Goal: Transaction & Acquisition: Purchase product/service

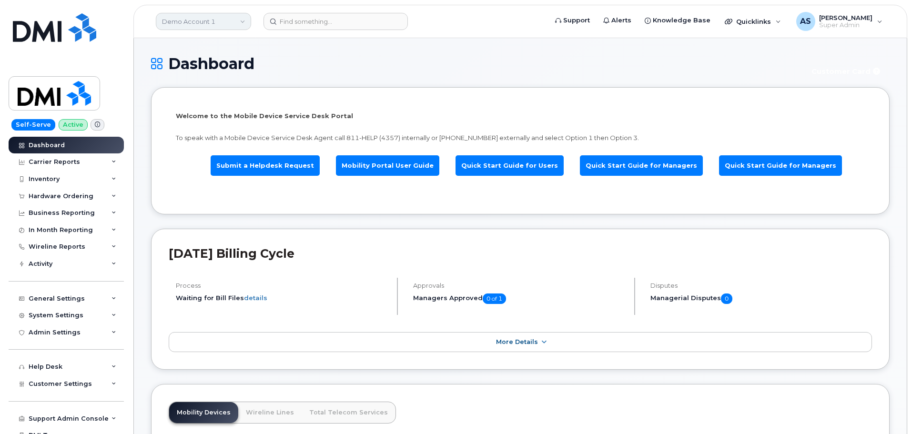
click at [212, 18] on link "Demo Account 1" at bounding box center [203, 21] width 95 height 17
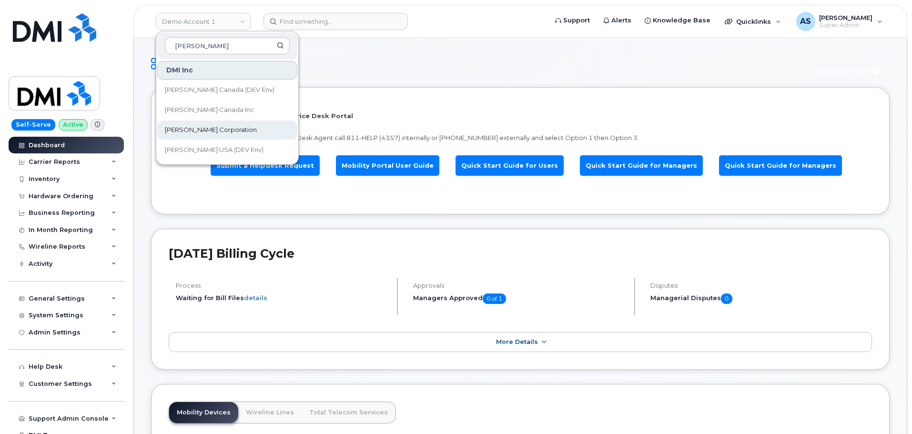
type input "kiewit"
click at [225, 126] on link "[PERSON_NAME] Corporation" at bounding box center [227, 130] width 140 height 19
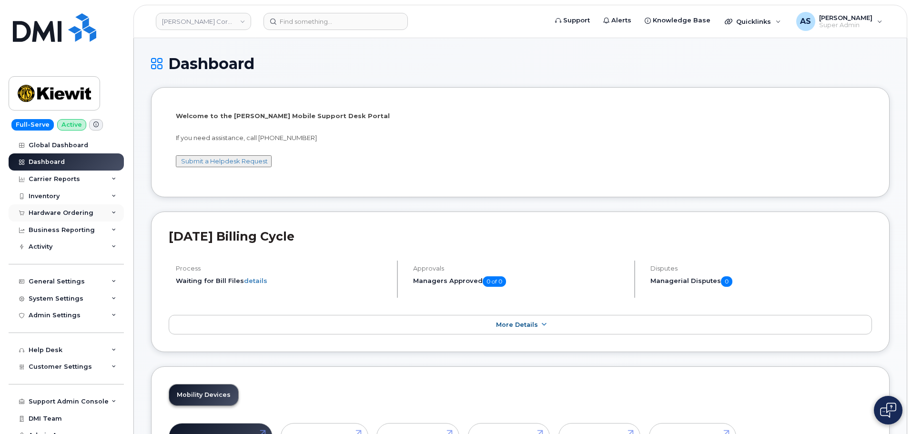
click at [47, 210] on div "Hardware Ordering" at bounding box center [61, 213] width 65 height 8
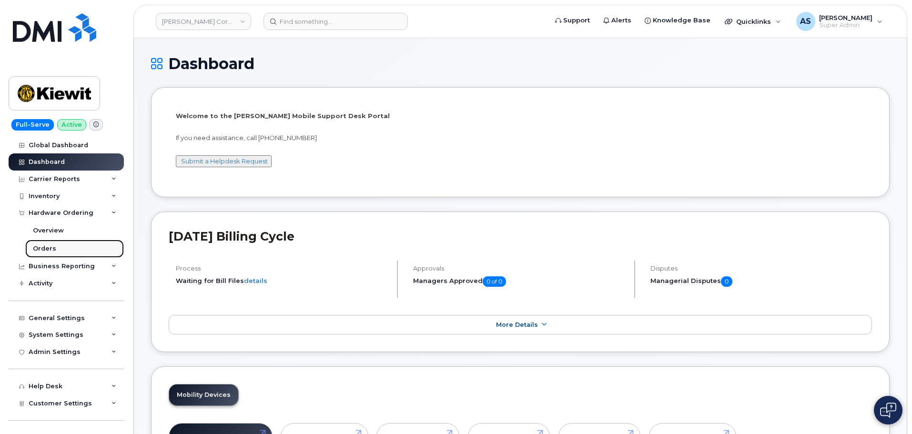
click at [56, 248] on link "Orders" at bounding box center [74, 249] width 99 height 18
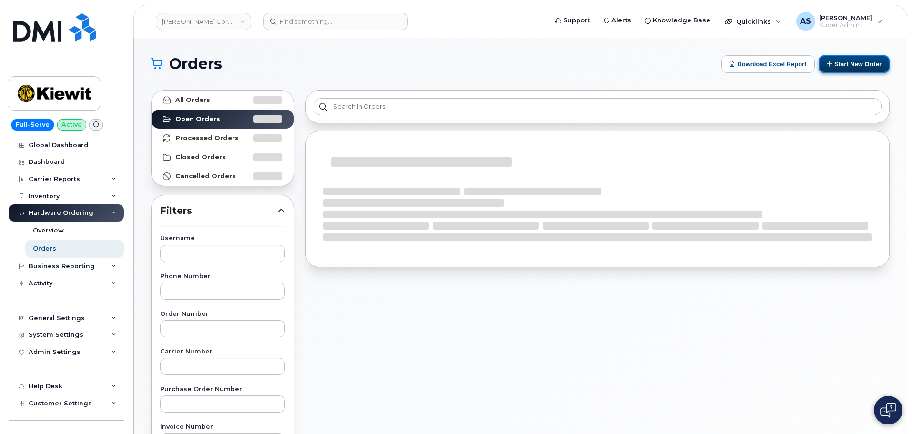
click at [852, 67] on button "Start New Order" at bounding box center [854, 64] width 71 height 18
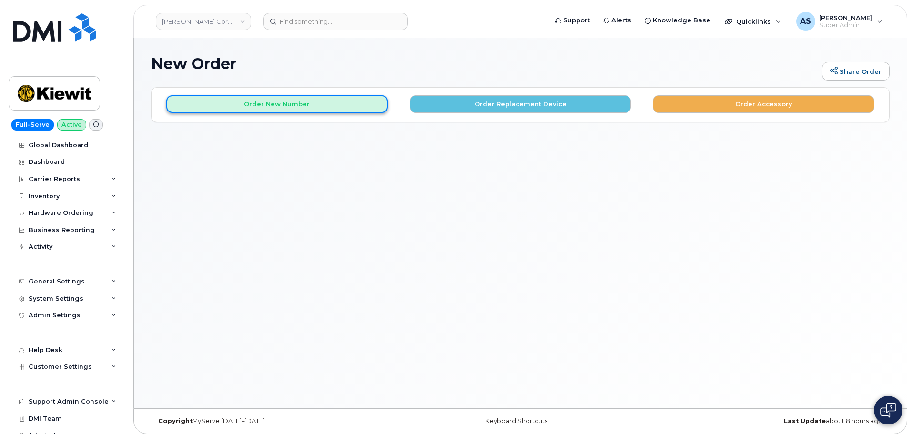
click at [332, 105] on button "Order New Number" at bounding box center [277, 104] width 222 height 18
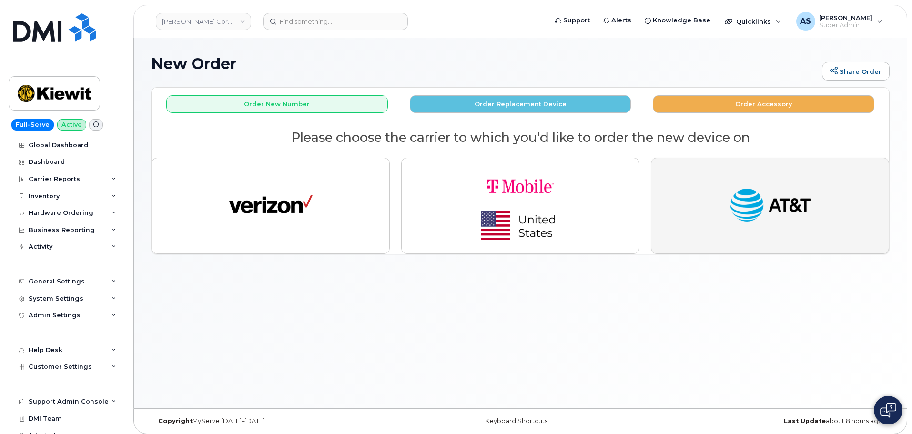
click at [730, 216] on img "button" at bounding box center [770, 205] width 83 height 43
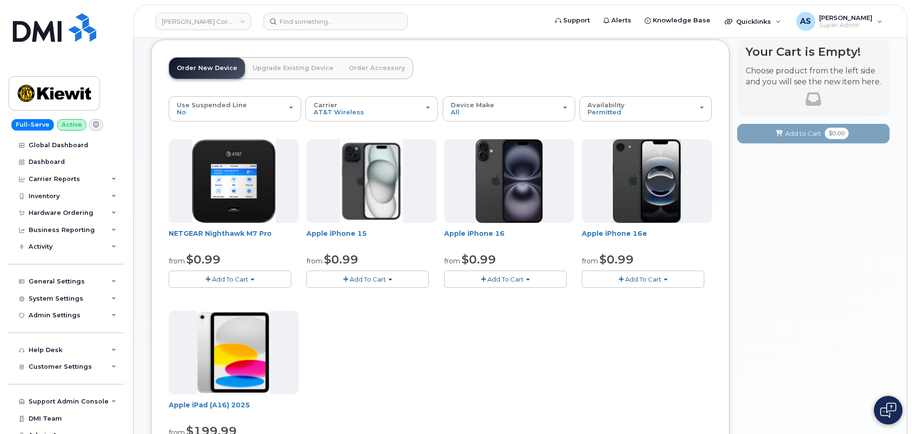
scroll to position [95, 0]
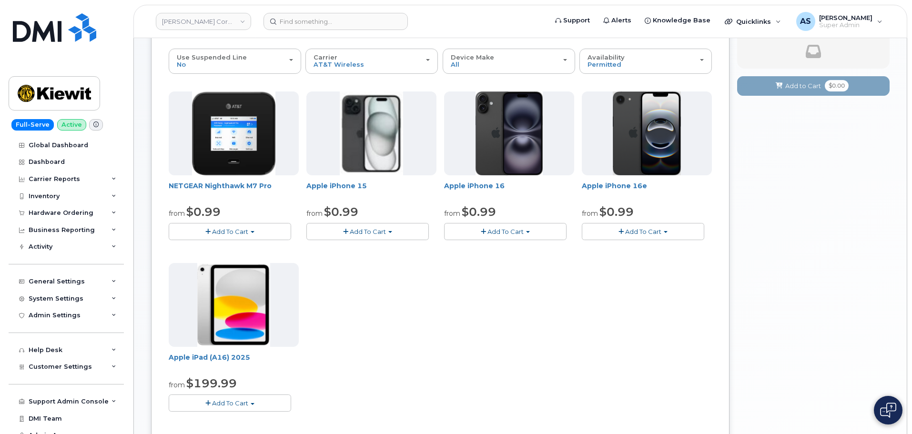
click at [257, 401] on button "Add To Cart" at bounding box center [230, 403] width 122 height 17
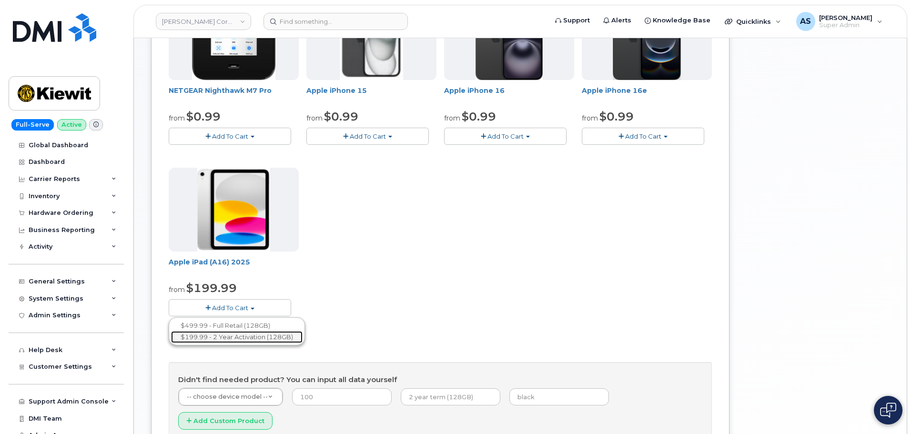
click at [268, 338] on link "$199.99 - 2 Year Activation (128GB)" at bounding box center [237, 337] width 132 height 12
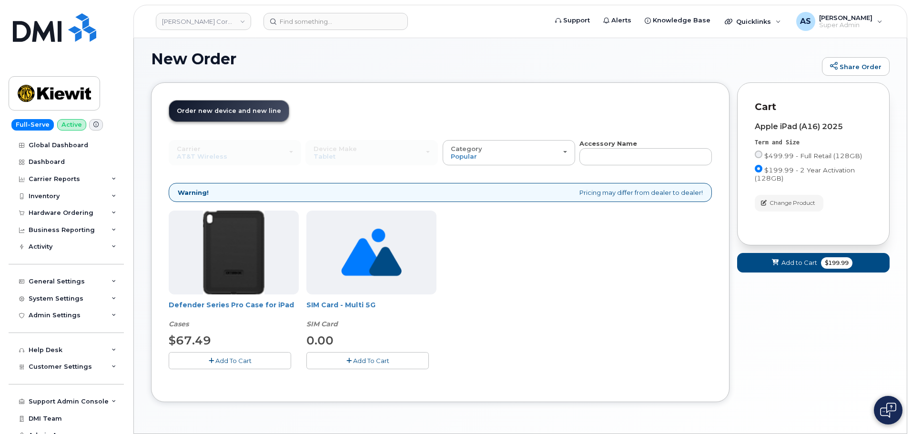
scroll to position [35, 0]
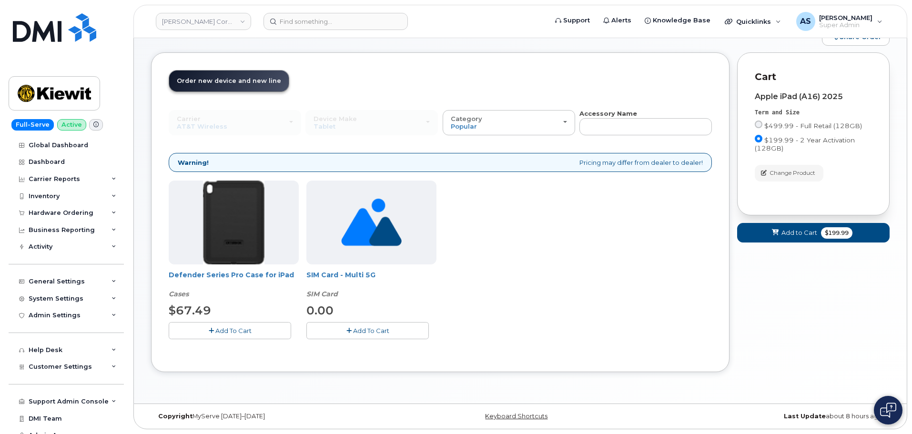
click at [266, 333] on button "Add To Cart" at bounding box center [230, 330] width 122 height 17
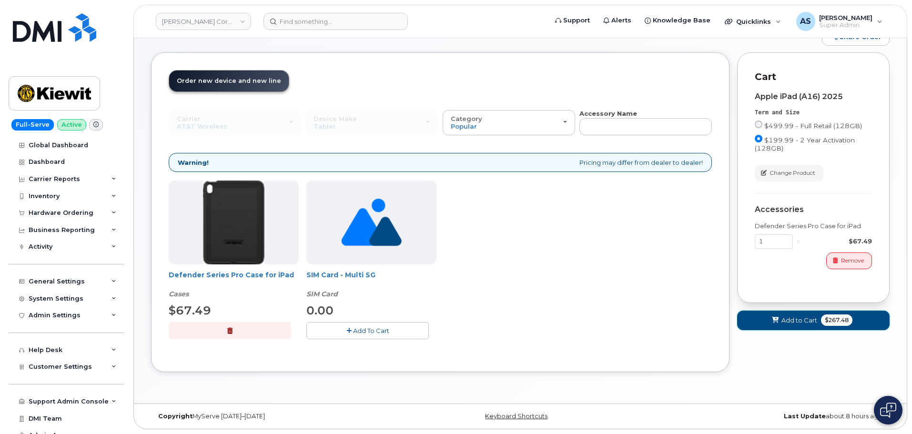
drag, startPoint x: 796, startPoint y: 323, endPoint x: 751, endPoint y: 322, distance: 44.8
click at [796, 323] on span "Add to Cart" at bounding box center [799, 320] width 36 height 9
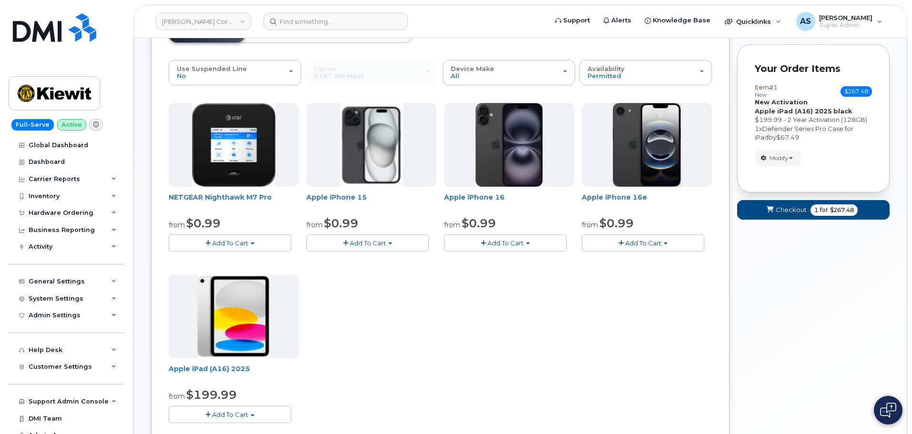
scroll to position [130, 0]
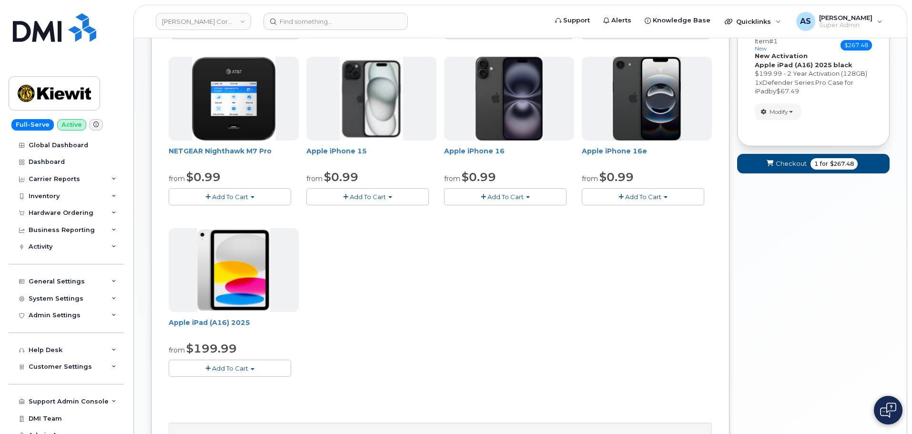
click at [253, 365] on button "Add To Cart" at bounding box center [230, 368] width 122 height 17
click at [246, 396] on link "$199.99 - 2 Year Activation (128GB)" at bounding box center [237, 398] width 132 height 12
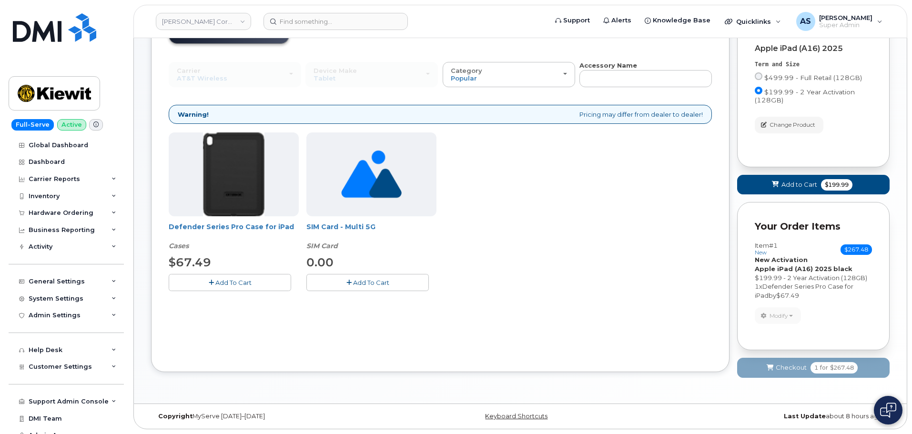
scroll to position [83, 0]
click at [796, 185] on span "Add to Cart" at bounding box center [799, 184] width 36 height 9
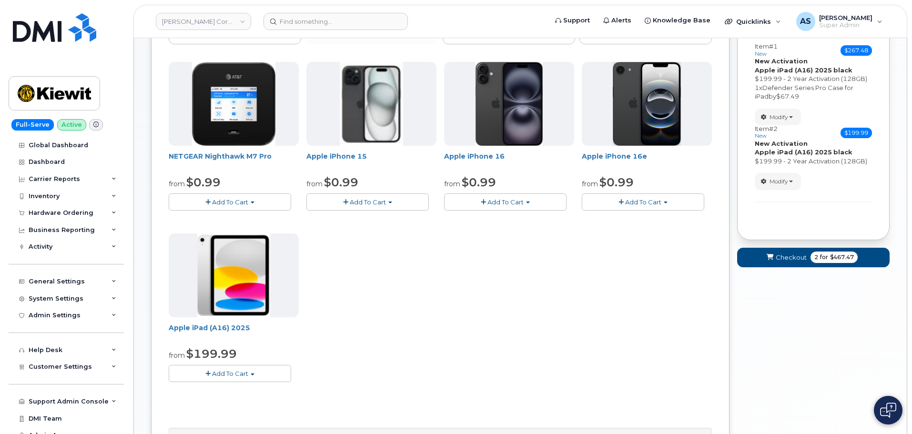
scroll to position [178, 0]
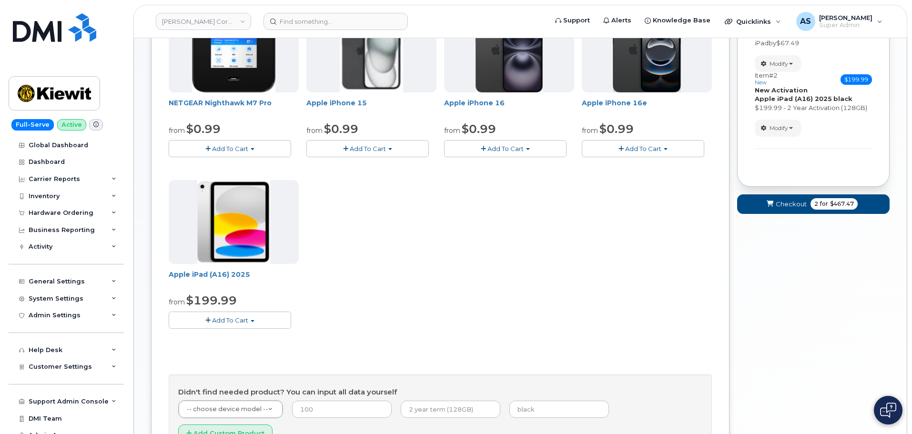
click at [244, 322] on span "Add To Cart" at bounding box center [230, 320] width 36 height 8
click at [246, 349] on link "$199.99 - 2 Year Activation (128GB)" at bounding box center [237, 350] width 132 height 12
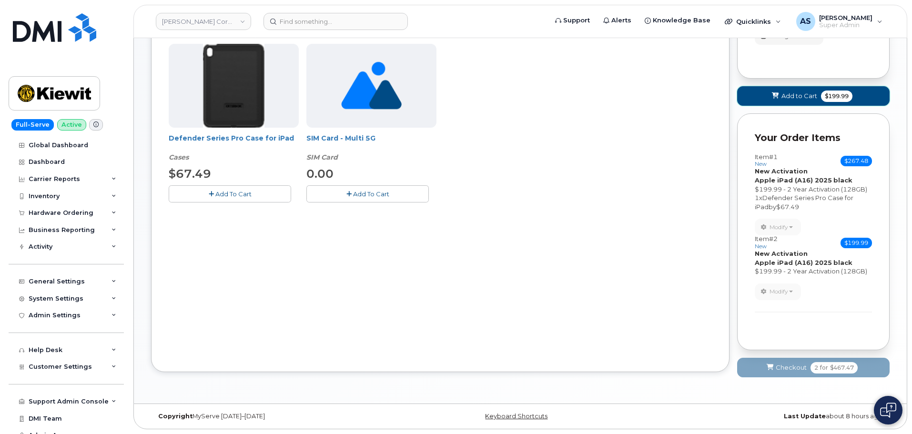
click at [795, 99] on span "Add to Cart" at bounding box center [799, 95] width 36 height 9
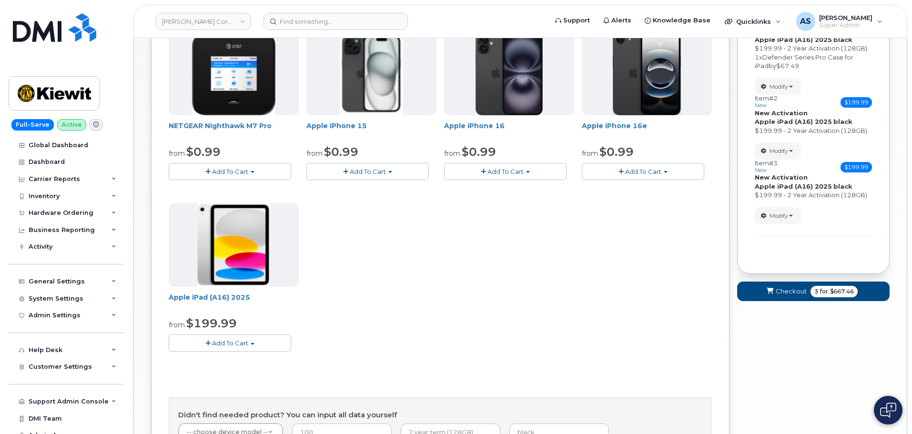
scroll to position [172, 0]
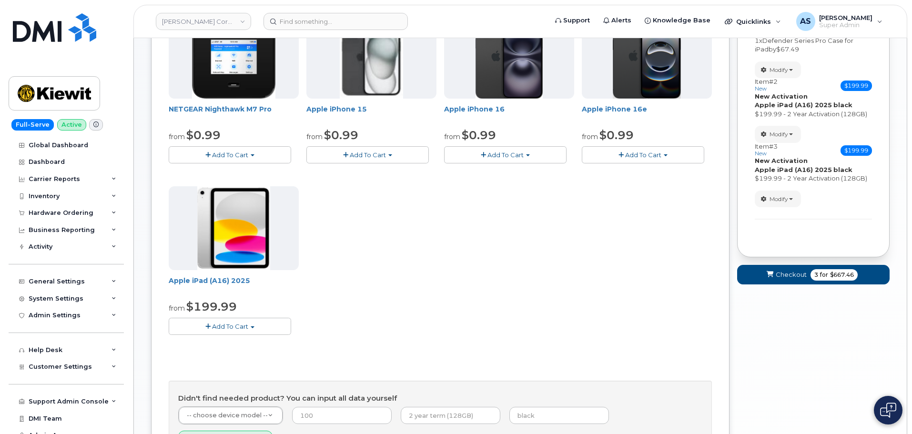
click at [233, 327] on span "Add To Cart" at bounding box center [230, 327] width 36 height 8
click at [236, 356] on link "$199.99 - 2 Year Activation (128GB)" at bounding box center [237, 356] width 132 height 12
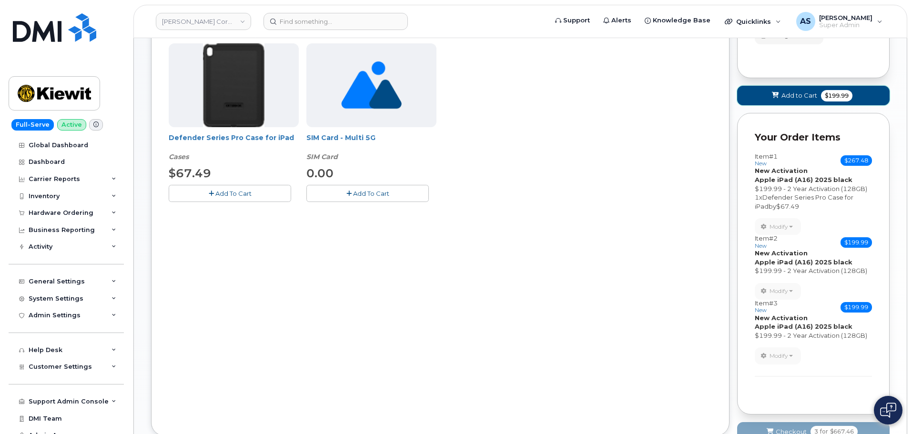
click at [791, 93] on span "Add to Cart" at bounding box center [799, 95] width 36 height 9
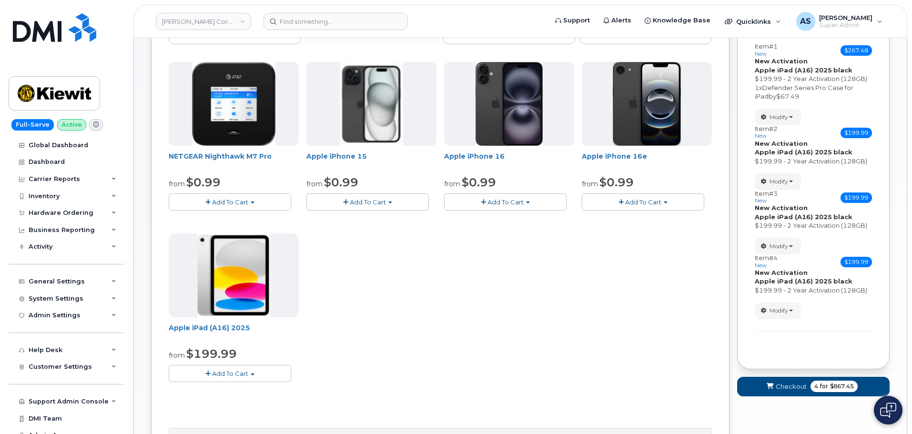
scroll to position [124, 0]
click at [498, 205] on span "Add To Cart" at bounding box center [505, 203] width 36 height 8
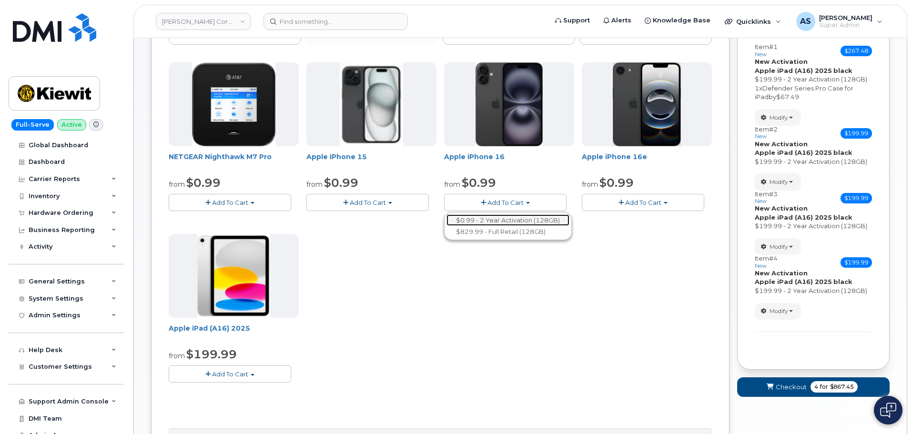
click at [505, 222] on link "$0.99 - 2 Year Activation (128GB)" at bounding box center [507, 220] width 123 height 12
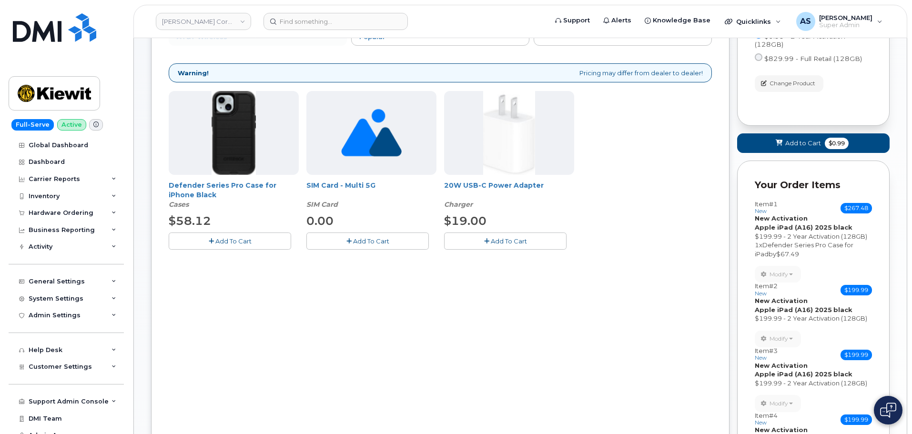
click at [243, 243] on span "Add To Cart" at bounding box center [233, 241] width 36 height 8
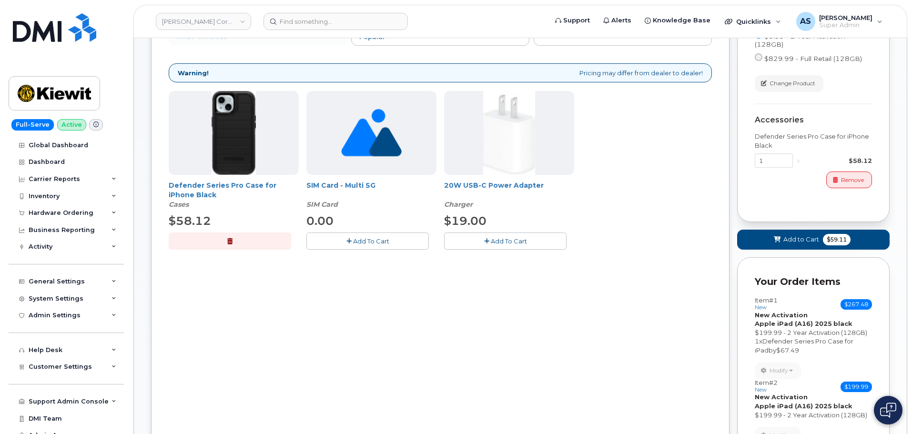
click at [523, 238] on span "Add To Cart" at bounding box center [509, 241] width 36 height 8
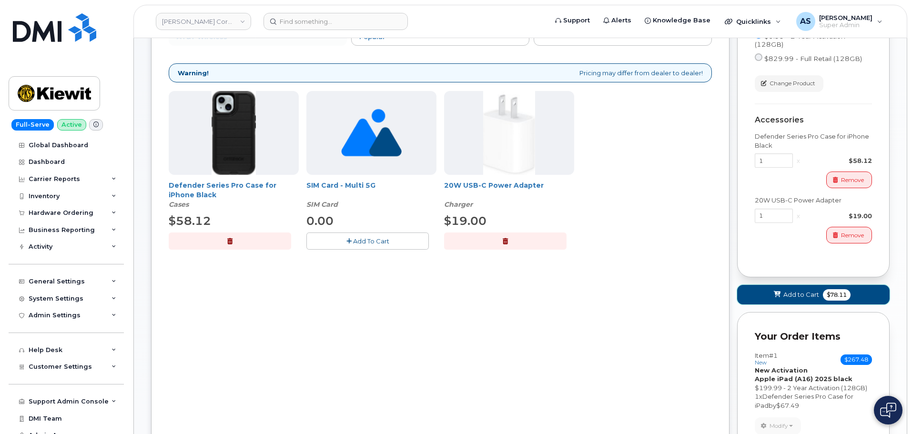
click at [789, 297] on span "Add to Cart" at bounding box center [801, 294] width 36 height 9
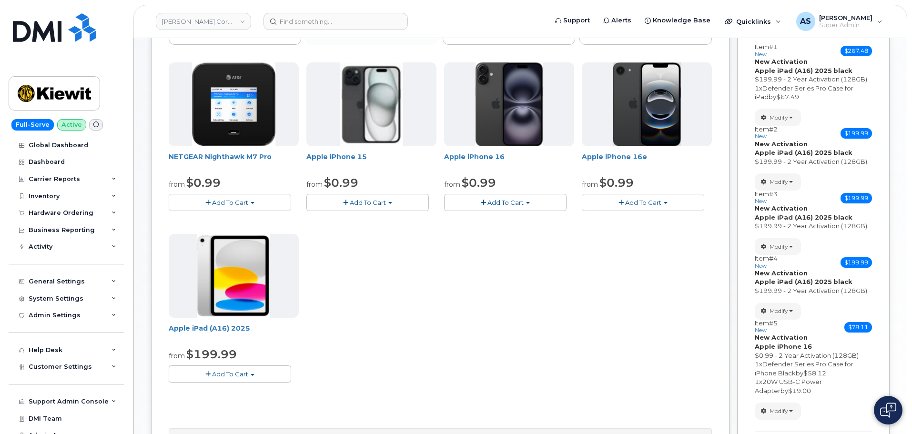
click at [530, 202] on button "Add To Cart" at bounding box center [505, 202] width 122 height 17
click at [529, 219] on link "$0.99 - 2 Year Activation (128GB)" at bounding box center [507, 220] width 123 height 12
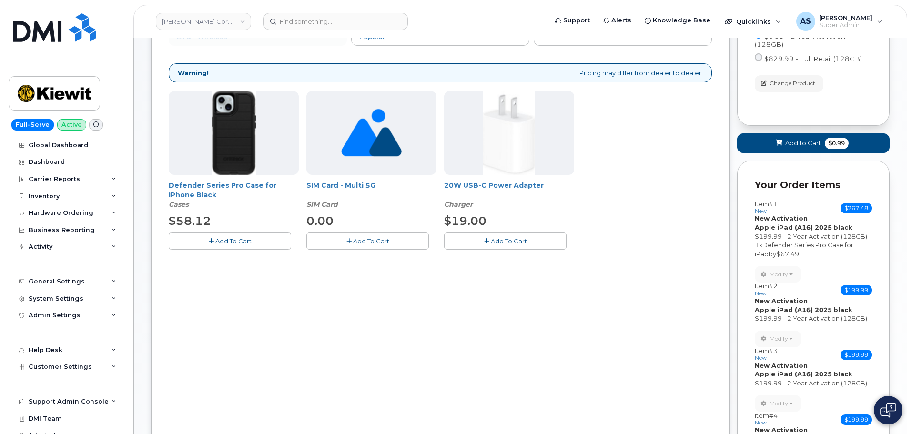
click at [235, 238] on span "Add To Cart" at bounding box center [233, 241] width 36 height 8
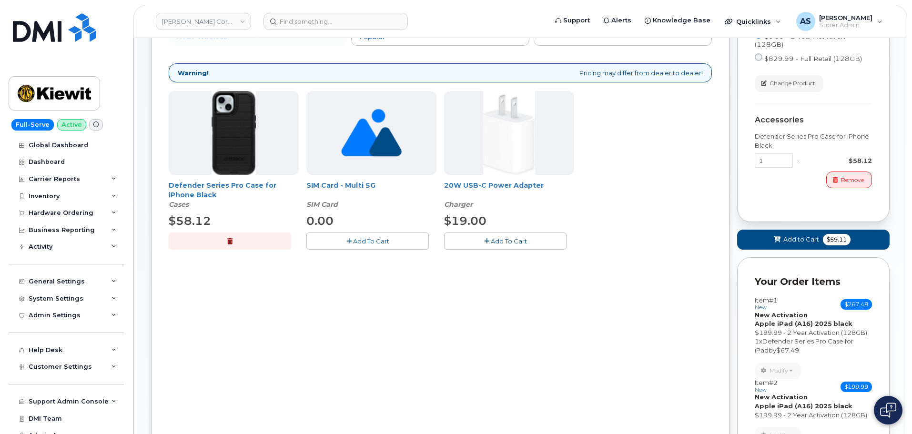
click at [485, 240] on icon "button" at bounding box center [486, 241] width 5 height 6
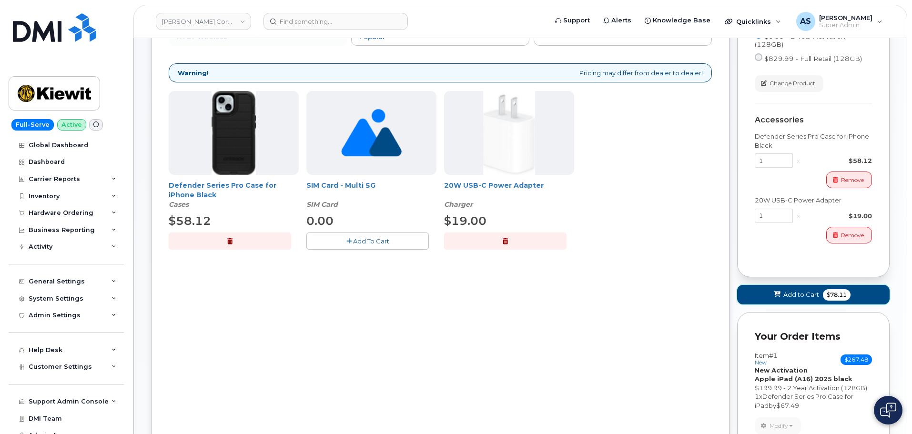
click at [781, 288] on button "Add to Cart $78.11" at bounding box center [813, 295] width 152 height 20
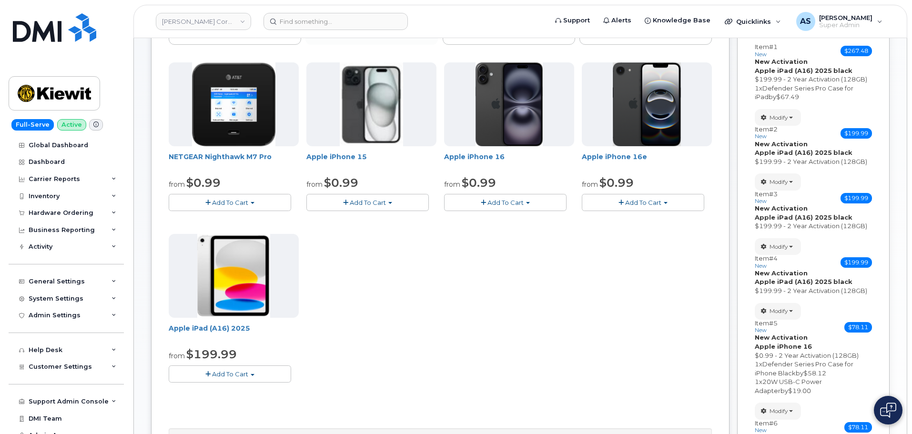
click at [513, 201] on span "Add To Cart" at bounding box center [505, 203] width 36 height 8
click at [507, 217] on link "$0.99 - 2 Year Activation (128GB)" at bounding box center [507, 220] width 123 height 12
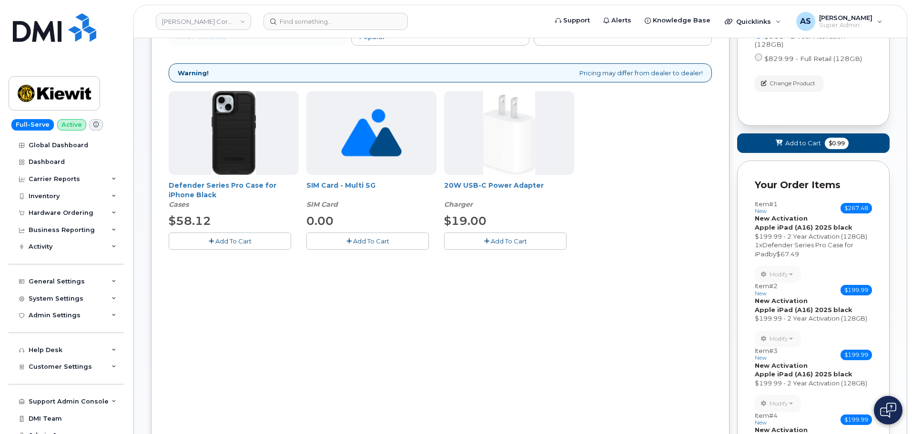
click at [224, 240] on span "Add To Cart" at bounding box center [233, 241] width 36 height 8
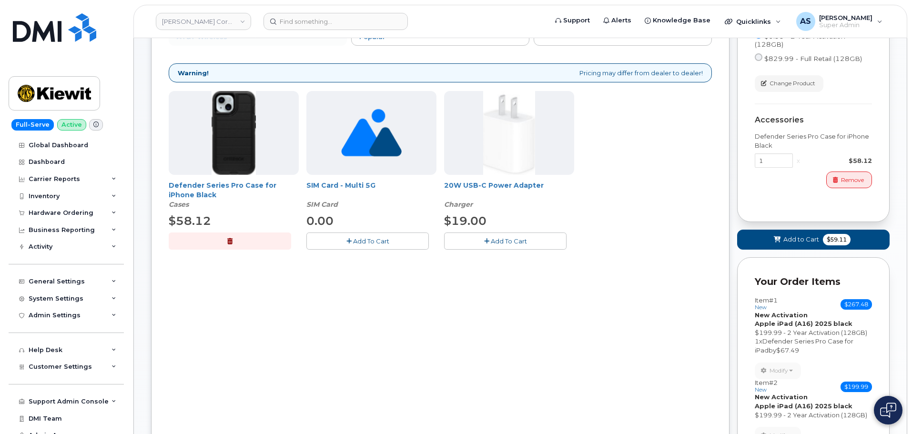
click at [484, 241] on icon "button" at bounding box center [486, 241] width 5 height 6
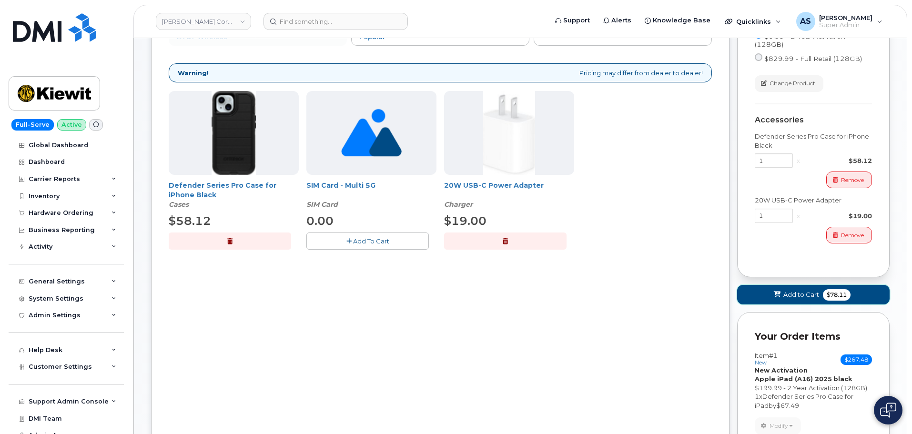
click at [802, 294] on span "Add to Cart" at bounding box center [801, 294] width 36 height 9
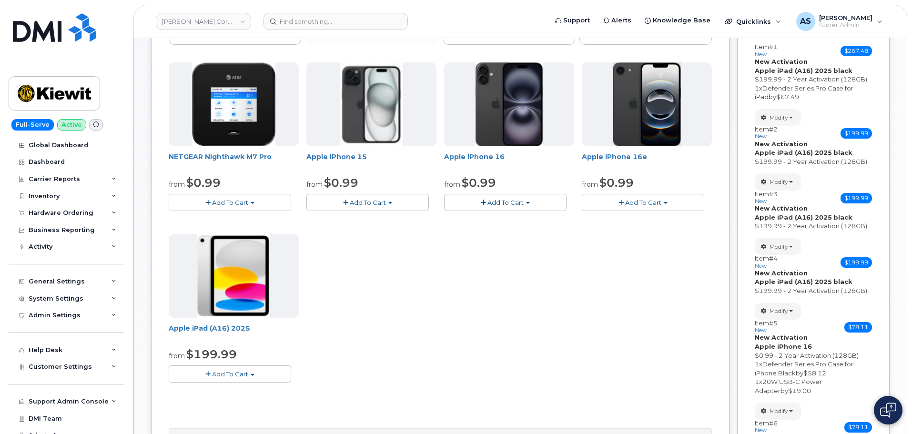
click at [540, 201] on button "Add To Cart" at bounding box center [505, 202] width 122 height 17
click at [535, 220] on link "$0.99 - 2 Year Activation (128GB)" at bounding box center [507, 220] width 123 height 12
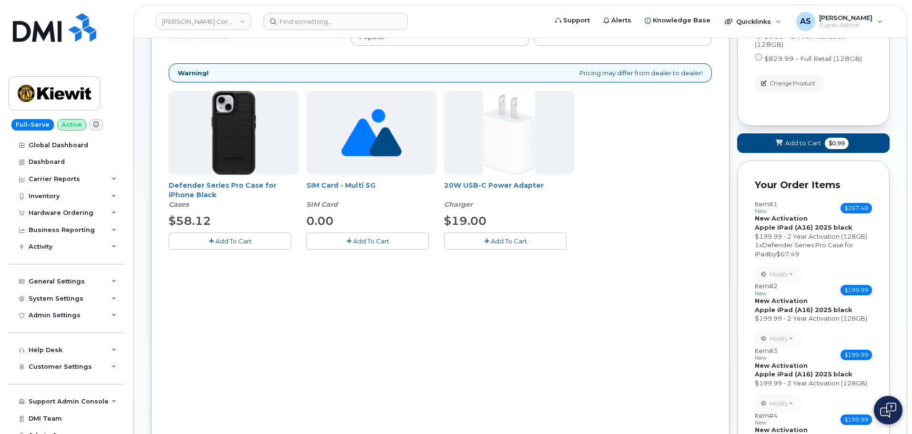
click at [258, 240] on button "Add To Cart" at bounding box center [230, 241] width 122 height 17
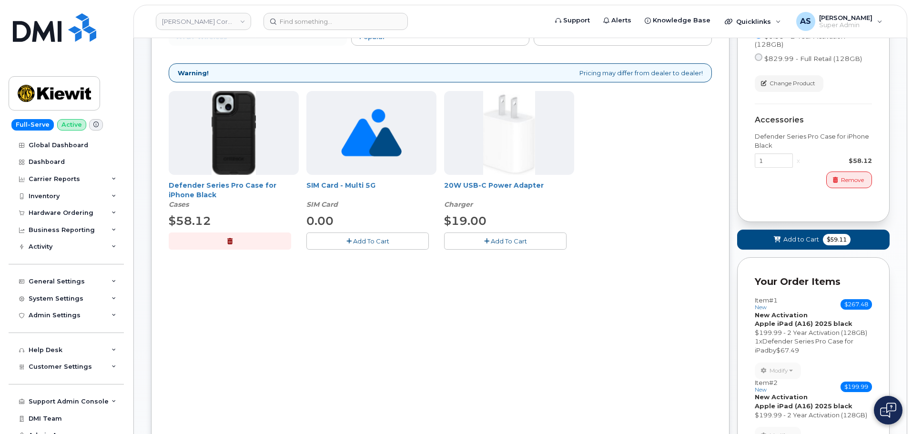
click at [501, 239] on span "Add To Cart" at bounding box center [509, 241] width 36 height 8
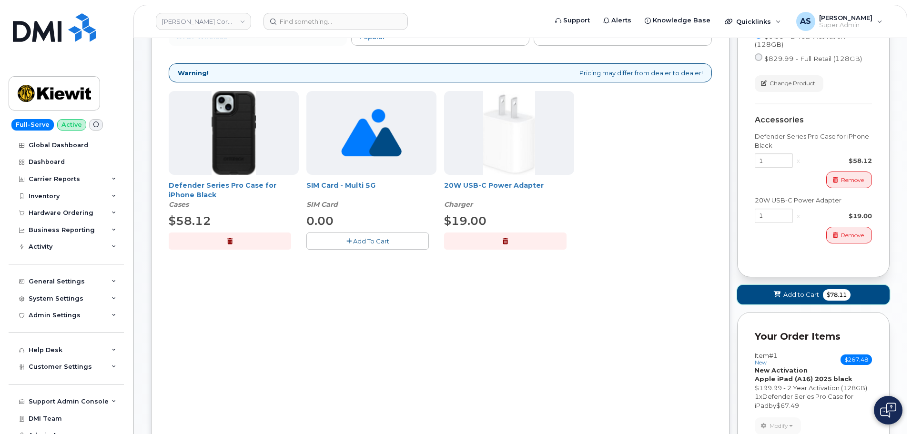
click at [812, 292] on span "Add to Cart" at bounding box center [801, 294] width 36 height 9
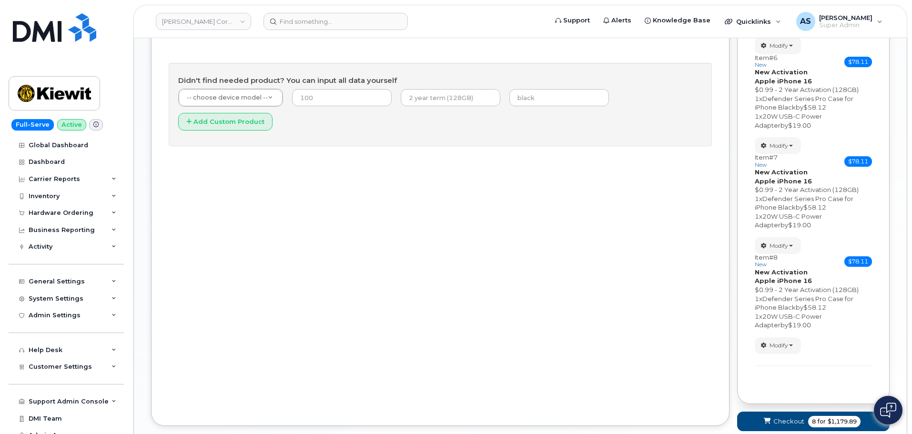
scroll to position [544, 0]
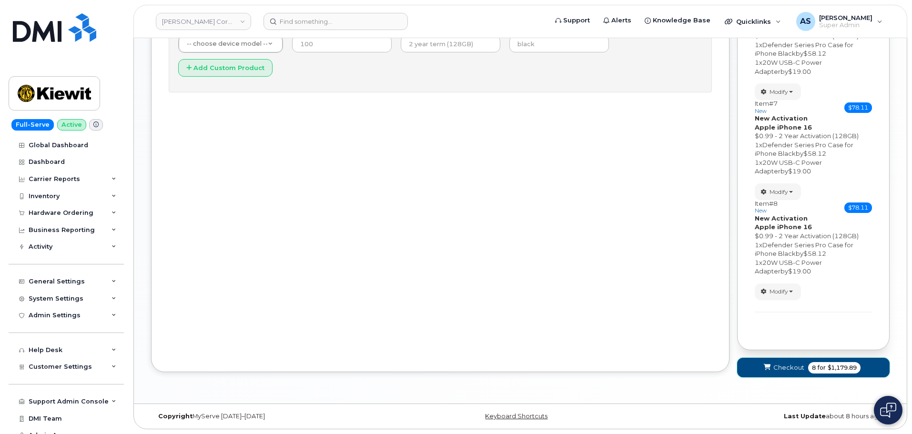
click at [796, 362] on button "Checkout 8 for $1,179.89" at bounding box center [813, 368] width 152 height 20
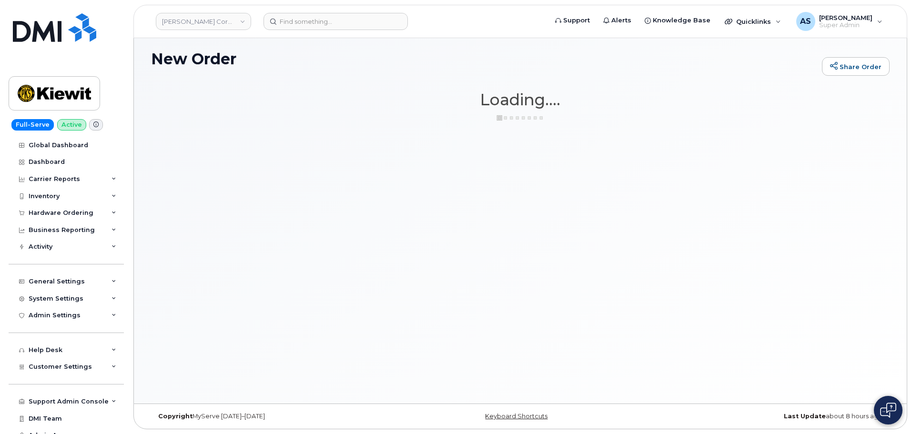
scroll to position [5, 0]
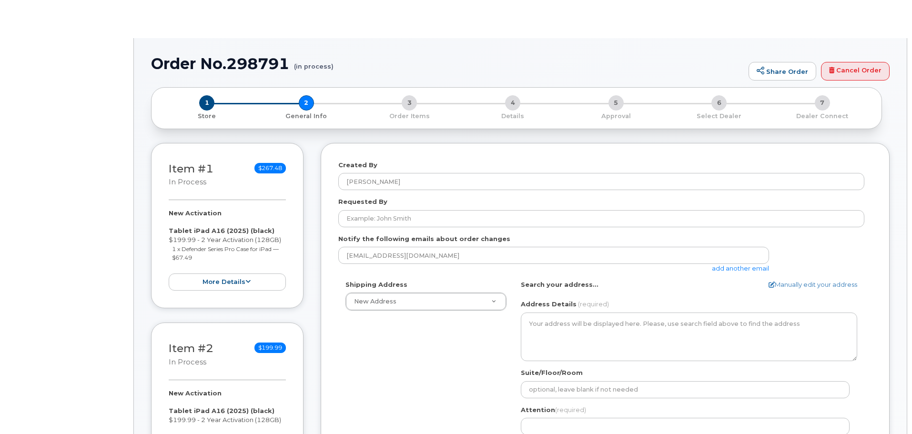
select select
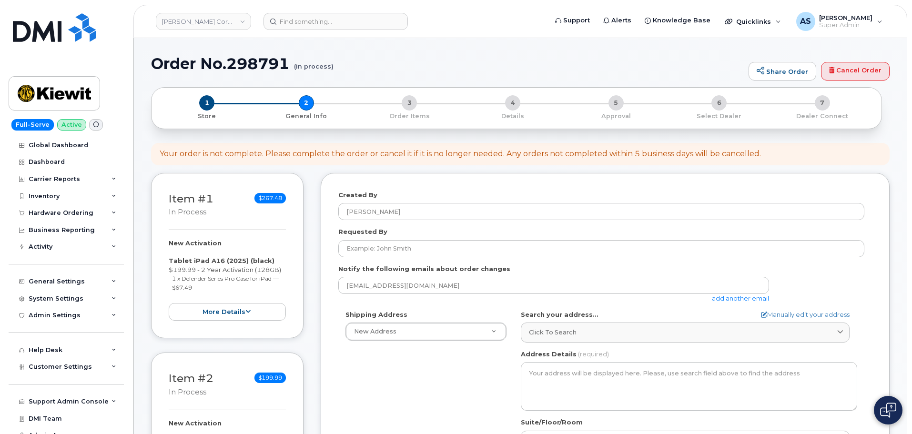
click at [413, 235] on div "Requested By" at bounding box center [605, 242] width 534 height 30
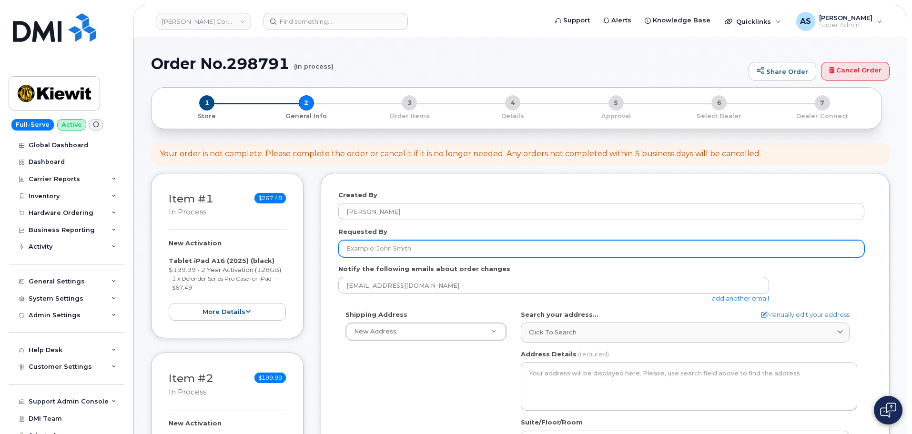
click at [418, 247] on input "Requested By" at bounding box center [601, 248] width 526 height 17
paste input "[PERSON_NAME]"
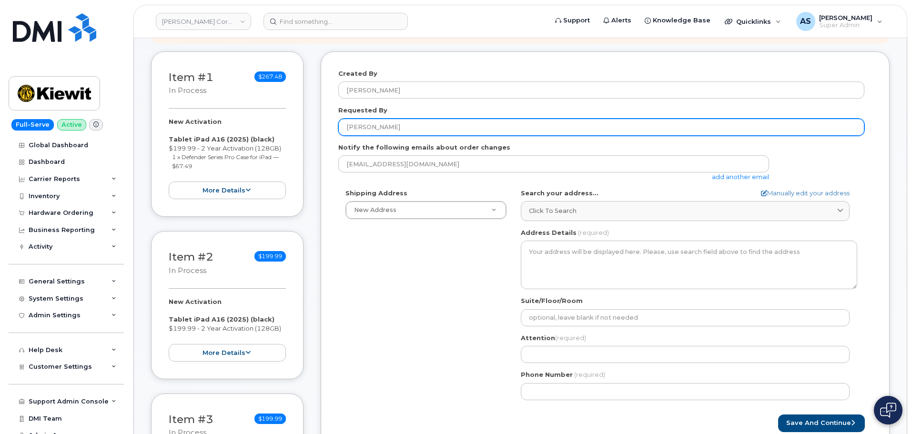
scroll to position [143, 0]
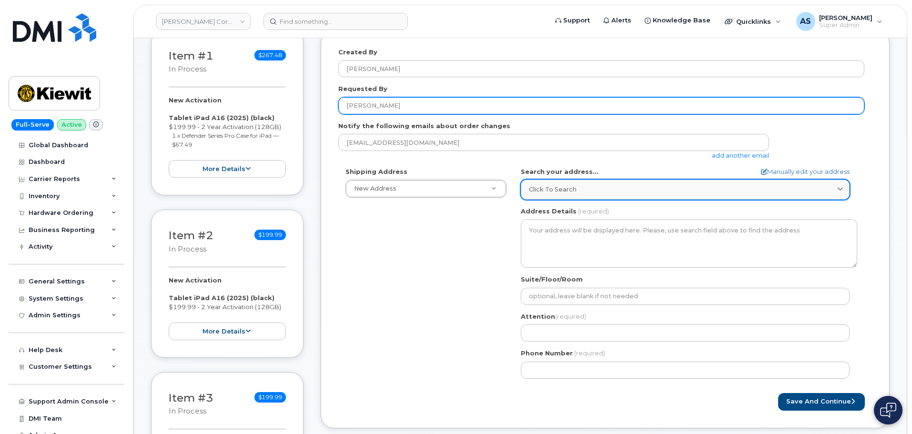
type input "[PERSON_NAME]"
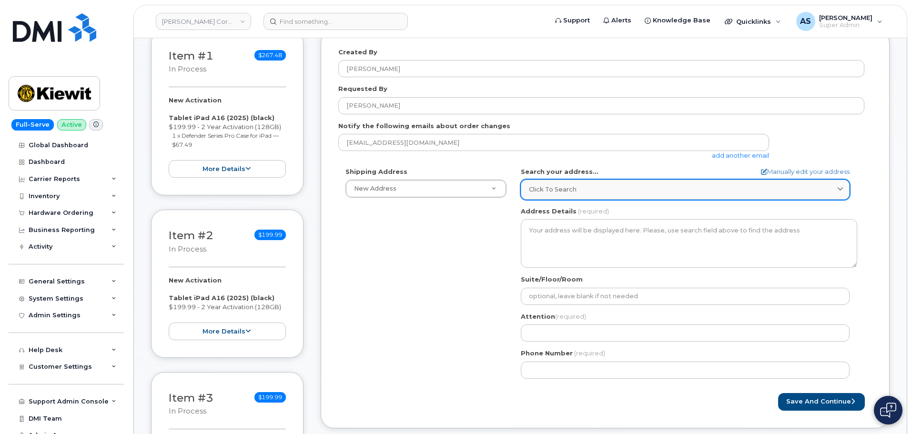
click at [575, 191] on span "Click to search" at bounding box center [553, 189] width 48 height 9
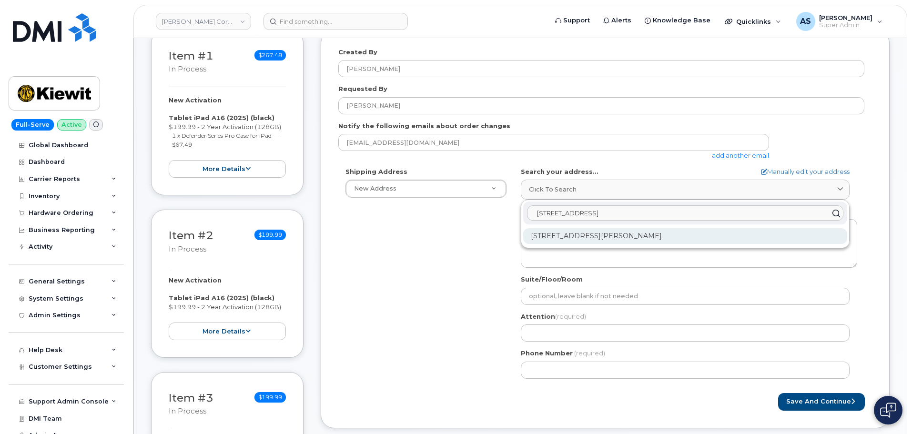
type input "118 Caddo dr"
click at [632, 237] on div "118 Caddo Dr Abilene TX 79602-8035" at bounding box center [685, 236] width 324 height 16
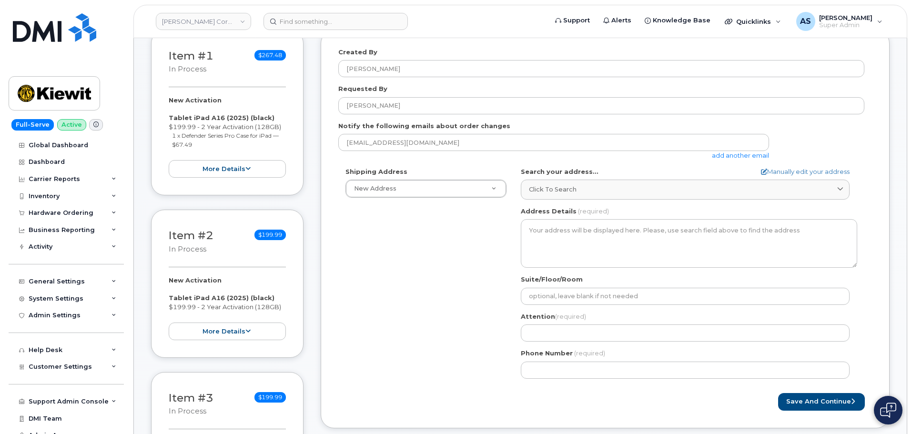
select select
type textarea "118 Caddo Dr ABILENE TX 79602-8035 UNITED STATES"
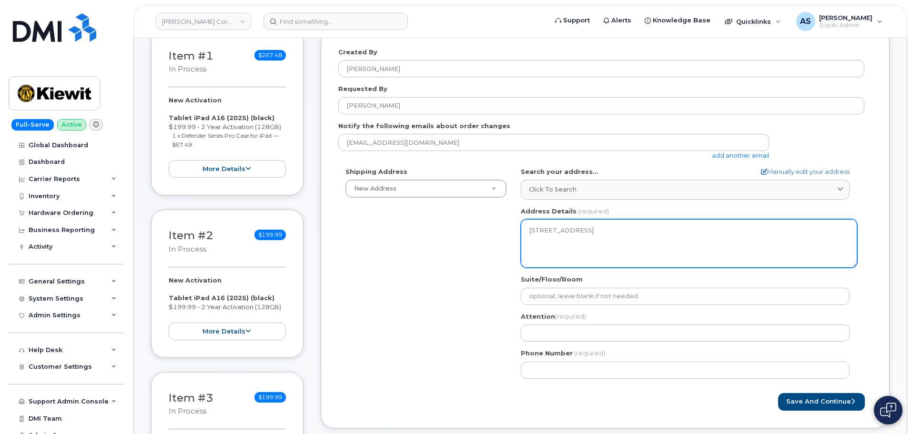
drag, startPoint x: 586, startPoint y: 252, endPoint x: 525, endPoint y: 224, distance: 67.0
click at [525, 224] on textarea "118 Caddo Dr ABILENE TX 79602-8035 UNITED STATES" at bounding box center [689, 243] width 336 height 49
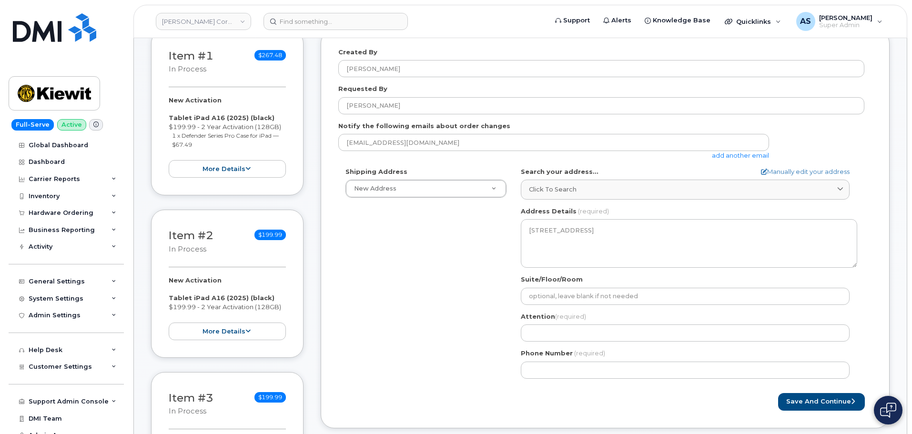
click at [423, 282] on div "Shipping Address New Address New Address 20910 Broad Hollow Ct 400 More Ave 216…" at bounding box center [601, 276] width 526 height 219
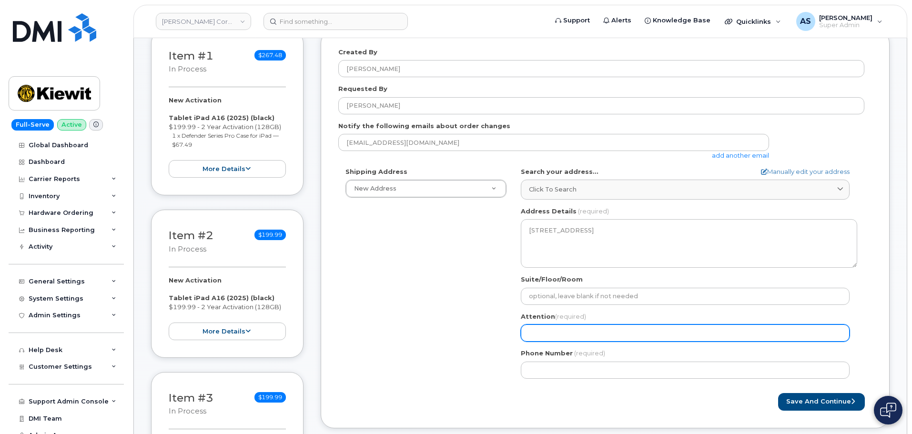
click at [566, 327] on input "Attention (required)" at bounding box center [685, 332] width 329 height 17
paste input "[PERSON_NAME]"
select select
type input "[PERSON_NAME]"
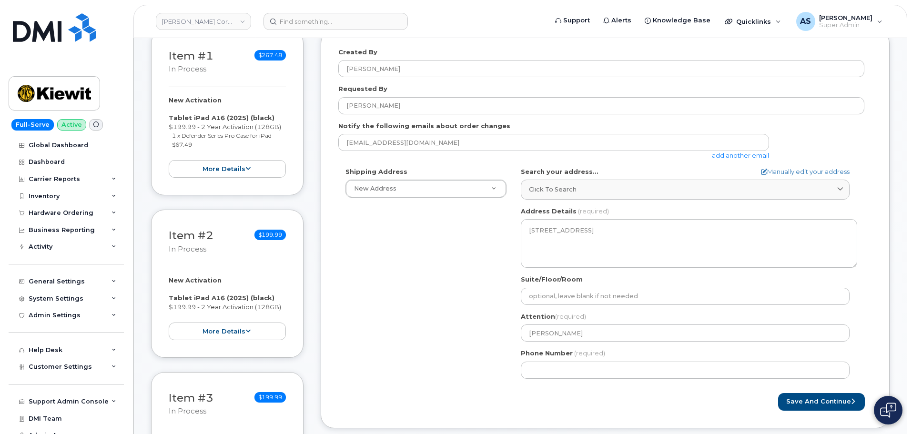
drag, startPoint x: 436, startPoint y: 345, endPoint x: 428, endPoint y: 344, distance: 7.9
click at [429, 344] on div "Shipping Address New Address New Address 20910 Broad Hollow Ct 400 More Ave 216…" at bounding box center [601, 276] width 526 height 219
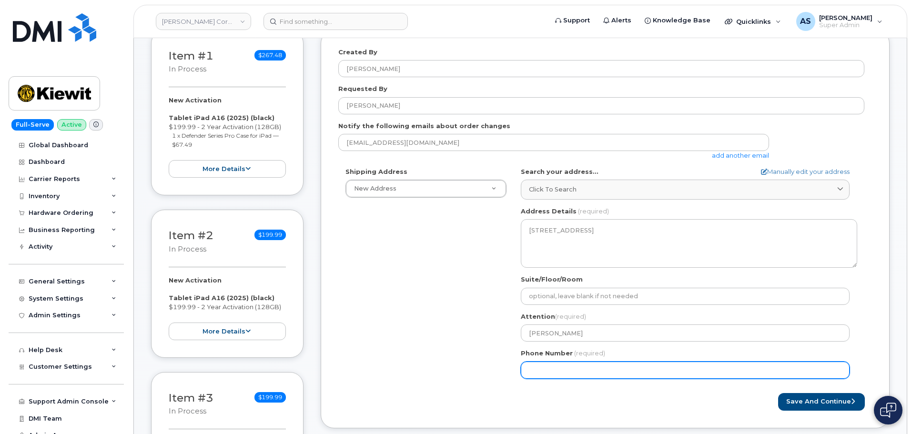
click at [562, 374] on input "Phone Number" at bounding box center [685, 370] width 329 height 17
paste input "5596301515"
select select
type input "5596301515"
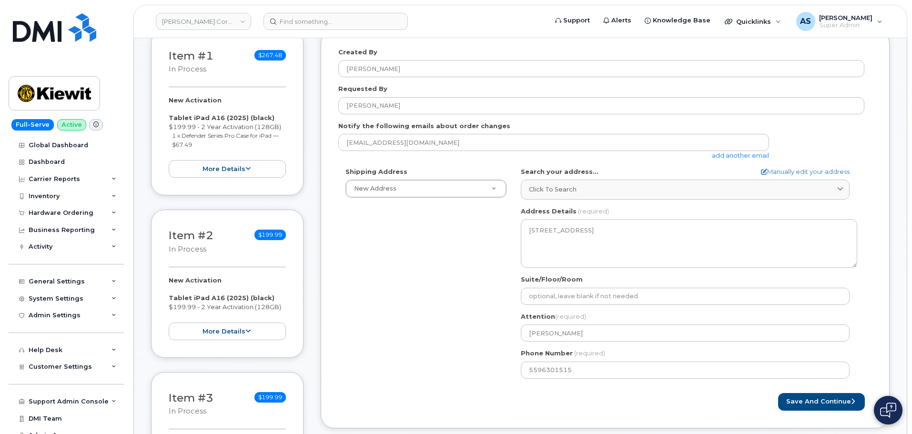
drag, startPoint x: 417, startPoint y: 330, endPoint x: 422, endPoint y: 332, distance: 5.8
click at [418, 331] on div "Shipping Address New Address New Address 20910 Broad Hollow Ct 400 More Ave 216…" at bounding box center [601, 276] width 526 height 219
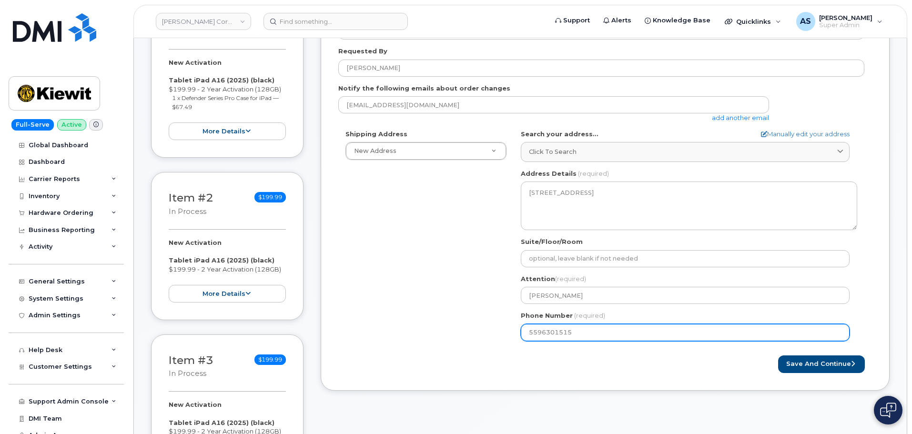
scroll to position [191, 0]
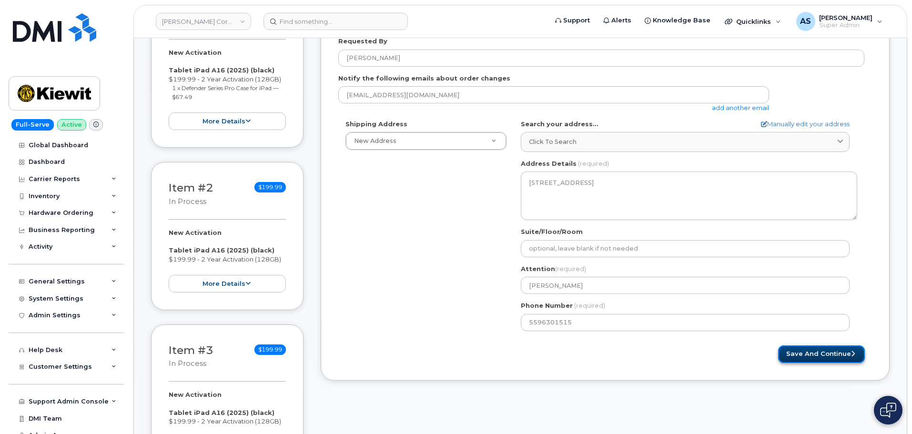
click at [792, 356] on button "Save and Continue" at bounding box center [821, 354] width 87 height 18
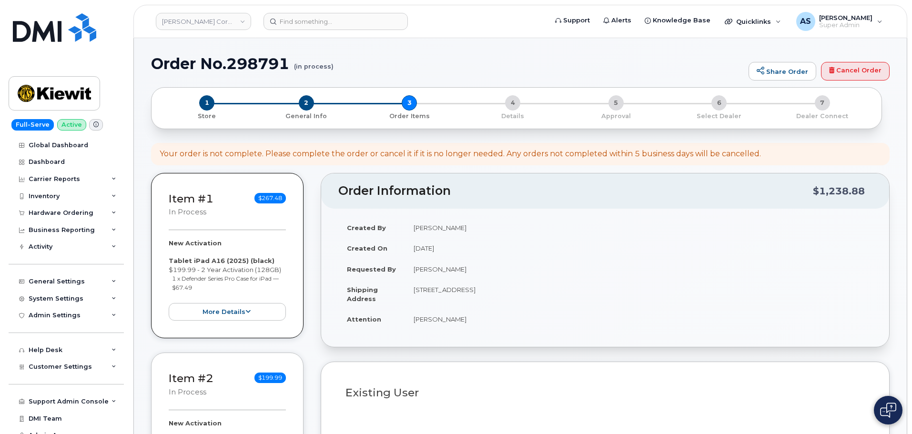
select select
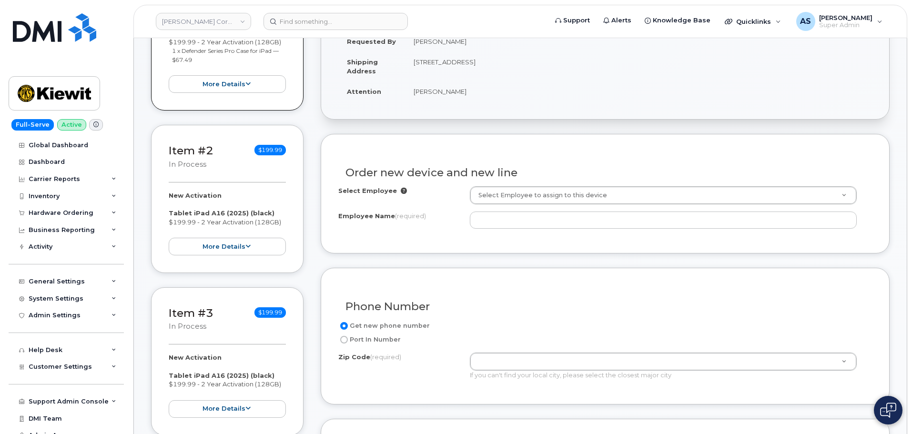
scroll to position [286, 0]
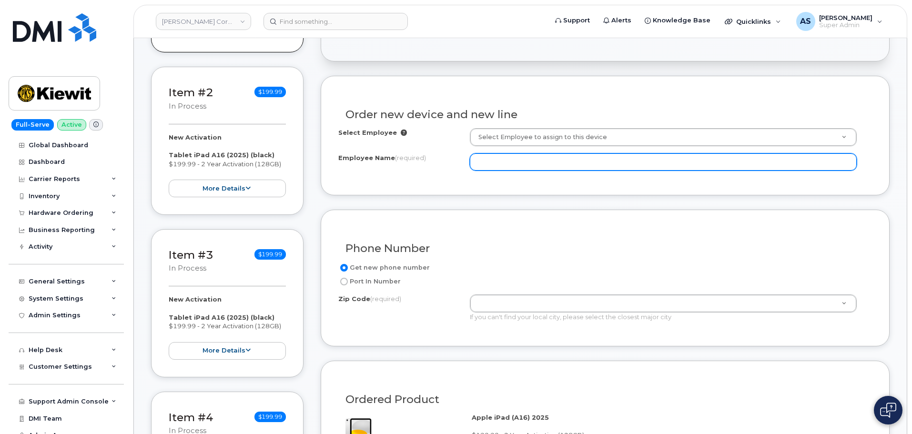
click at [503, 163] on input "Employee Name (required)" at bounding box center [663, 161] width 387 height 17
click at [497, 160] on input "Employee Name (required)" at bounding box center [663, 161] width 387 height 17
paste input "[PERSON_NAME]"
type input "[PERSON_NAME]"
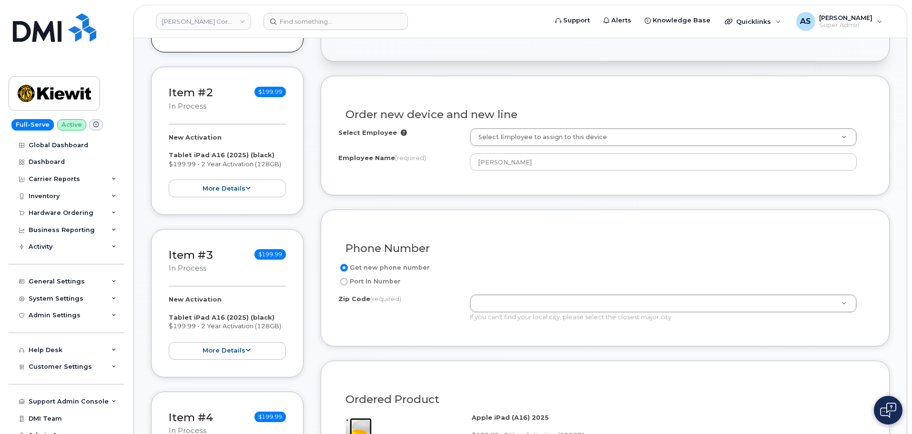
click at [476, 200] on form "Existing User Additional cost to upgrading the device Selected device is Eligib…" at bounding box center [605, 432] width 569 height 712
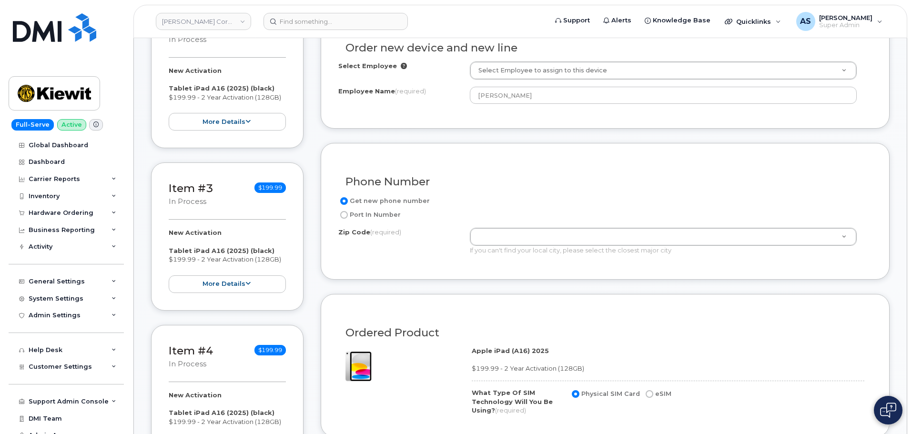
scroll to position [381, 0]
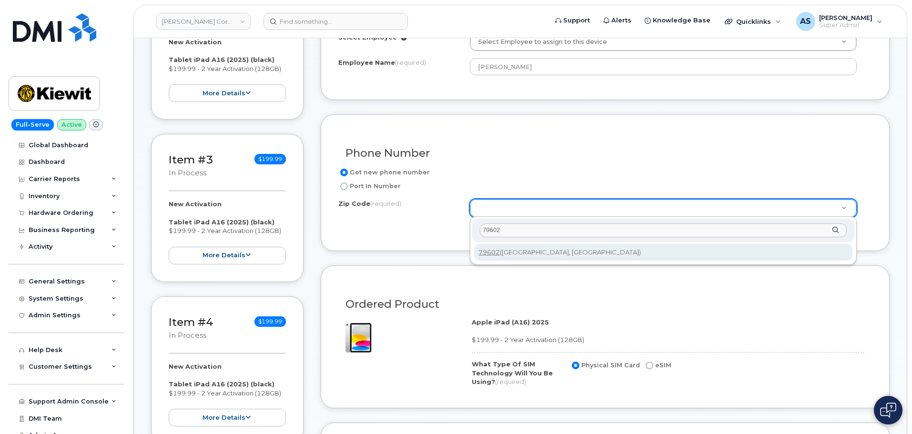
type input "79602"
type input "79602 ([GEOGRAPHIC_DATA], [GEOGRAPHIC_DATA])"
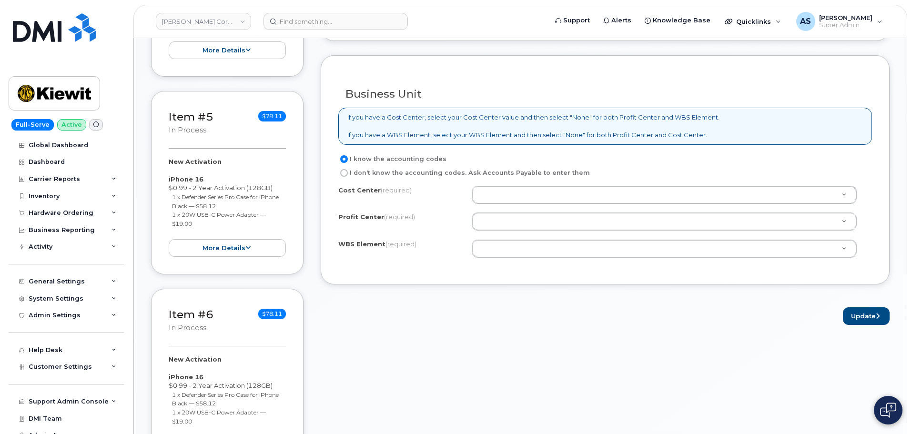
scroll to position [762, 0]
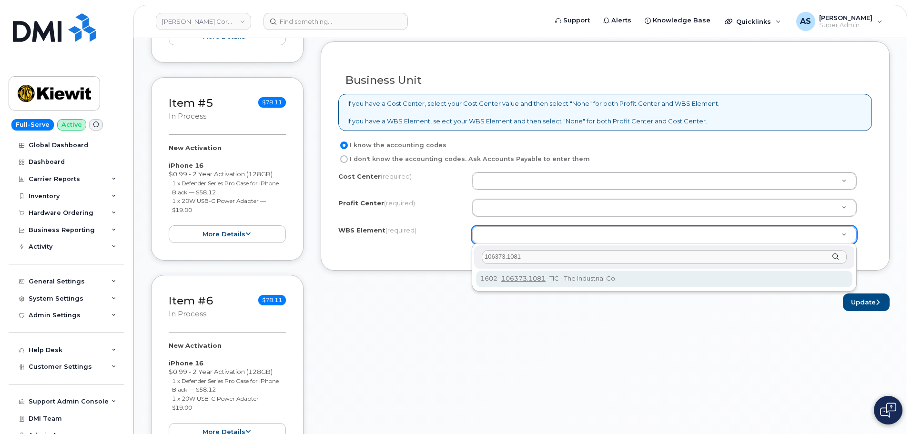
type input "106373.1081"
drag, startPoint x: 625, startPoint y: 236, endPoint x: 466, endPoint y: 239, distance: 158.2
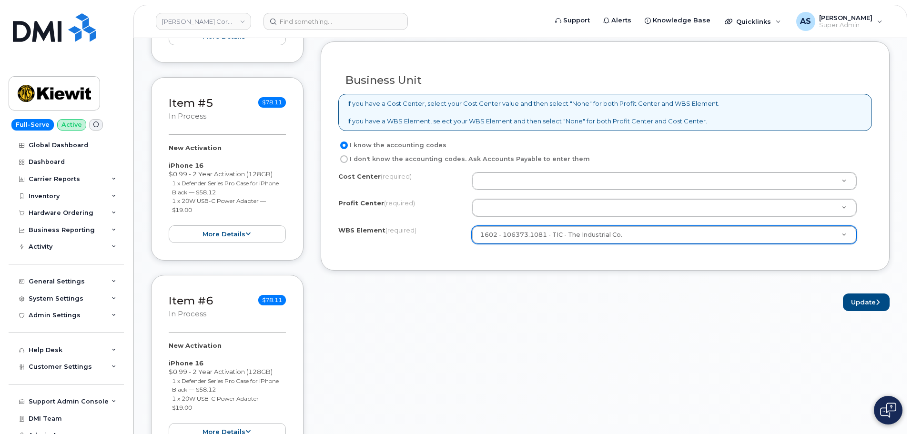
drag, startPoint x: 479, startPoint y: 235, endPoint x: 511, endPoint y: 233, distance: 32.4
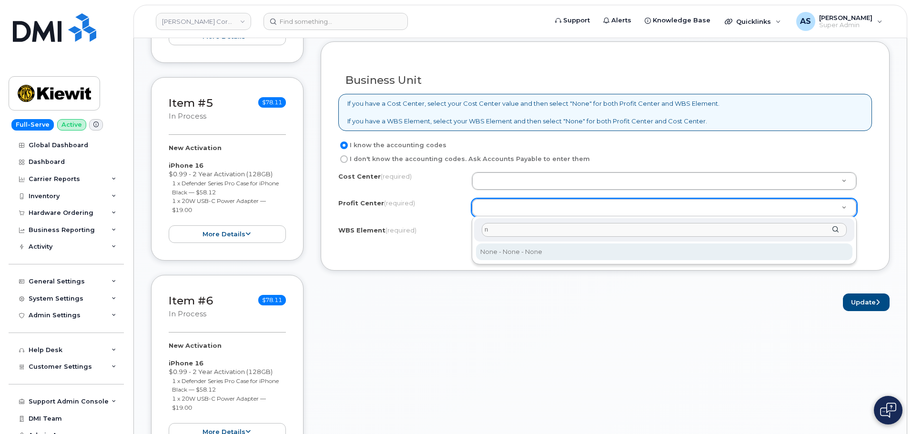
type input "n"
select select "None"
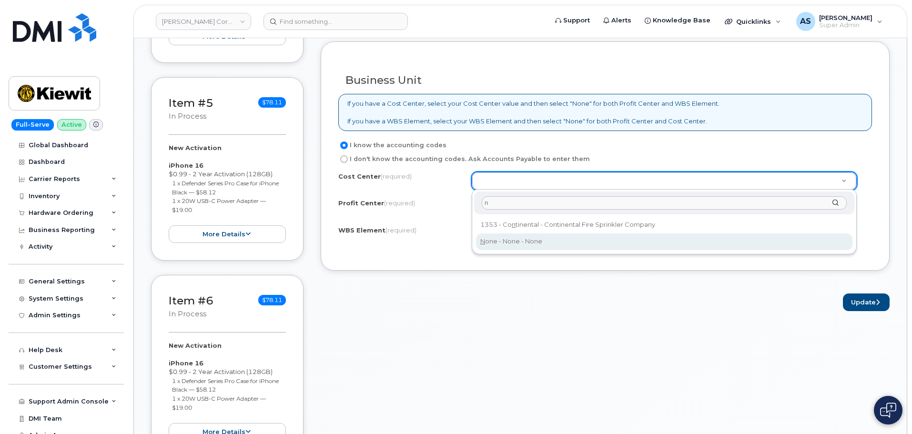
type input "n"
type input "None"
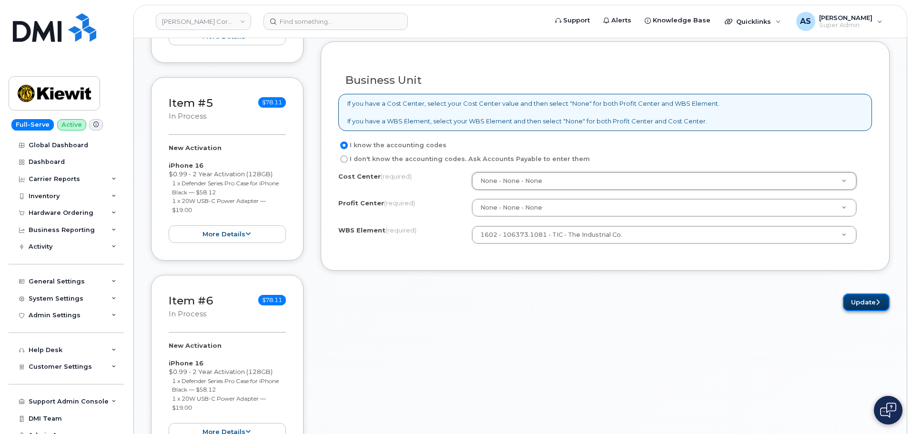
drag, startPoint x: 880, startPoint y: 303, endPoint x: 865, endPoint y: 301, distance: 14.9
click at [877, 303] on button "Update" at bounding box center [866, 303] width 47 height 18
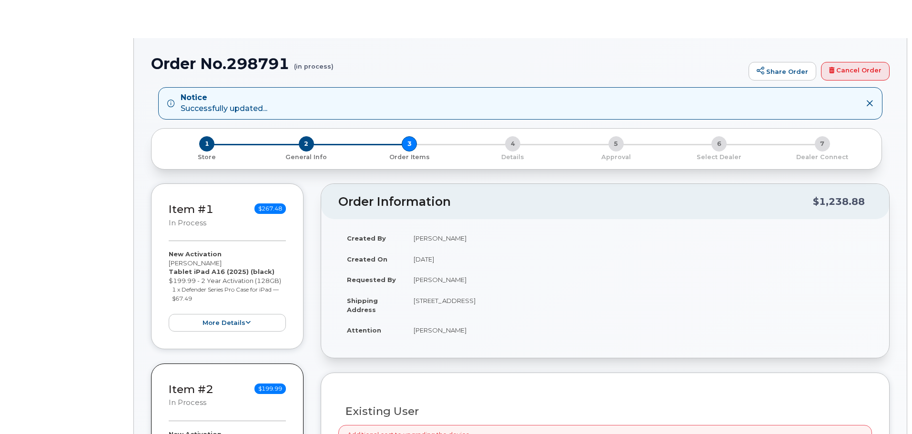
radio input "true"
select select
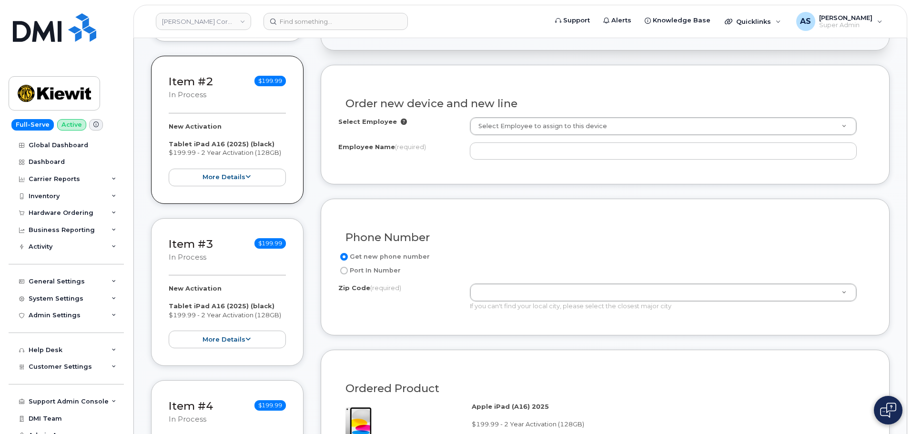
scroll to position [334, 0]
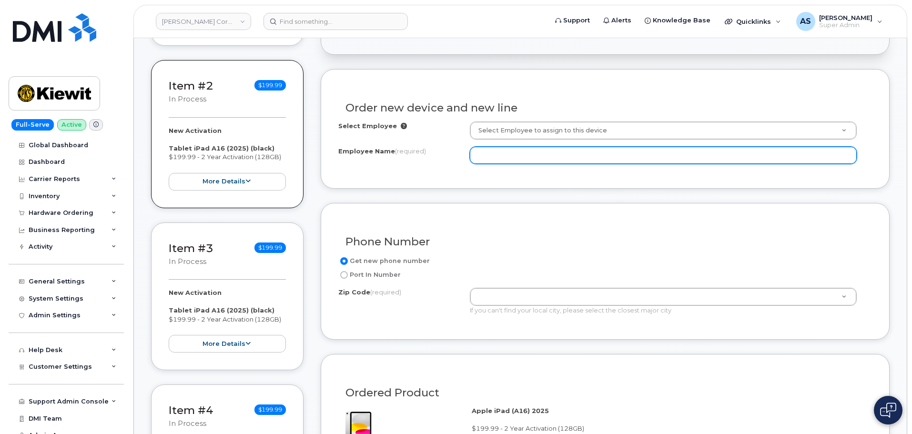
click at [490, 150] on input "Employee Name (required)" at bounding box center [663, 155] width 387 height 17
paste input "[PERSON_NAME]"
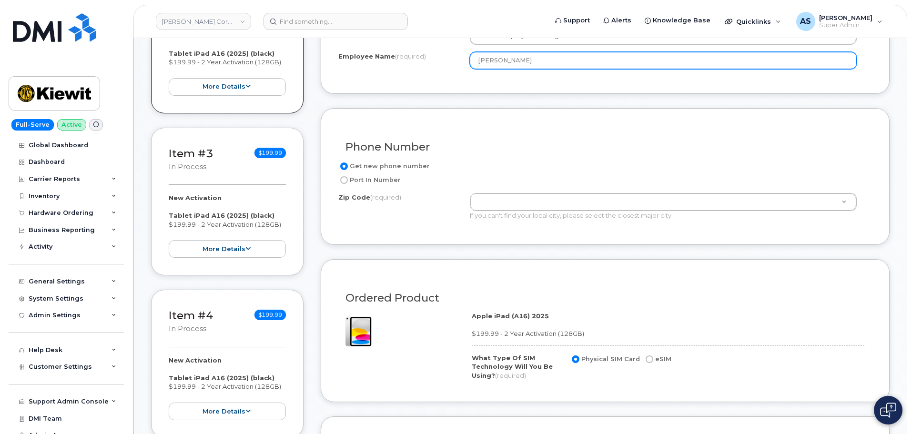
scroll to position [429, 0]
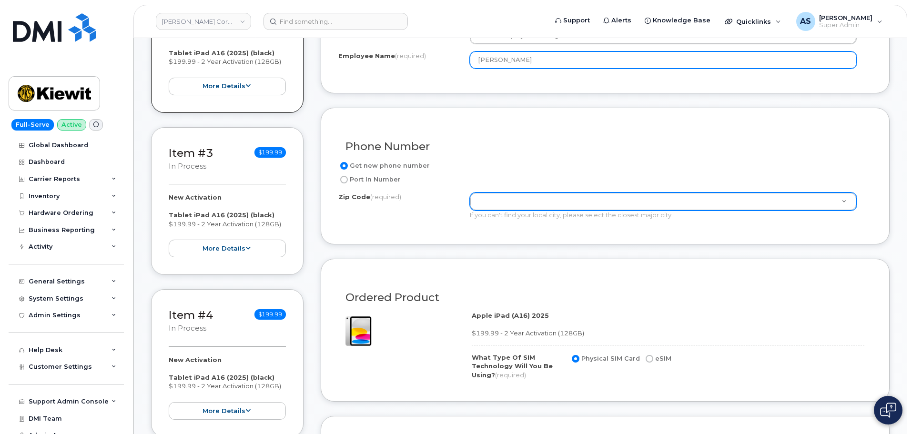
type input "[PERSON_NAME]"
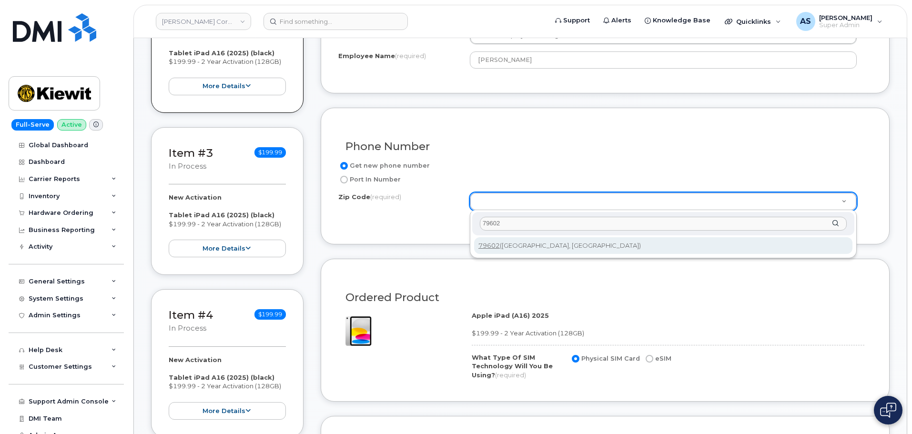
type input "79602"
type input "79602 ([GEOGRAPHIC_DATA], [GEOGRAPHIC_DATA])"
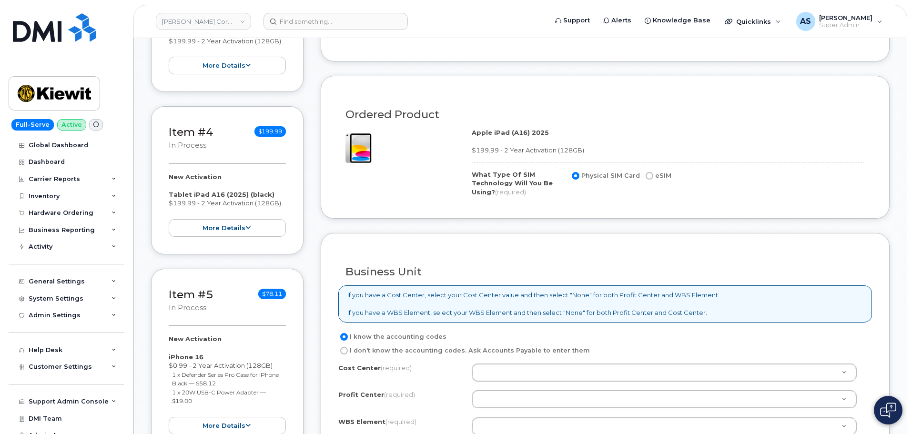
scroll to position [667, 0]
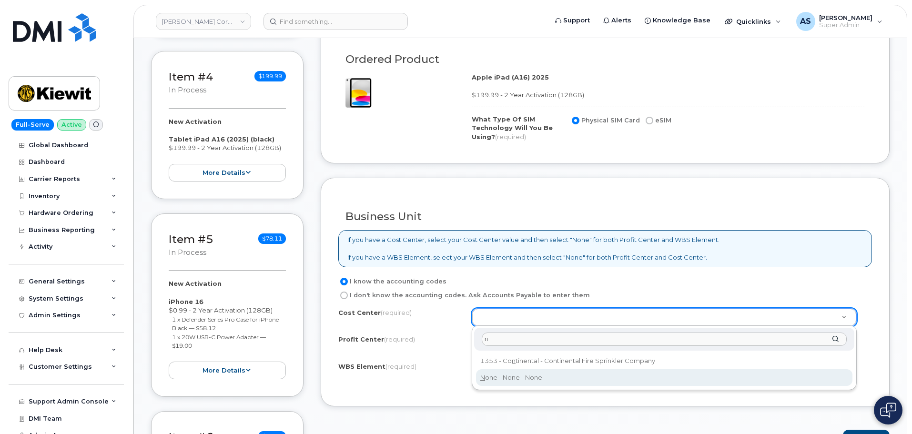
type input "n"
drag, startPoint x: 539, startPoint y: 380, endPoint x: 537, endPoint y: 374, distance: 6.5
type input "None"
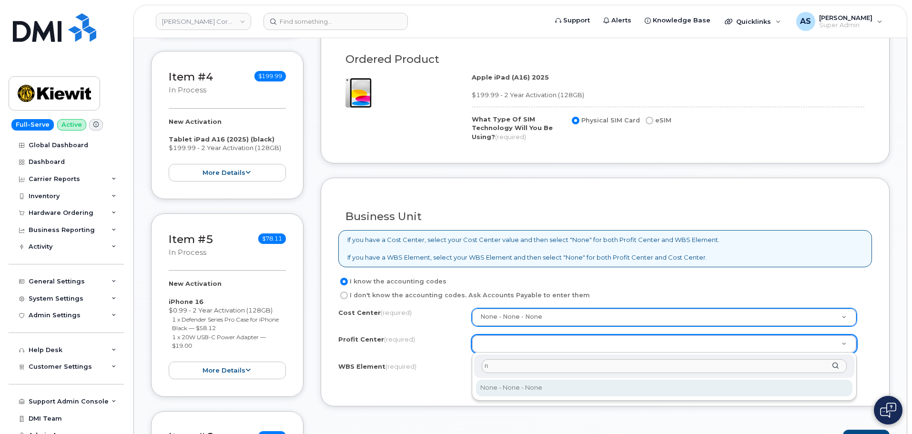
type input "n"
drag, startPoint x: 539, startPoint y: 386, endPoint x: 537, endPoint y: 380, distance: 6.0
select select "None"
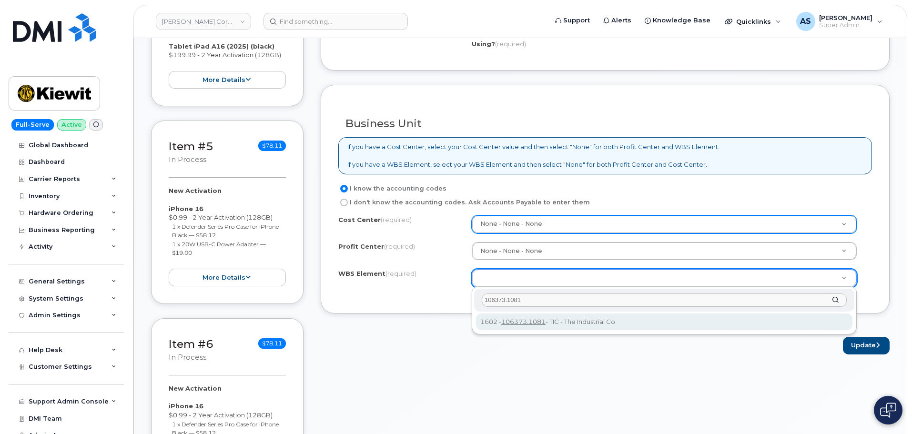
scroll to position [810, 0]
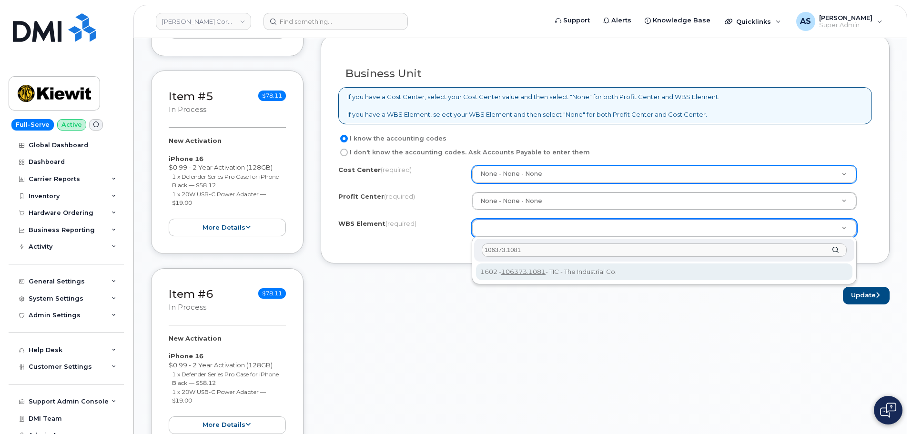
type input "106373.1081"
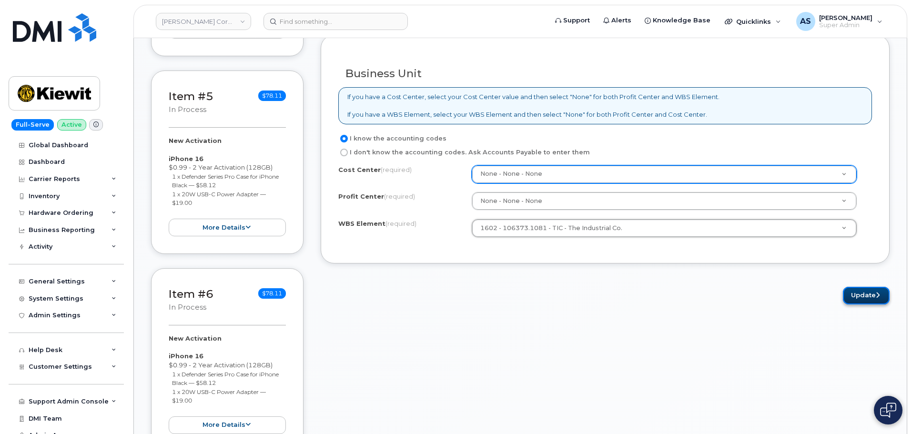
drag, startPoint x: 882, startPoint y: 295, endPoint x: 869, endPoint y: 299, distance: 13.4
click at [880, 296] on button "Update" at bounding box center [866, 296] width 47 height 18
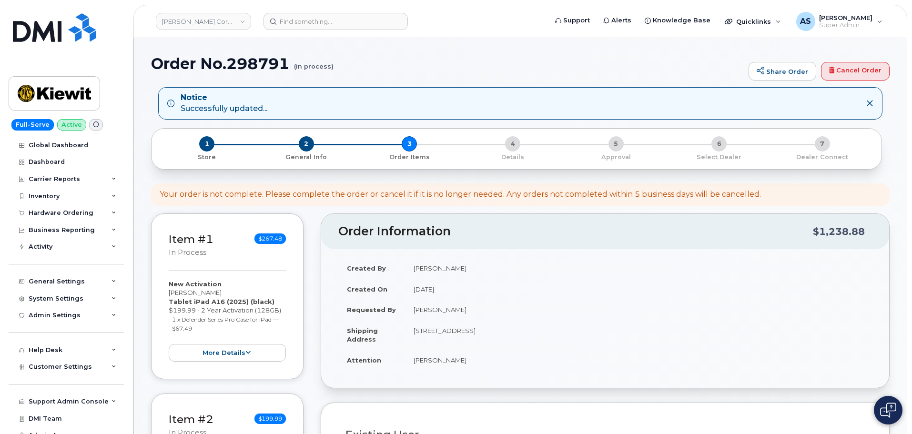
select select
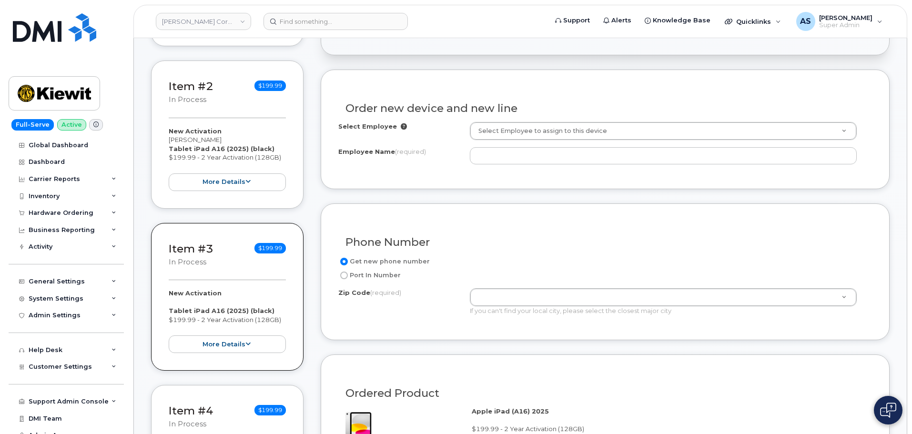
scroll to position [334, 0]
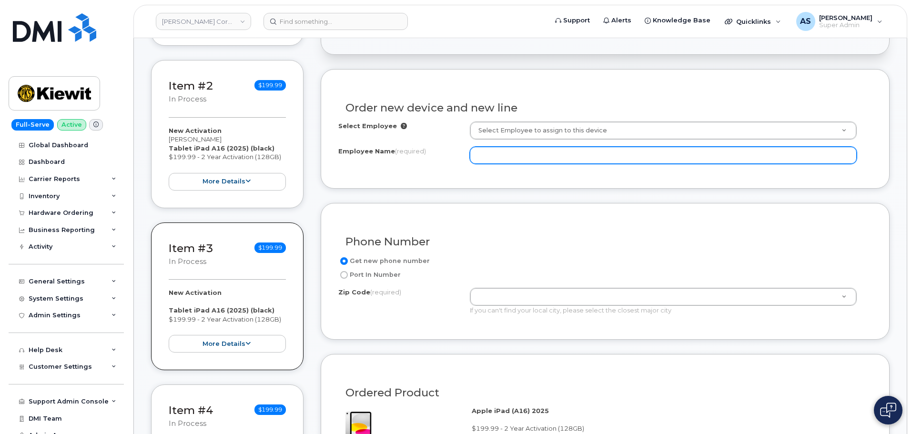
click at [502, 152] on input "Employee Name (required)" at bounding box center [663, 155] width 387 height 17
paste input "[PERSON_NAME]"
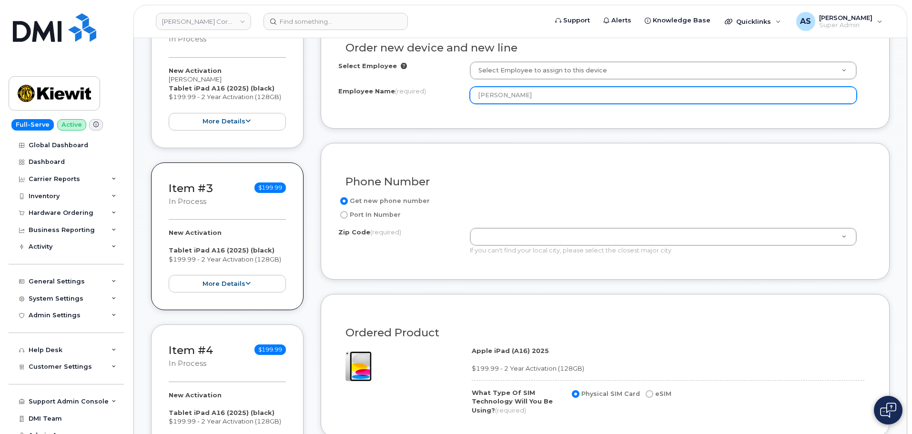
scroll to position [476, 0]
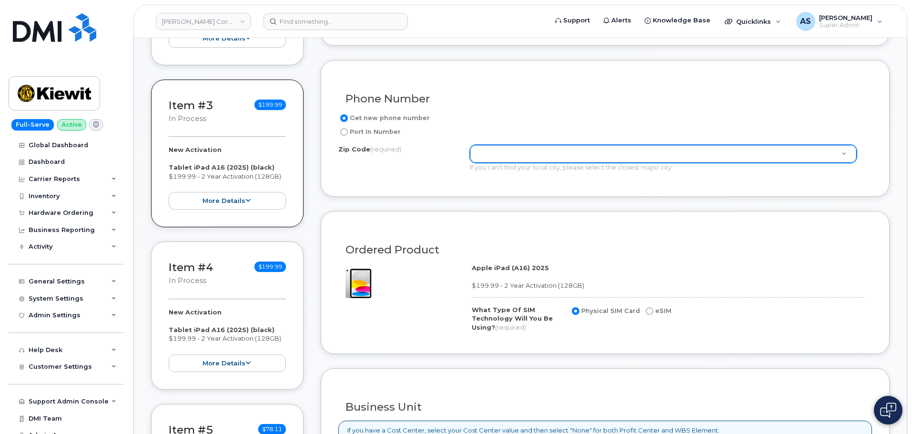
type input "[PERSON_NAME]"
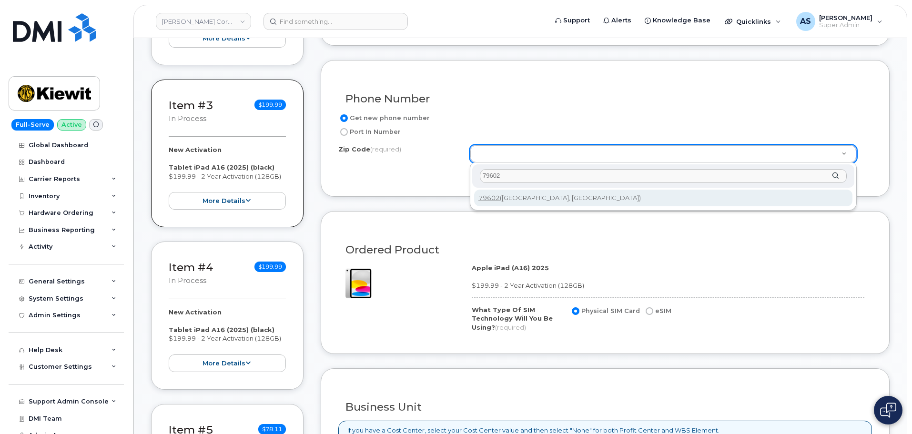
type input "79602"
type input "79602 ([GEOGRAPHIC_DATA], [GEOGRAPHIC_DATA])"
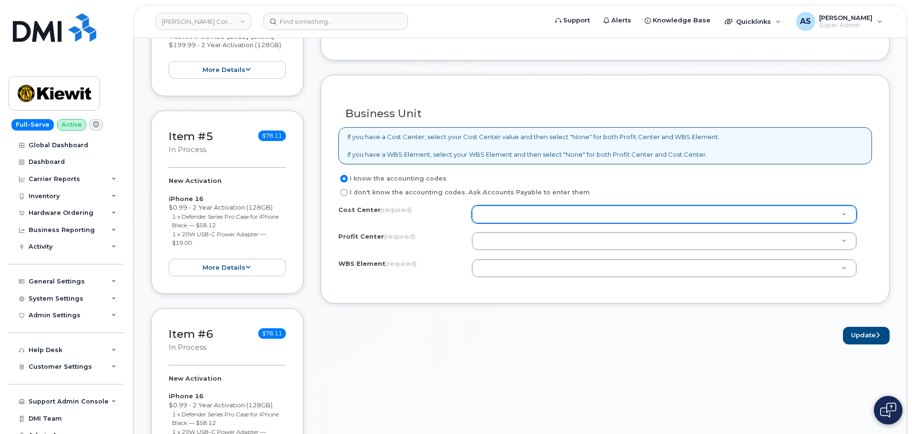
scroll to position [858, 0]
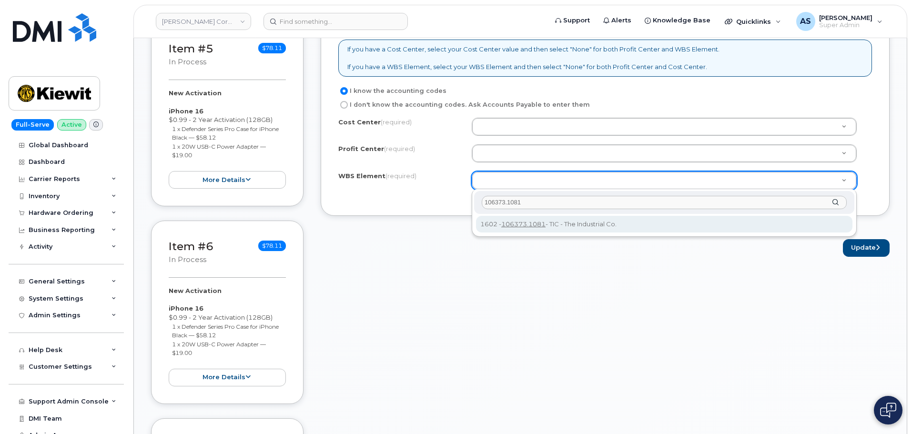
type input "106373.1081"
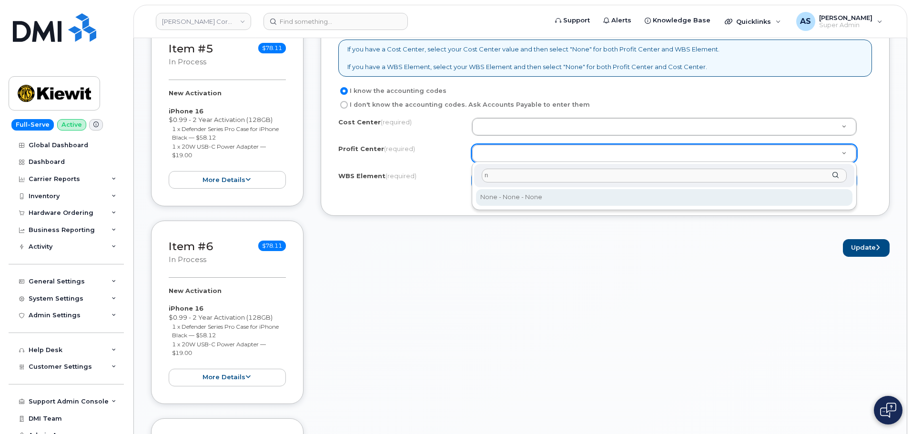
type input "n"
select select "None"
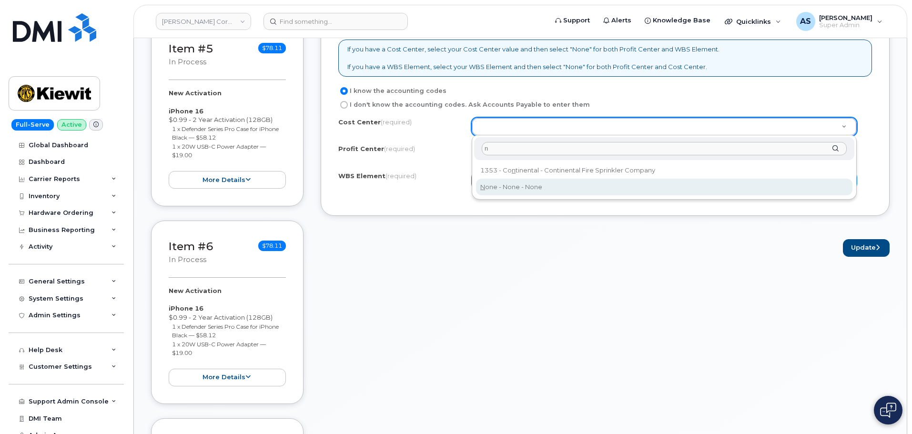
type input "n"
type input "None"
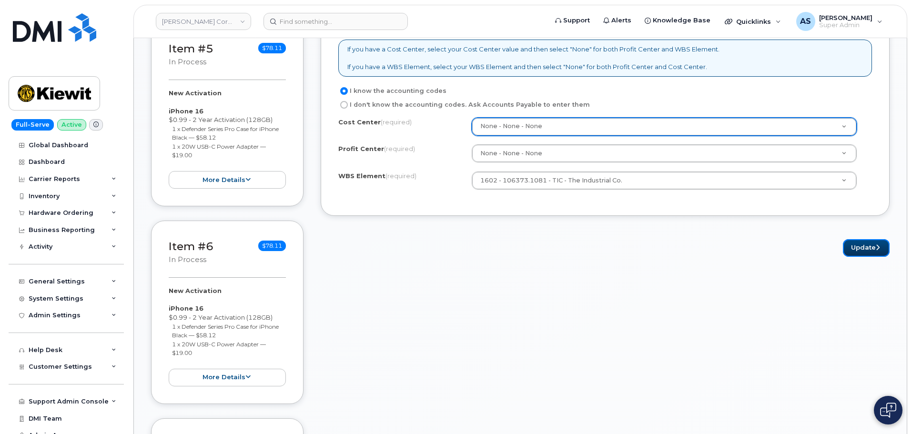
click at [852, 248] on button "Update" at bounding box center [866, 248] width 47 height 18
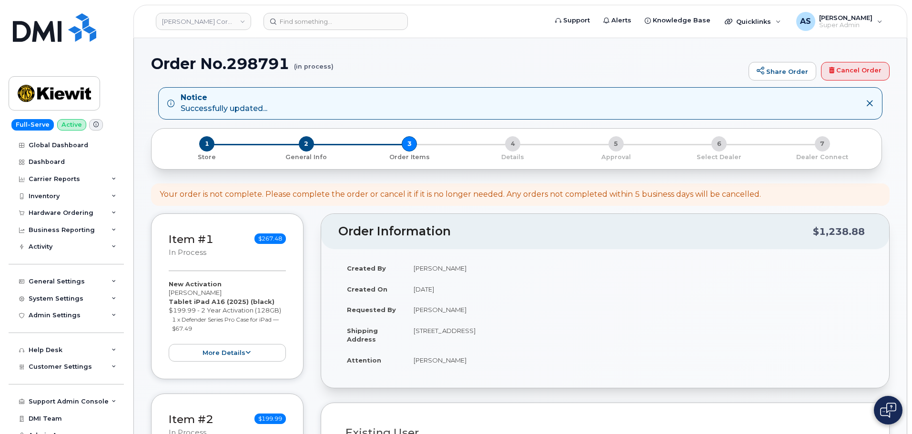
select select
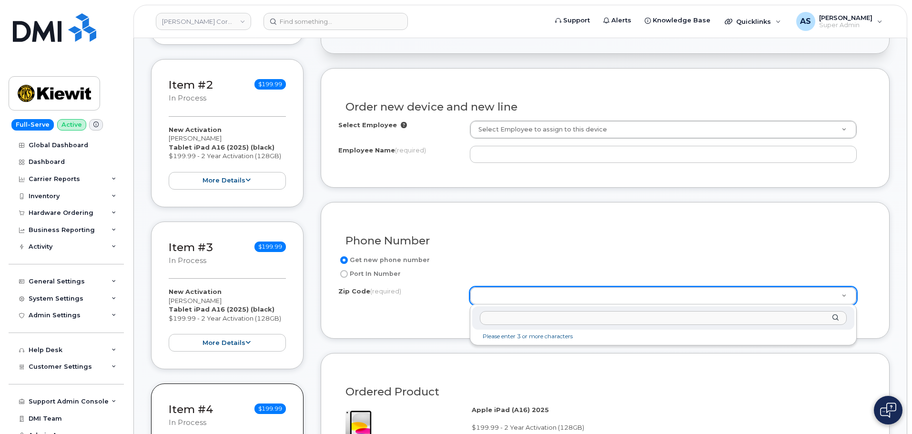
scroll to position [334, 0]
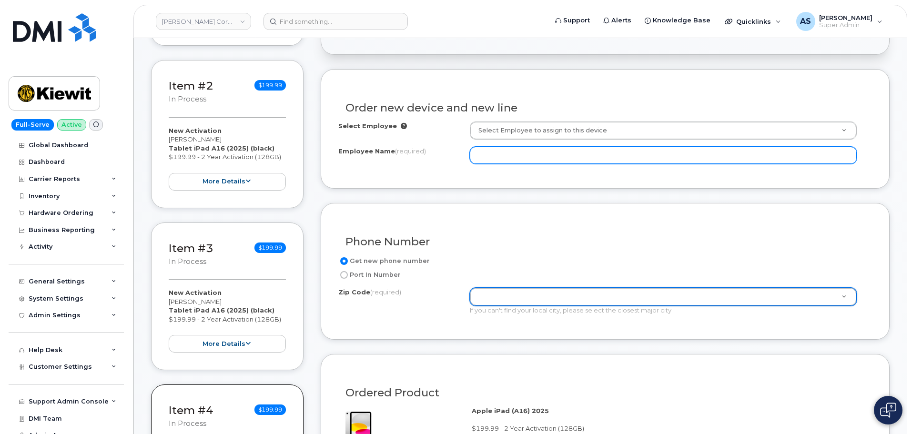
click at [519, 153] on input "Employee Name (required)" at bounding box center [663, 155] width 387 height 17
paste input "[PERSON_NAME]"
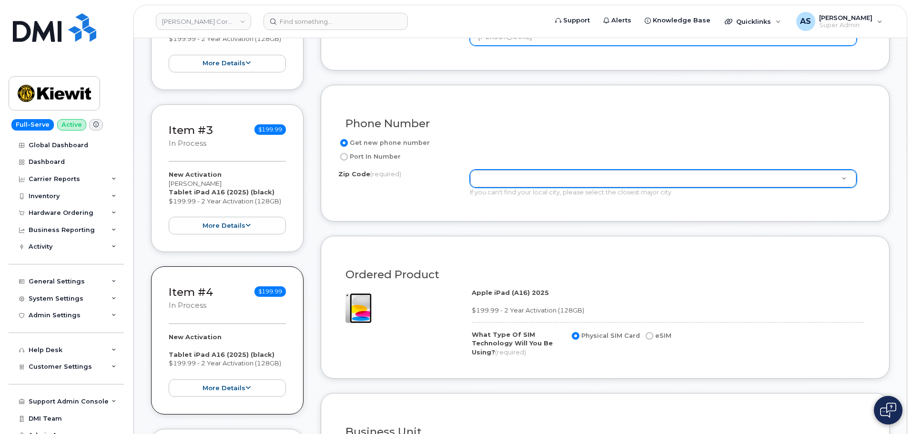
scroll to position [476, 0]
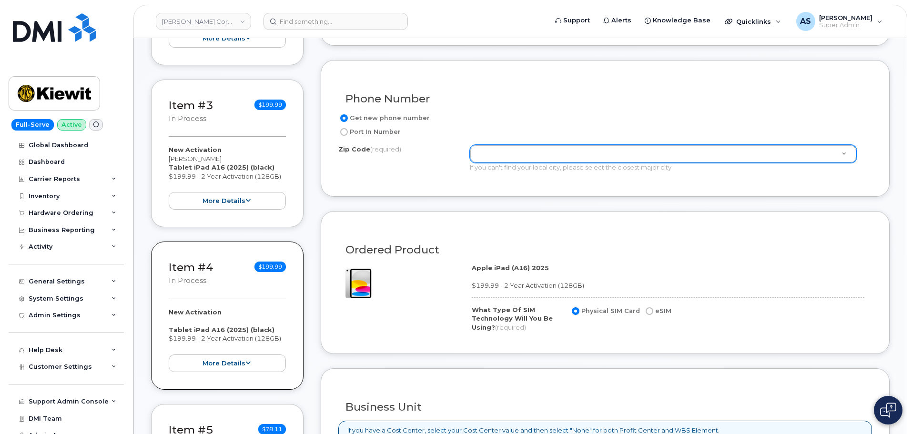
type input "[PERSON_NAME]"
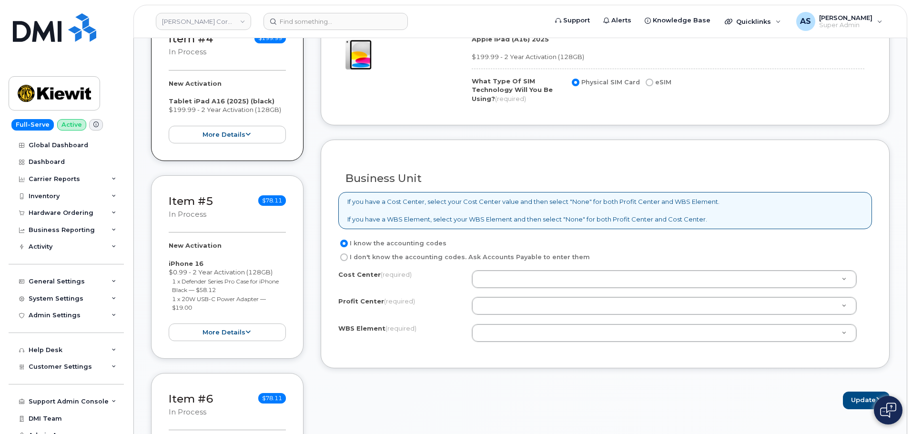
scroll to position [715, 0]
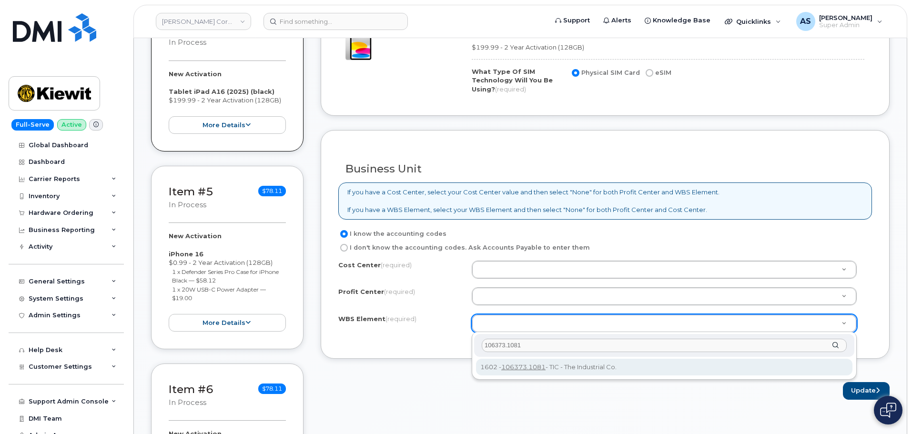
type input "106373.1081"
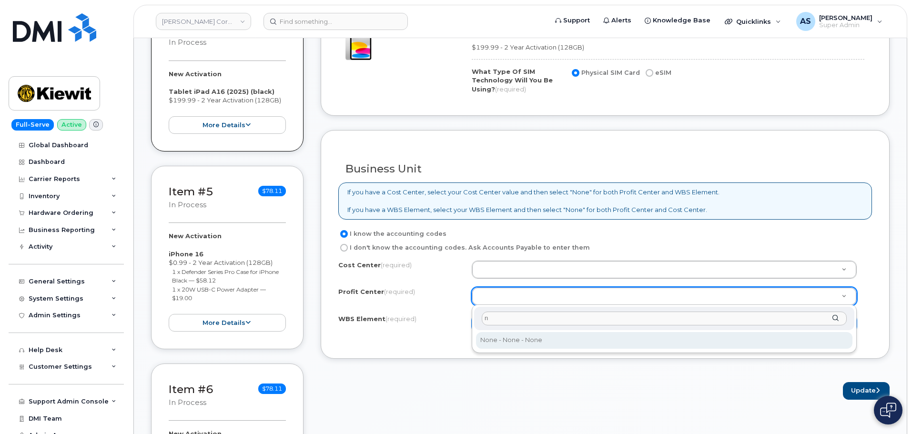
type input "n"
drag, startPoint x: 542, startPoint y: 343, endPoint x: 540, endPoint y: 336, distance: 7.1
select select "None"
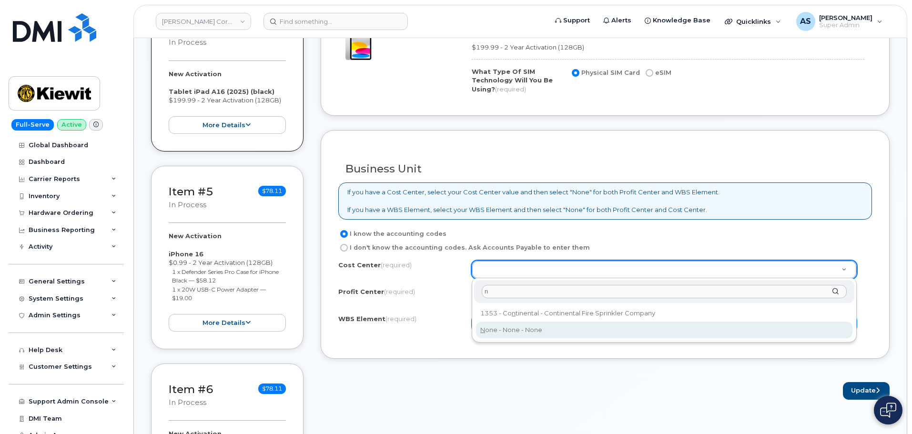
type input "n"
type input "None"
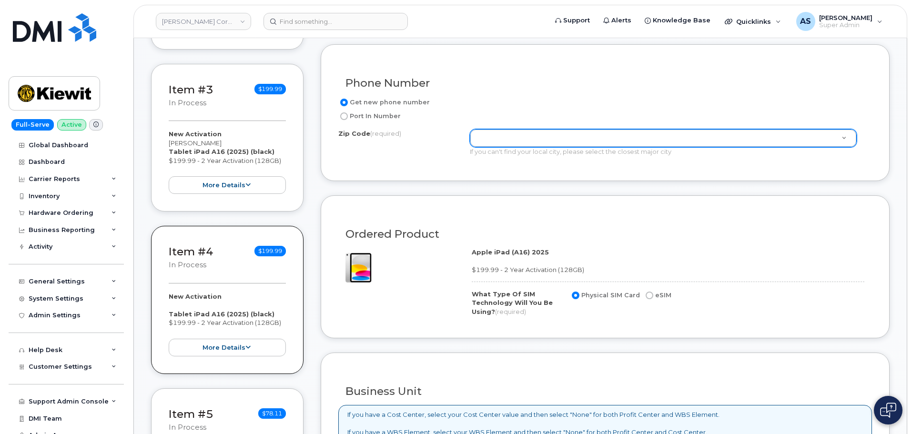
scroll to position [476, 0]
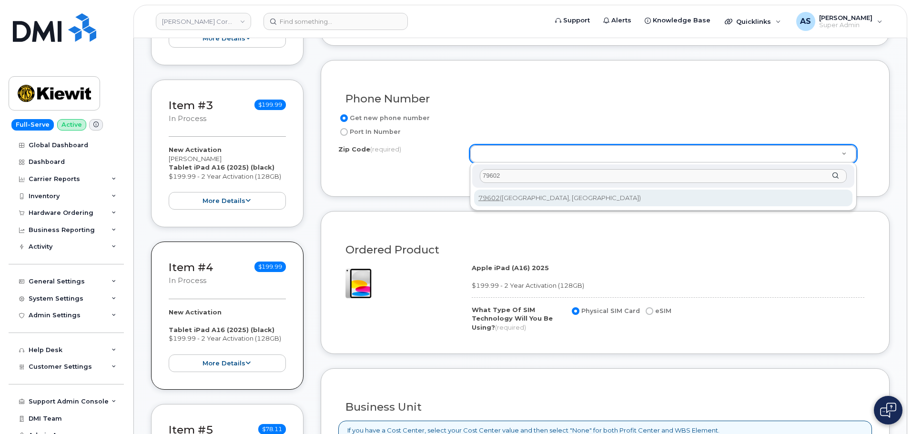
type input "79602"
type input "79602 ([GEOGRAPHIC_DATA], [GEOGRAPHIC_DATA])"
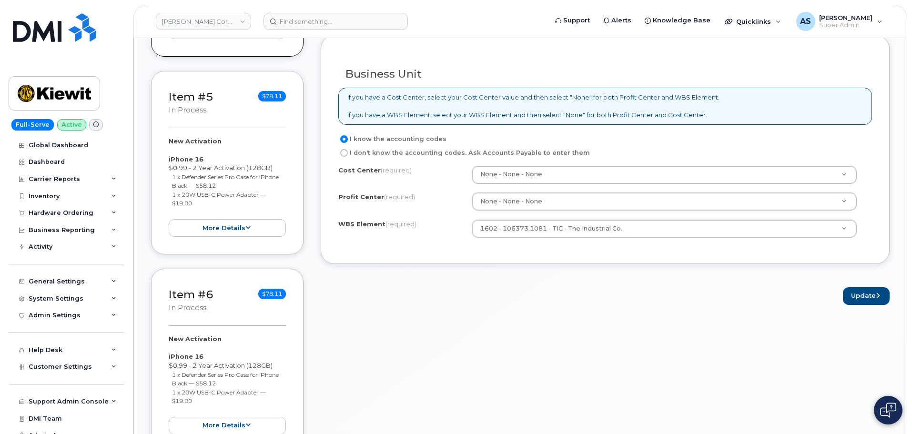
scroll to position [810, 0]
click at [868, 298] on button "Update" at bounding box center [866, 296] width 47 height 18
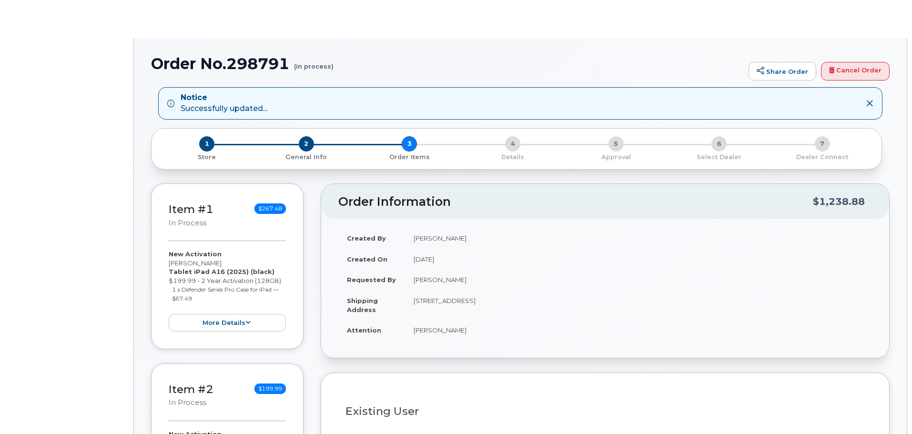
select select
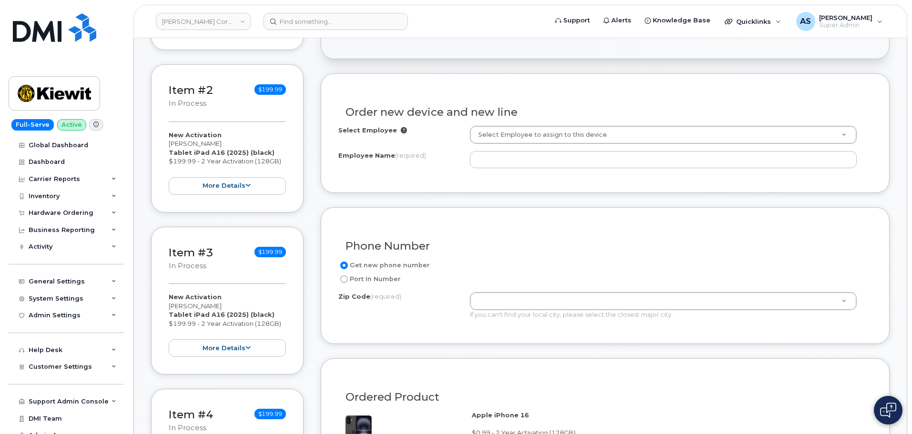
scroll to position [334, 0]
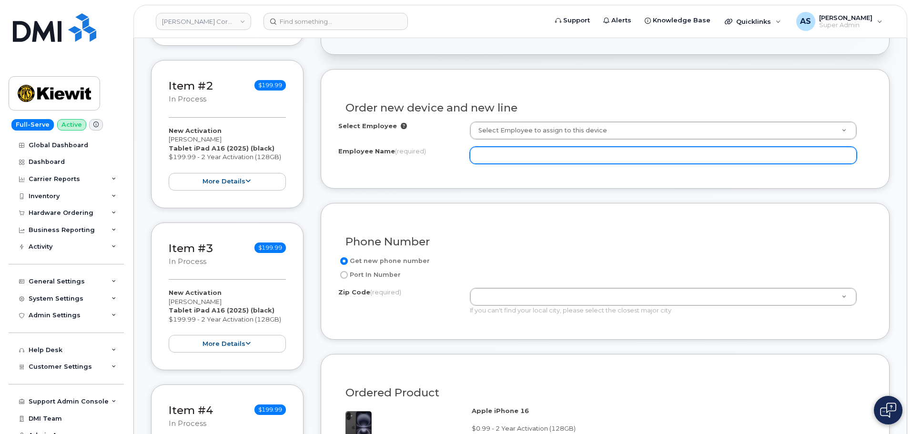
click at [524, 157] on input "Employee Name (required)" at bounding box center [663, 155] width 387 height 17
paste input "[PERSON_NAME]"
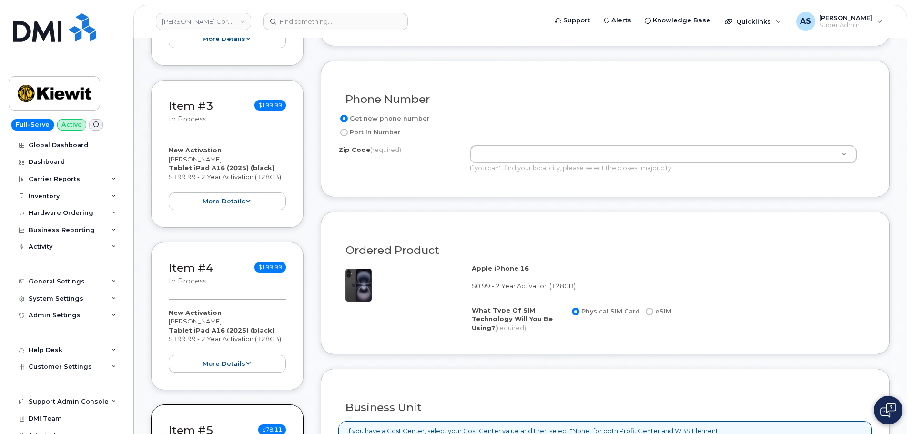
scroll to position [476, 0]
type input "[PERSON_NAME]"
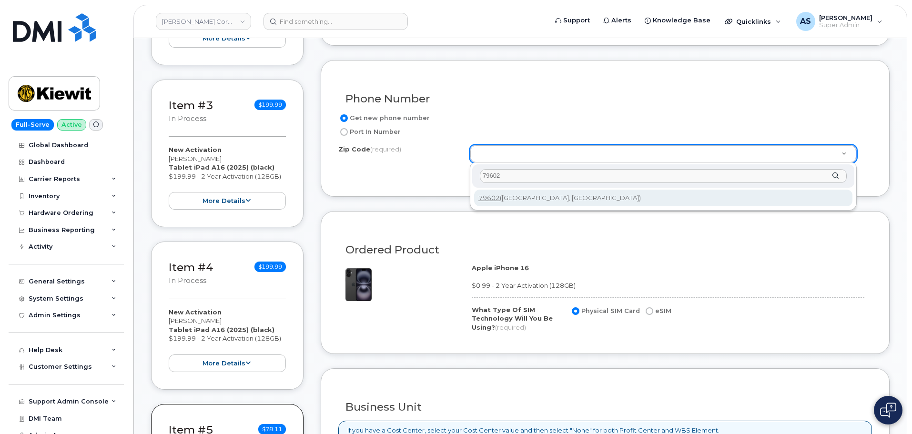
type input "79602"
type input "79602 ([GEOGRAPHIC_DATA], [GEOGRAPHIC_DATA])"
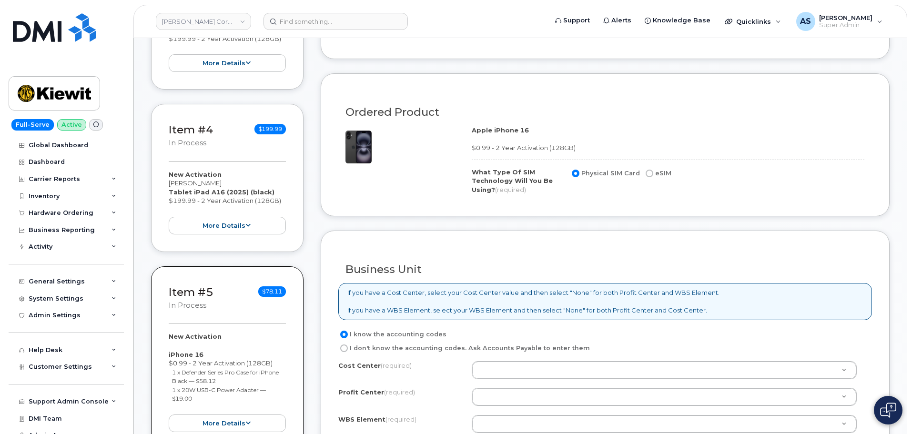
scroll to position [619, 0]
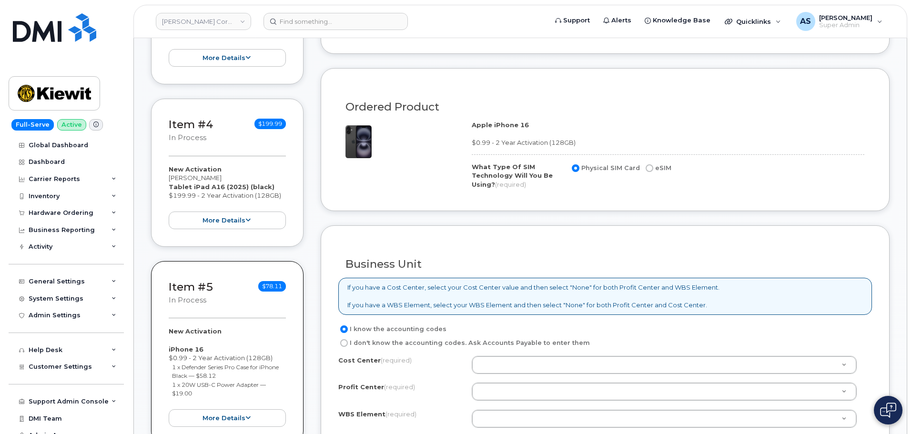
drag, startPoint x: 503, startPoint y: 422, endPoint x: 501, endPoint y: 417, distance: 5.0
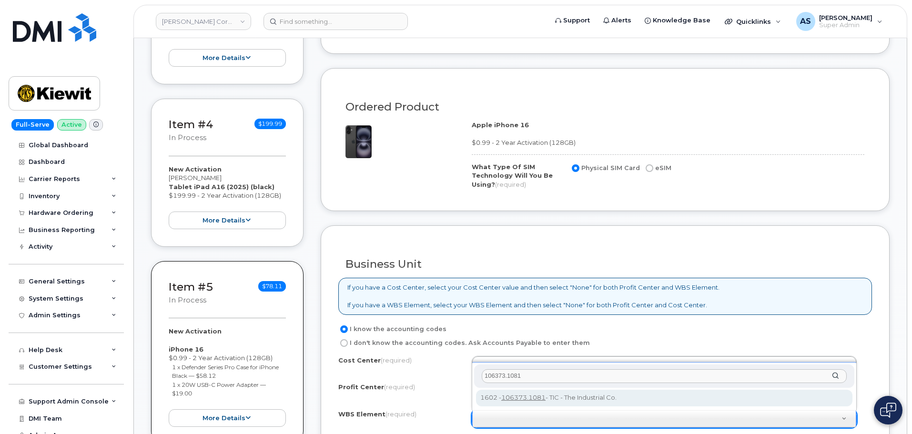
type input "106373.1081"
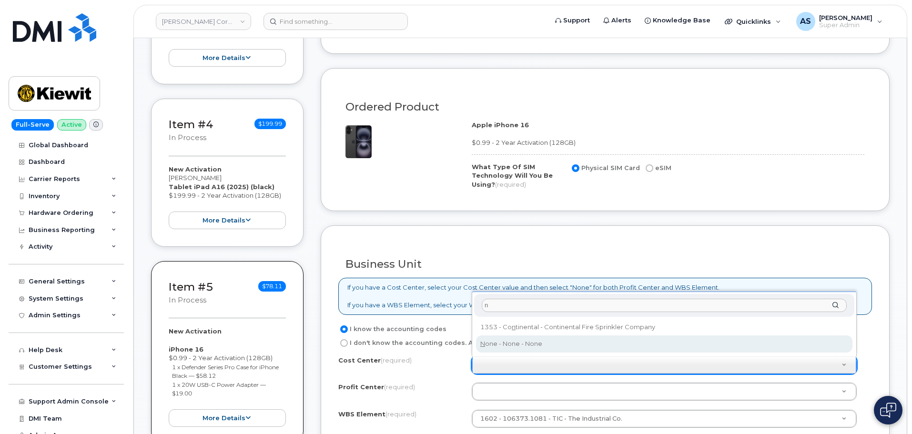
type input "n"
type input "None"
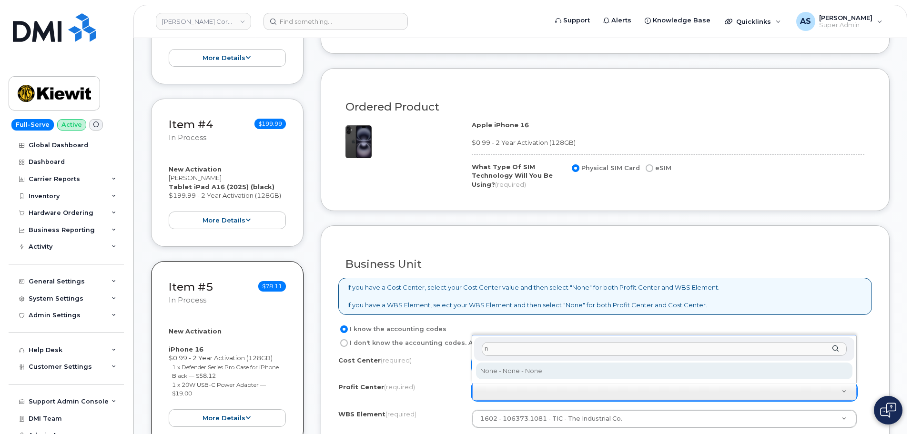
type input "n"
select select "None"
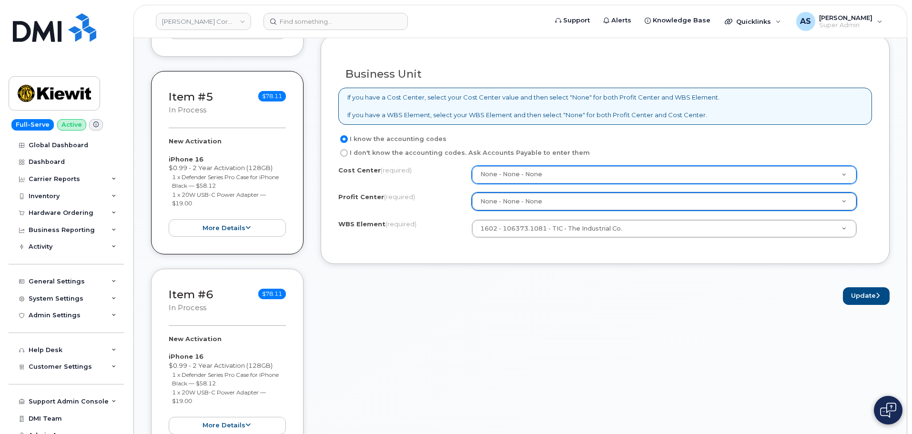
scroll to position [810, 0]
click at [859, 303] on button "Update" at bounding box center [866, 296] width 47 height 18
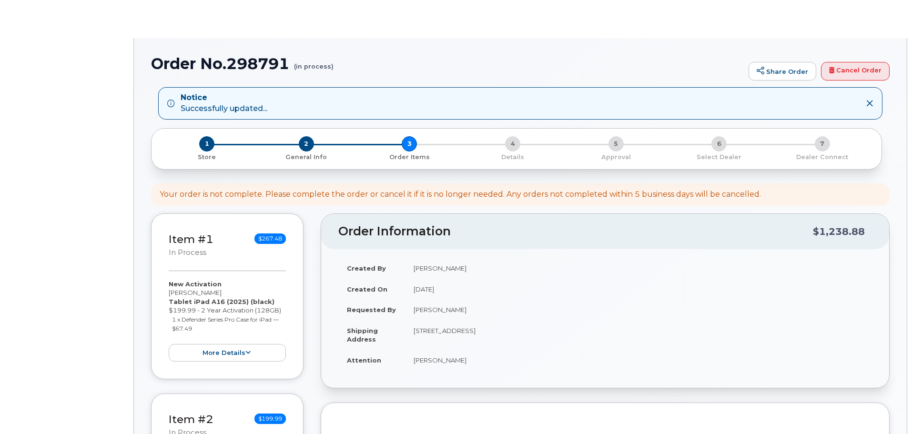
select select
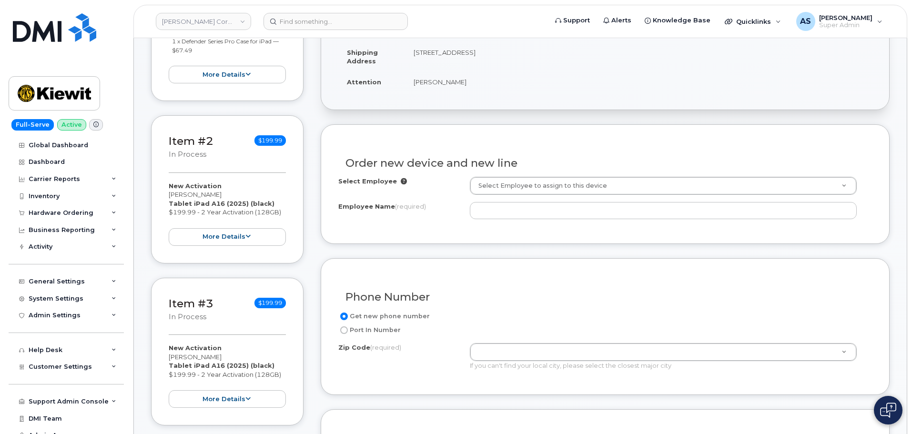
scroll to position [334, 0]
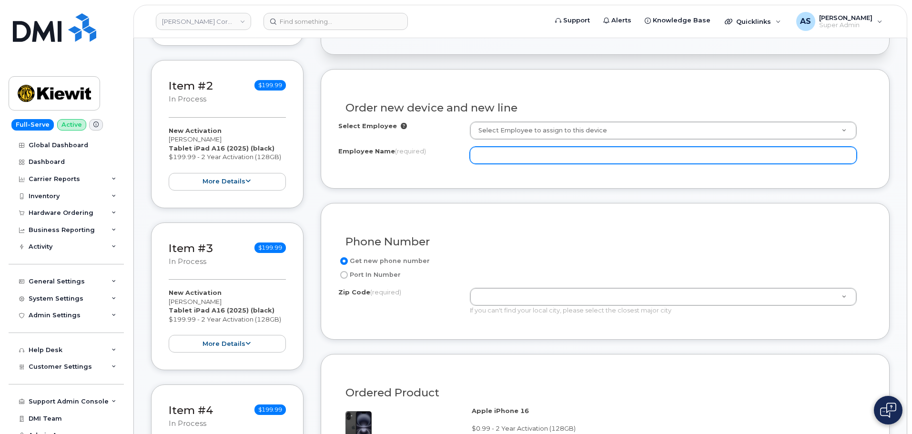
click at [539, 157] on input "Employee Name (required)" at bounding box center [663, 155] width 387 height 17
paste input "[PERSON_NAME]"
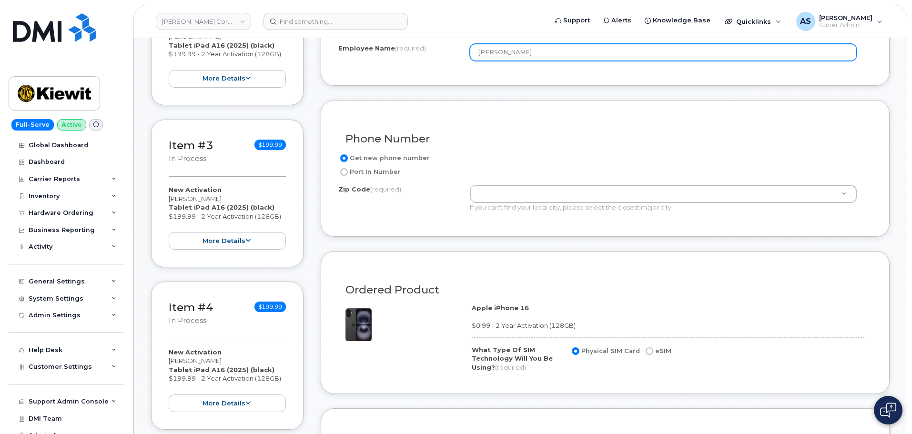
scroll to position [476, 0]
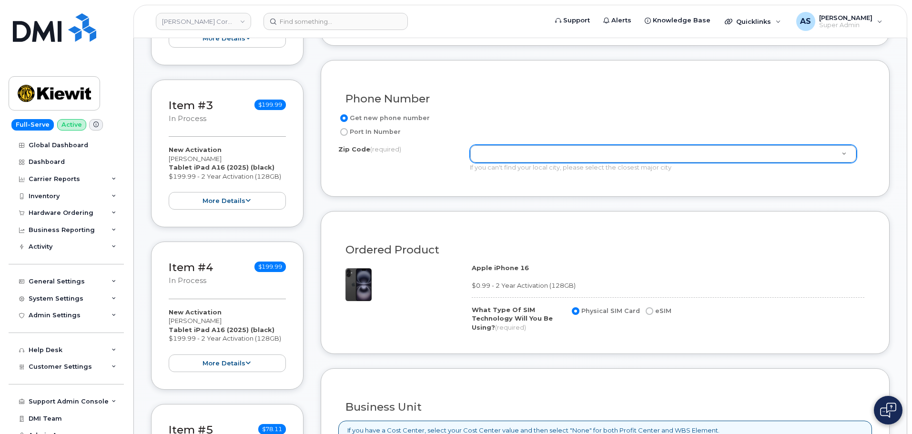
type input "[PERSON_NAME]"
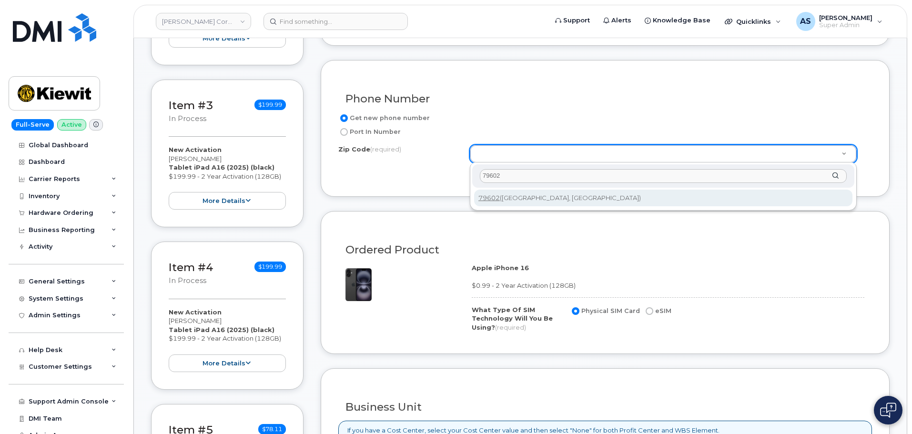
type input "79602"
type input "79602 ([GEOGRAPHIC_DATA], [GEOGRAPHIC_DATA])"
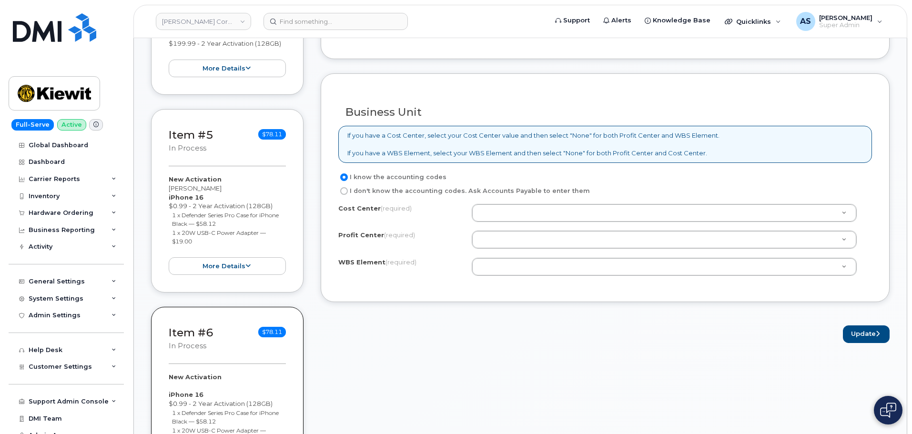
scroll to position [810, 0]
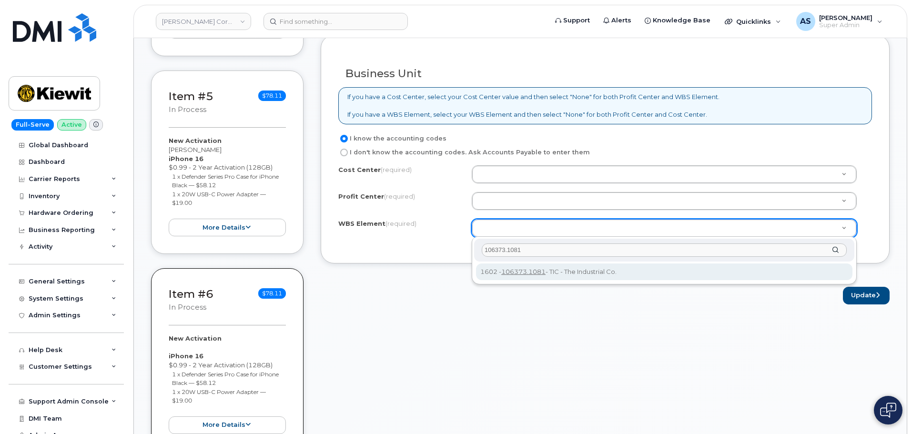
type input "106373.1081"
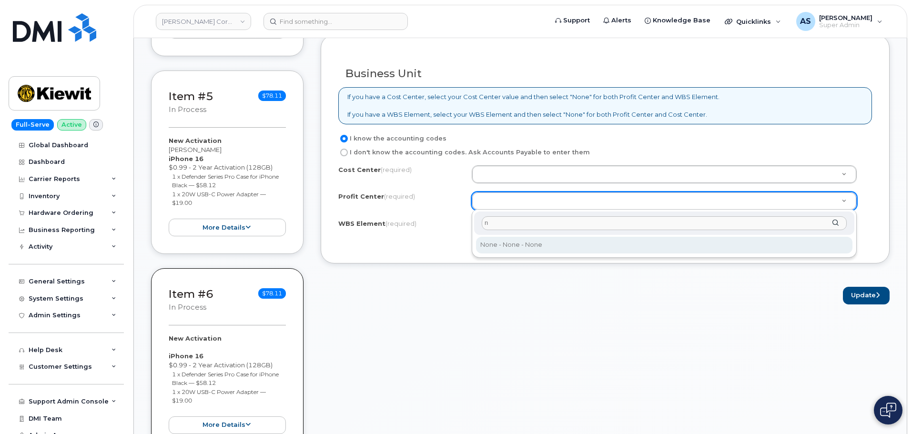
type input "n"
select select "None"
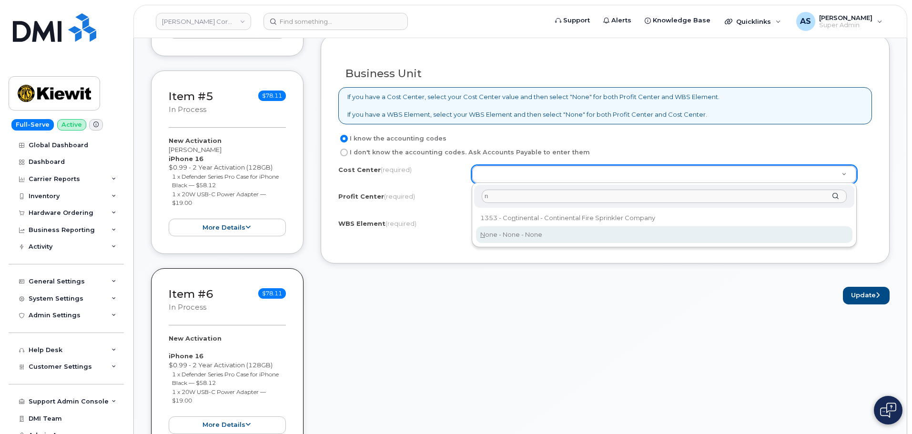
type input "n"
drag, startPoint x: 529, startPoint y: 233, endPoint x: 539, endPoint y: 232, distance: 10.0
type input "None"
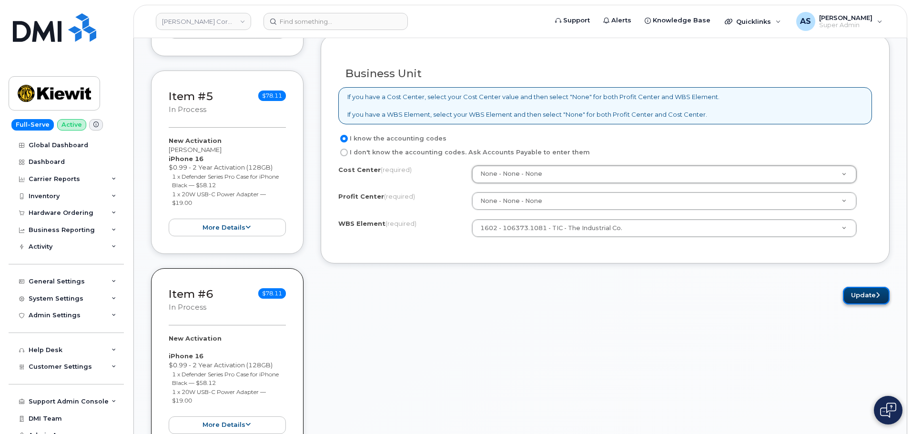
click at [869, 292] on button "Update" at bounding box center [866, 296] width 47 height 18
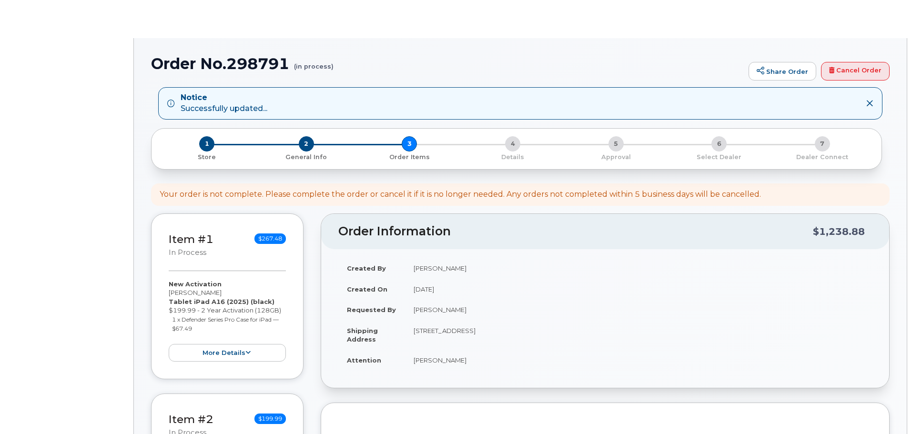
select select
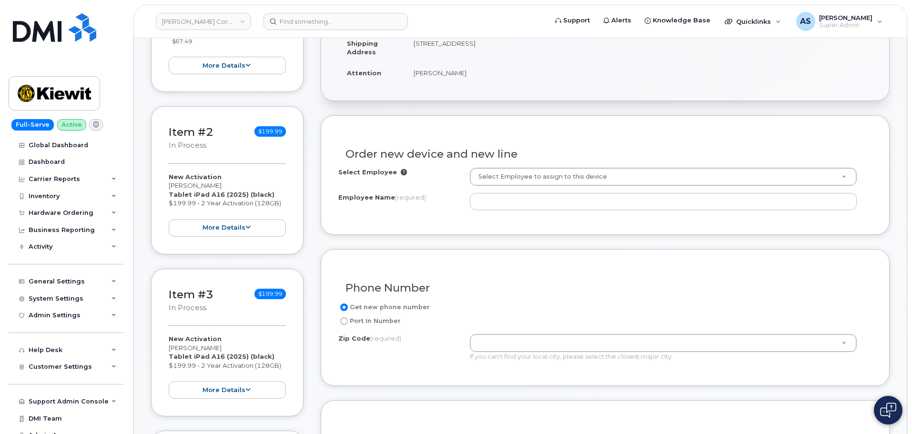
scroll to position [334, 0]
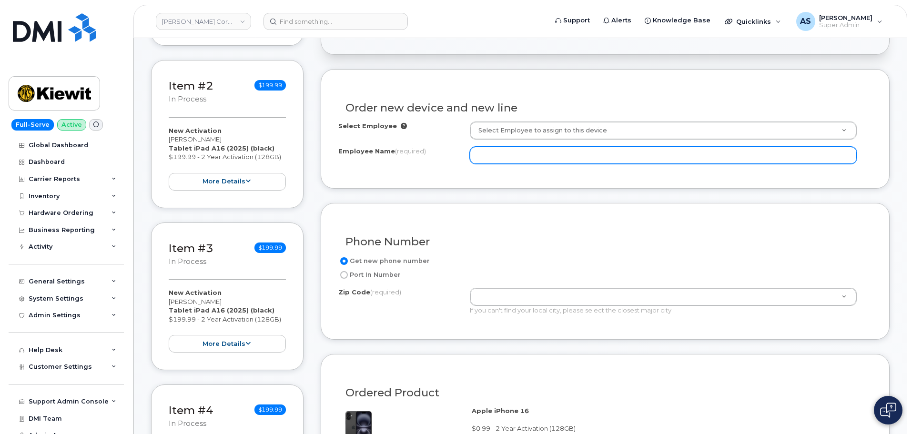
click at [537, 153] on input "Employee Name (required)" at bounding box center [663, 155] width 387 height 17
click at [485, 147] on input "Employee Name (required)" at bounding box center [663, 155] width 387 height 17
paste input "[PERSON_NAME]"
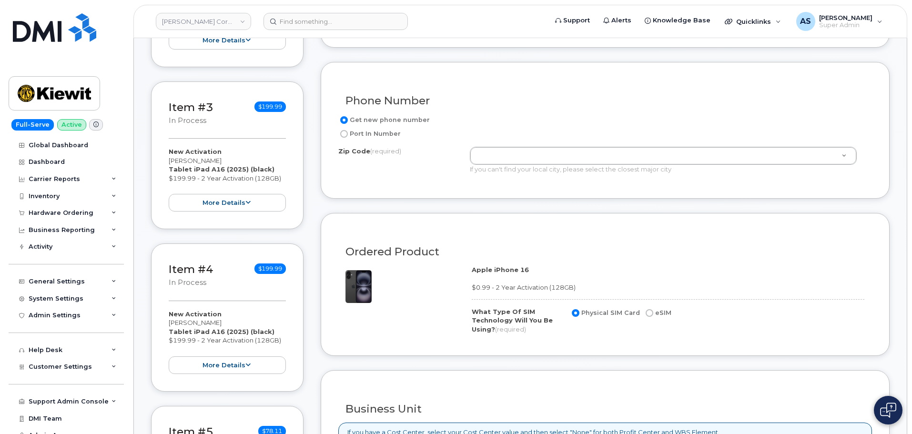
scroll to position [524, 0]
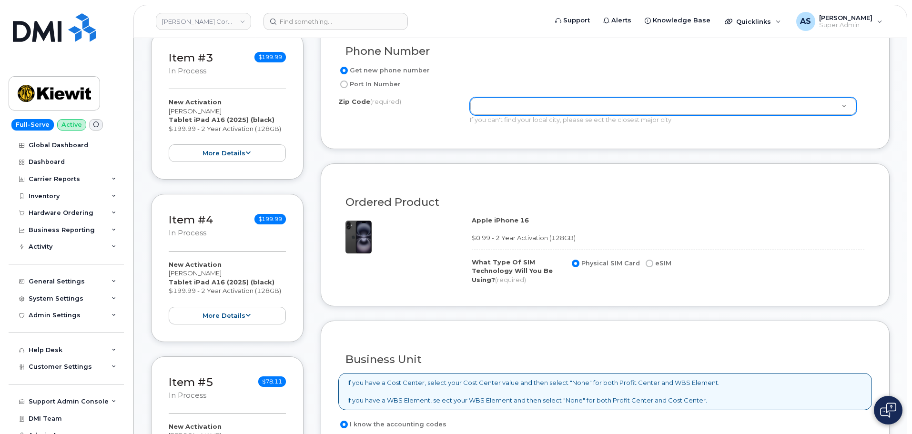
type input "[PERSON_NAME]"
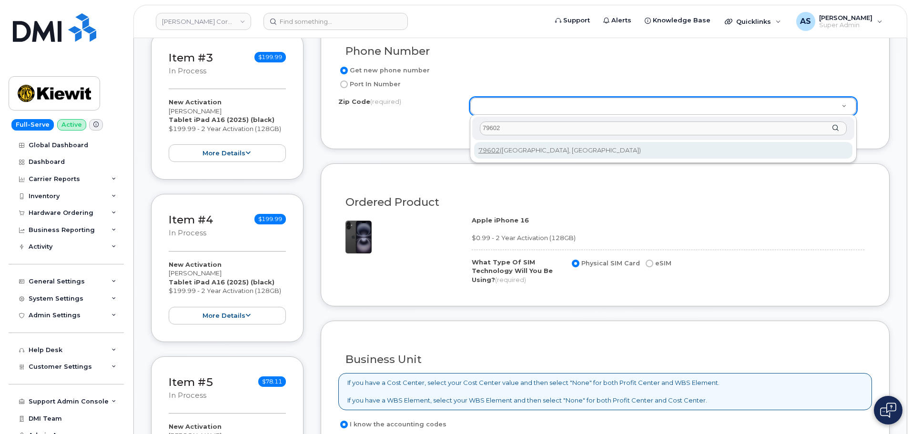
type input "79602"
type input "79602 ([GEOGRAPHIC_DATA], [GEOGRAPHIC_DATA])"
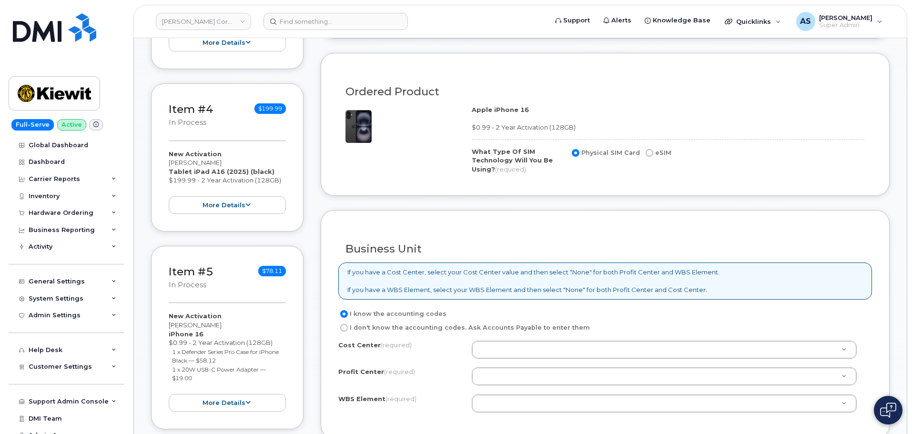
scroll to position [715, 0]
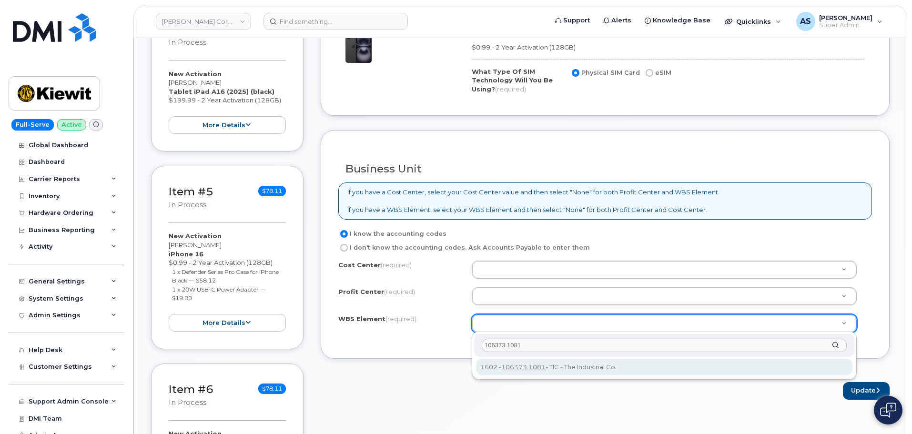
type input "106373.1081"
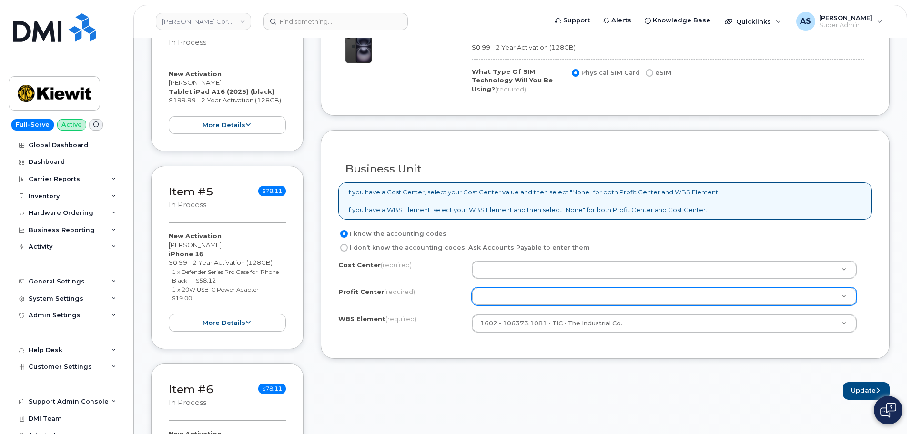
click at [524, 287] on div at bounding box center [664, 296] width 385 height 18
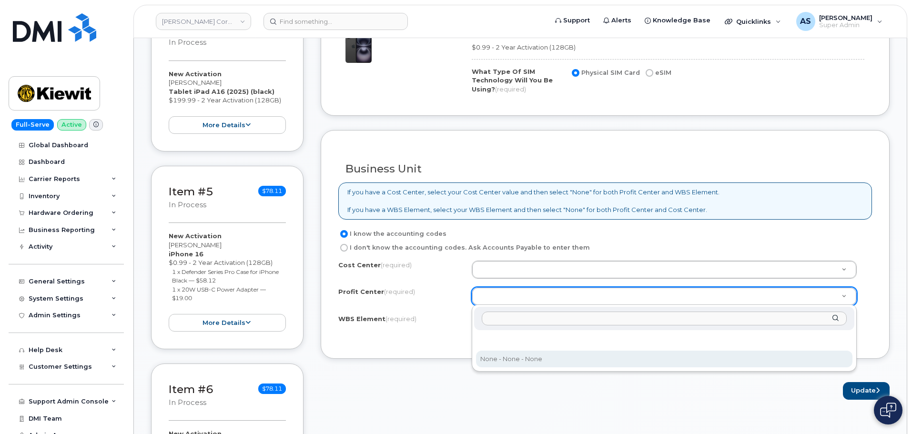
select select "None"
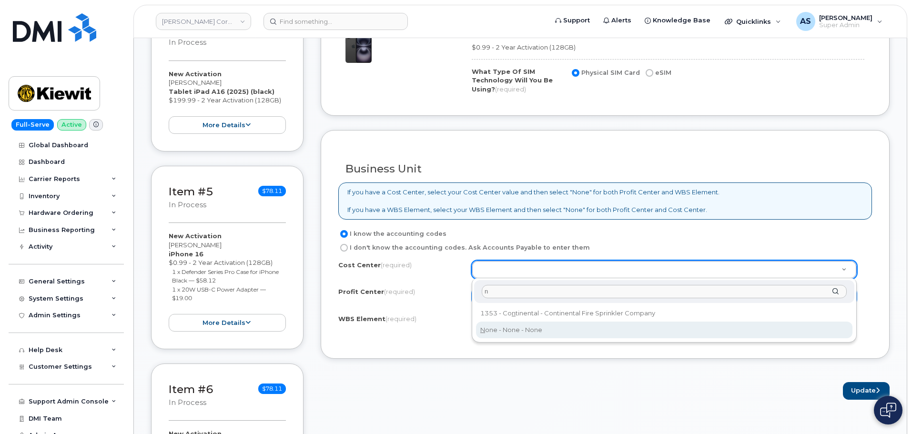
type input "n"
type input "None"
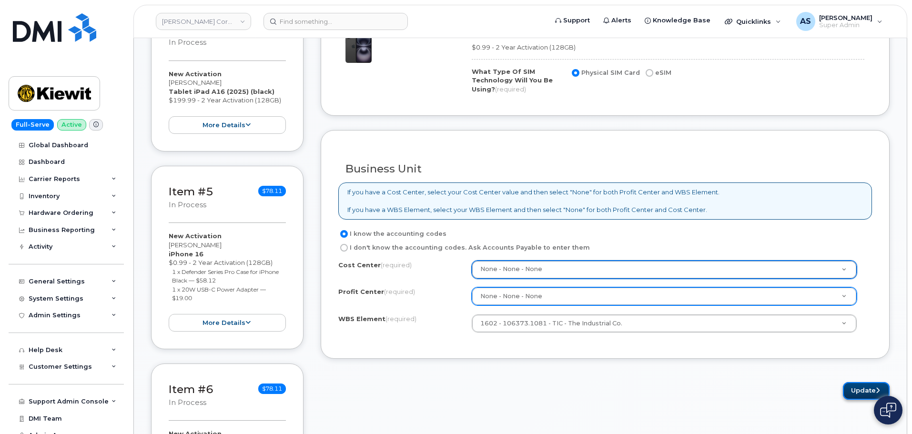
click at [854, 386] on button "Update" at bounding box center [866, 391] width 47 height 18
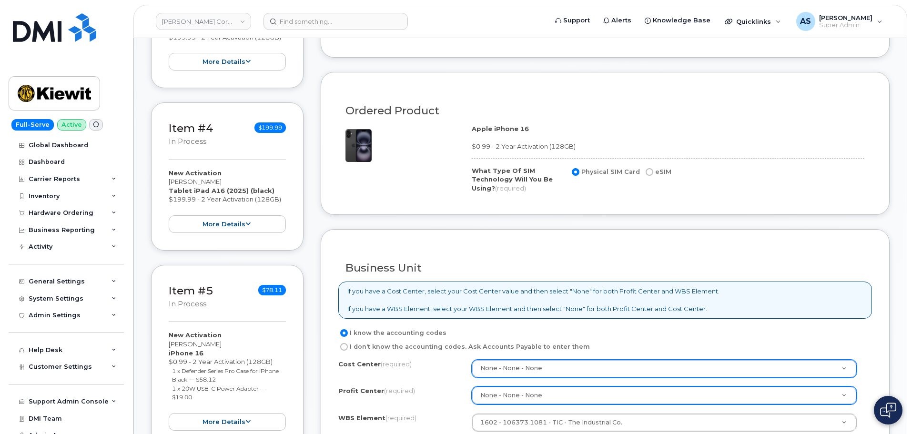
scroll to position [740, 0]
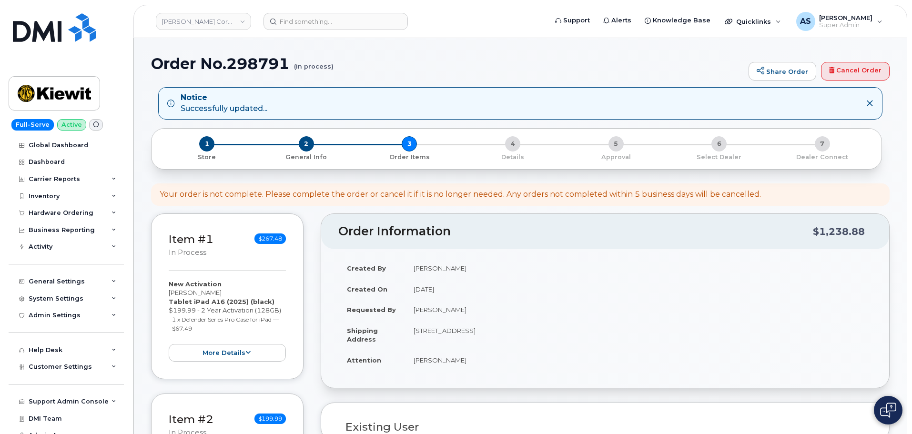
select select
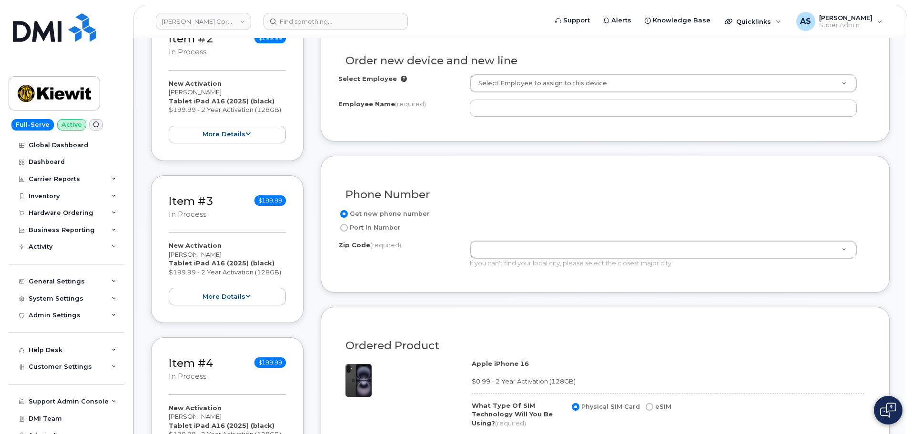
scroll to position [381, 0]
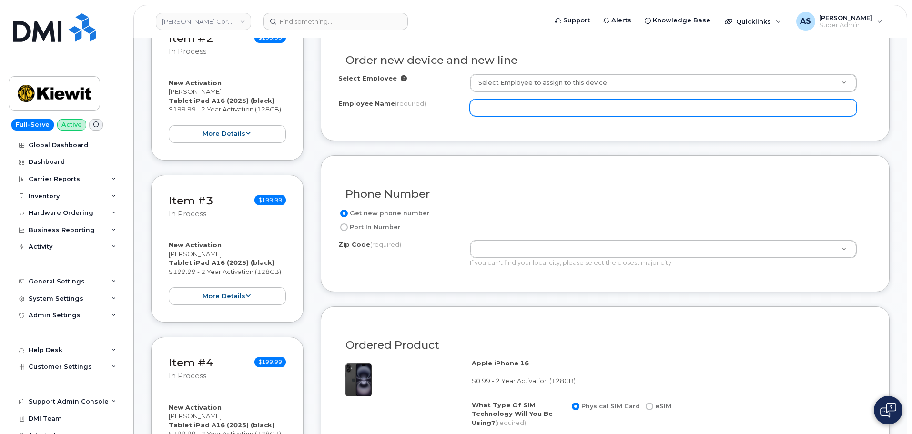
click at [506, 104] on input "Employee Name (required)" at bounding box center [663, 107] width 387 height 17
paste input "[PERSON_NAME]"
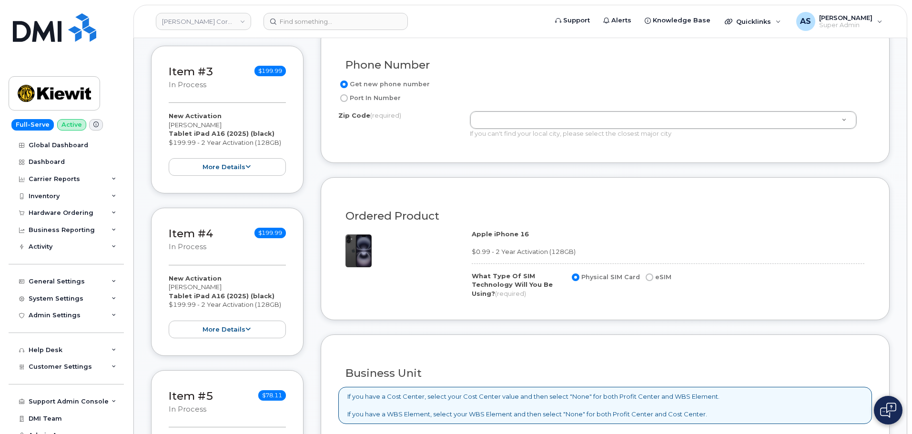
scroll to position [524, 0]
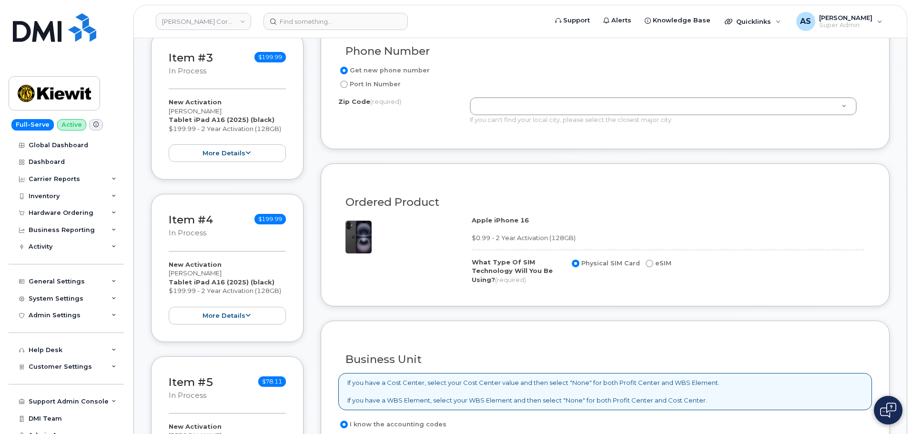
type input "[PERSON_NAME]"
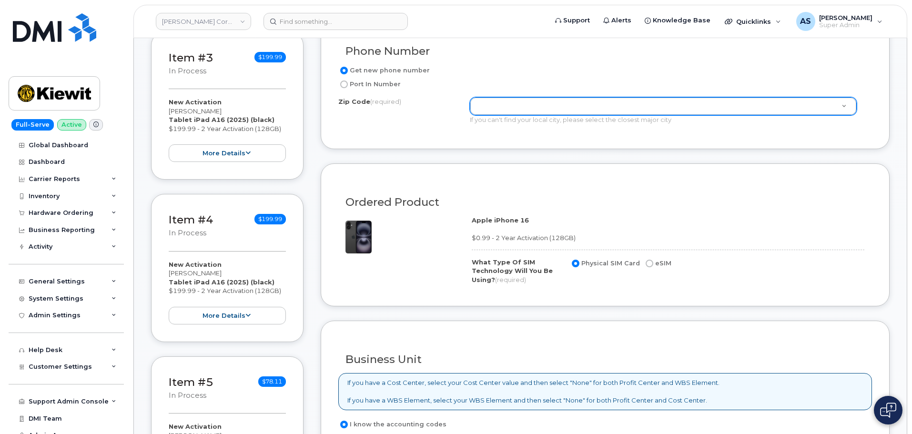
drag, startPoint x: 532, startPoint y: 96, endPoint x: 533, endPoint y: 103, distance: 7.2
click at [532, 97] on div "Get new phone number Port In Number Zip Code (required) Zip Code (required) Zip…" at bounding box center [605, 98] width 534 height 67
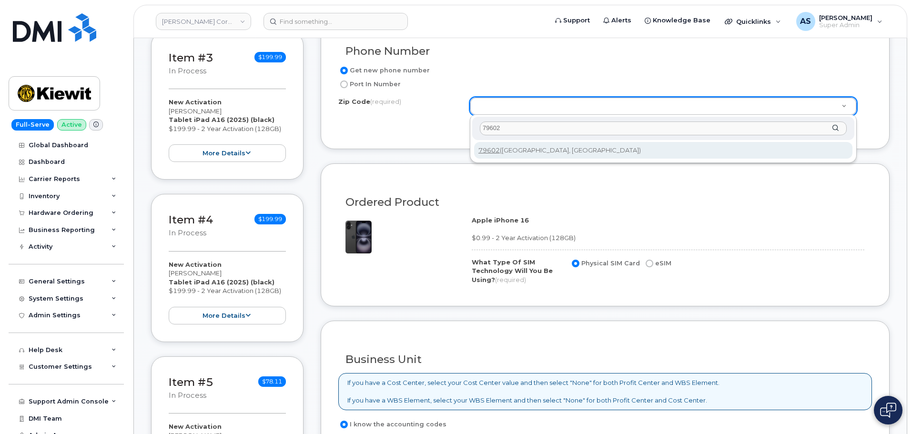
type input "79602"
type input "79602 ([GEOGRAPHIC_DATA], [GEOGRAPHIC_DATA])"
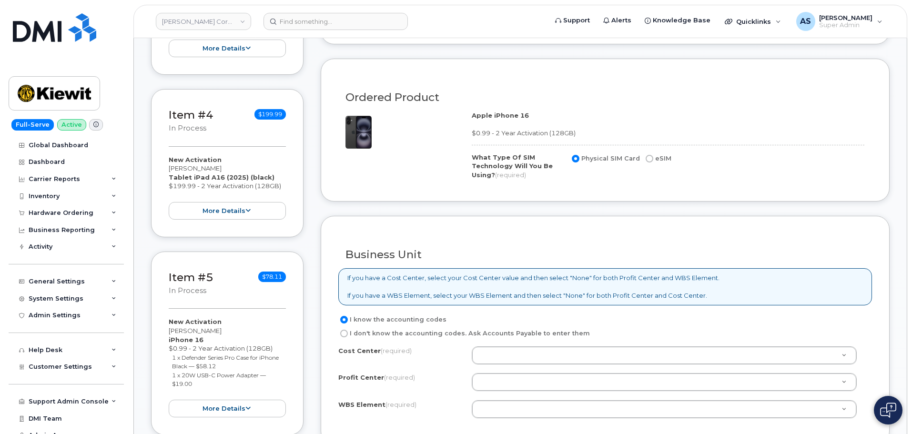
scroll to position [762, 0]
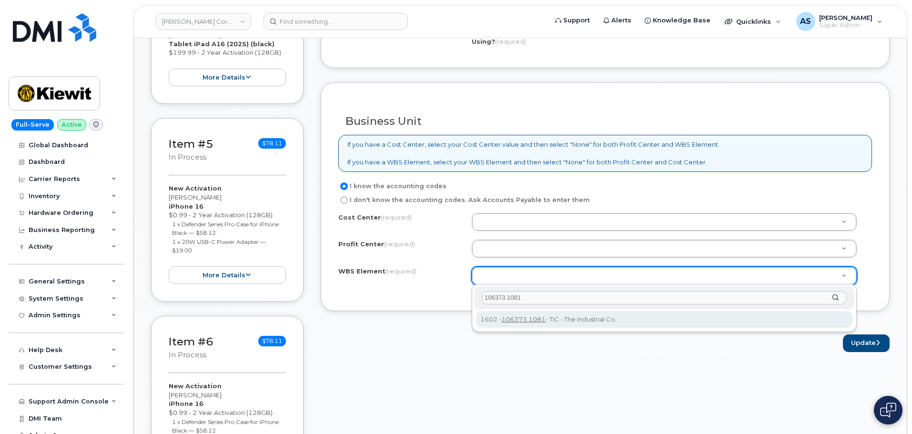
type input "106373.1081"
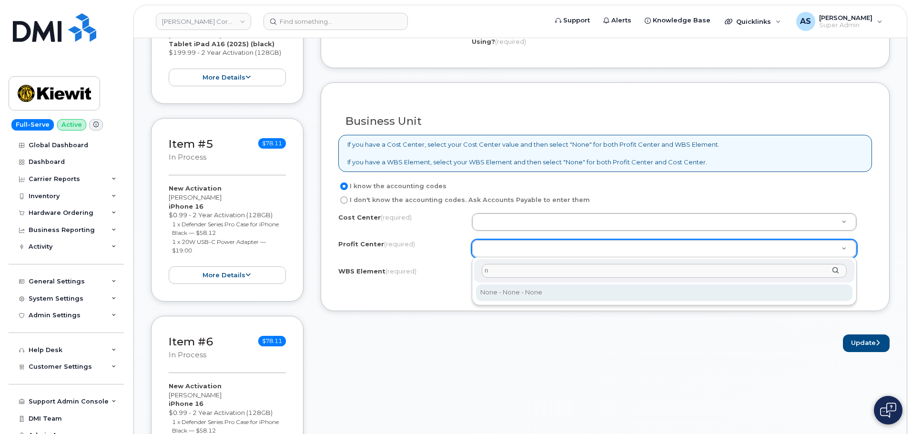
type input "n"
drag, startPoint x: 532, startPoint y: 294, endPoint x: 527, endPoint y: 262, distance: 32.4
select select "None"
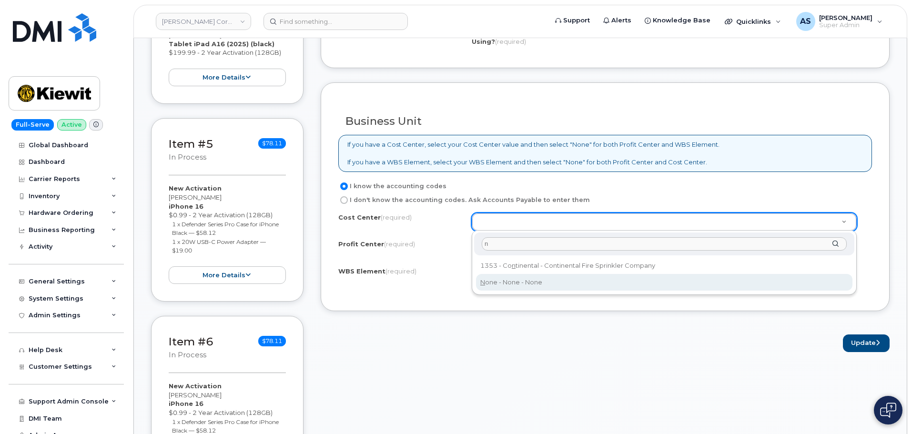
type input "n"
type input "None"
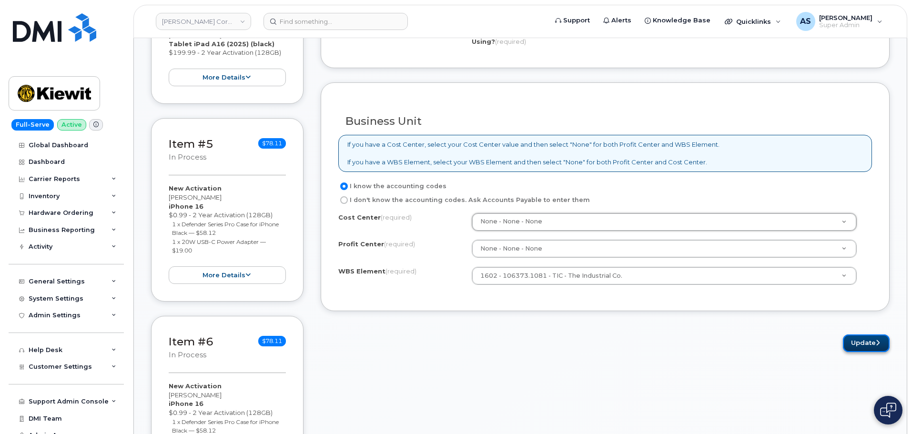
click at [871, 346] on button "Update" at bounding box center [866, 343] width 47 height 18
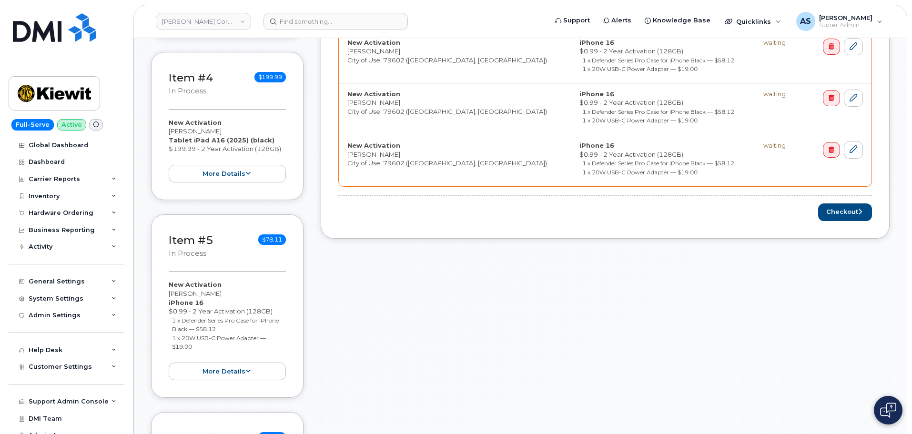
scroll to position [667, 0]
click at [853, 210] on button "Checkout" at bounding box center [845, 212] width 54 height 18
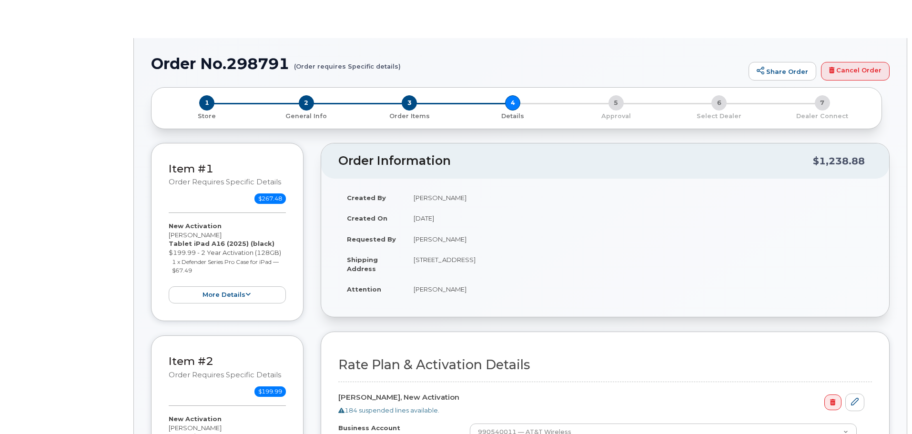
select select "Business Enhanced Advanced for iPad 5G/5G+"
select select "Bus Enhnc Advncd Select for iPhone 5G/5G+ VVM"
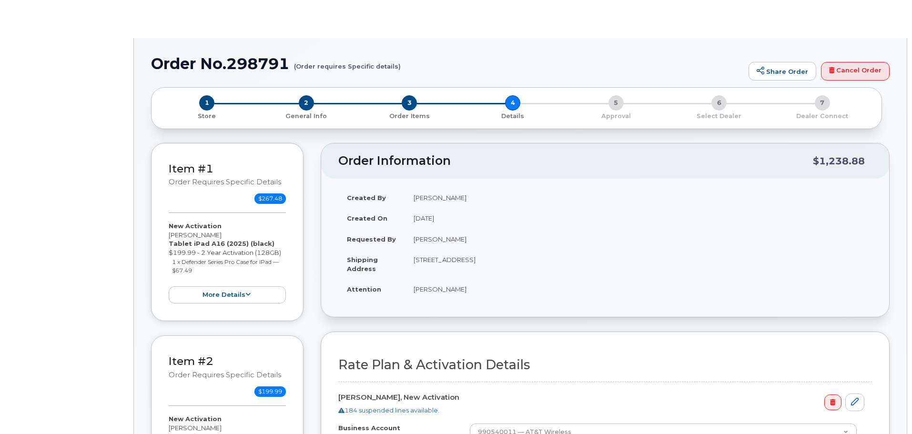
select select "Bus Enhnc Advncd Select for iPhone 5G/5G+ VVM"
select select "Business Enhanced Advanced for iPad 5G/5G+"
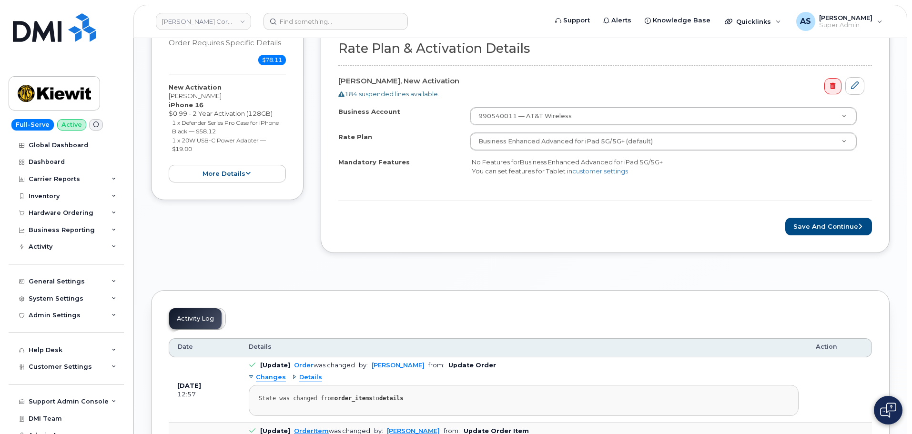
scroll to position [1525, 0]
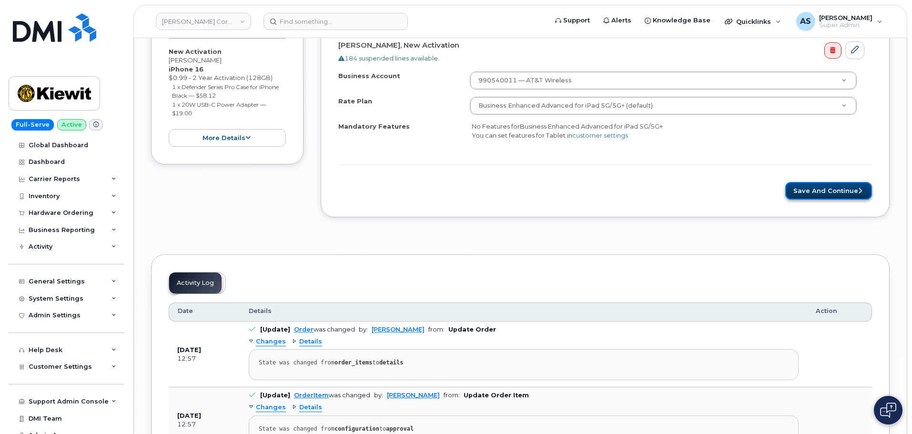
click at [813, 192] on button "Save and Continue" at bounding box center [828, 191] width 87 height 18
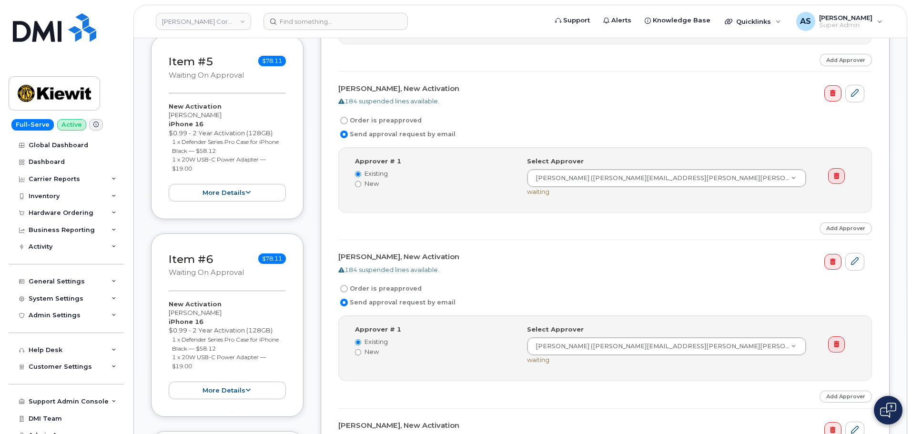
scroll to position [762, 0]
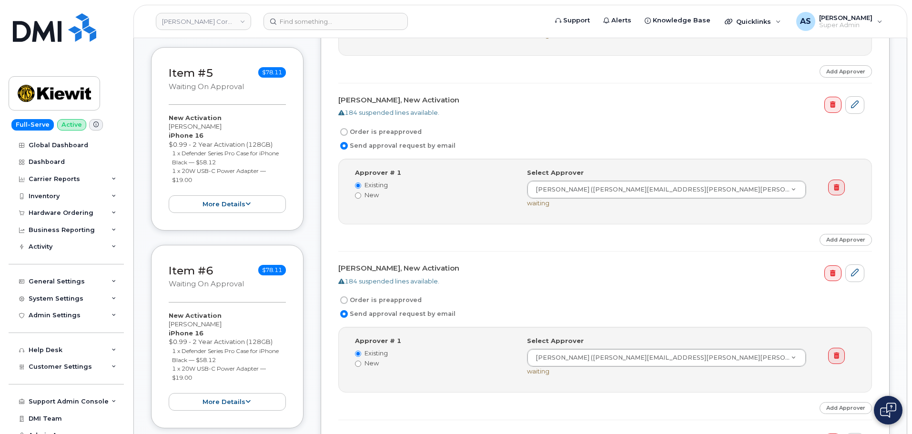
click at [543, 258] on form "Jeffrey Rice, New Activation 184 suspended lines available. Order is preapprove…" at bounding box center [605, 273] width 534 height 1373
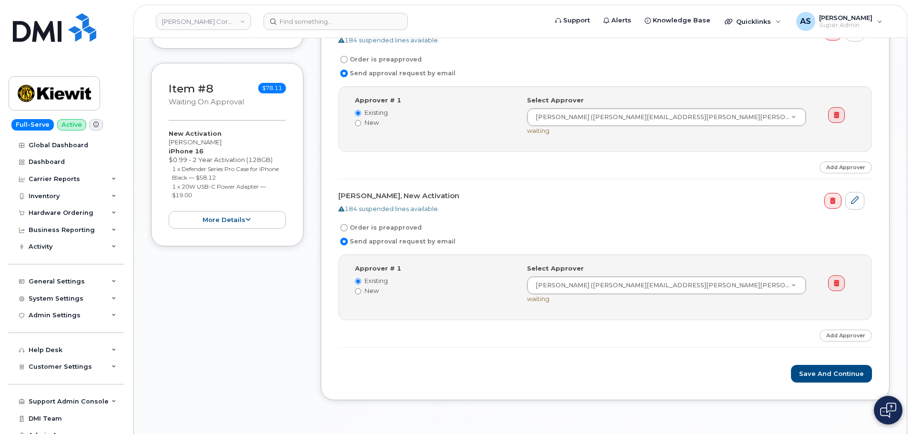
scroll to position [1382, 0]
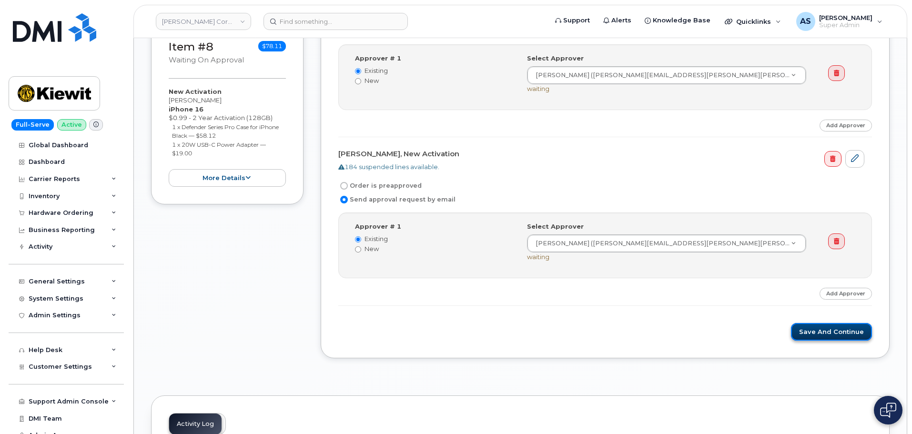
click at [843, 328] on button "Save and Continue" at bounding box center [831, 332] width 81 height 18
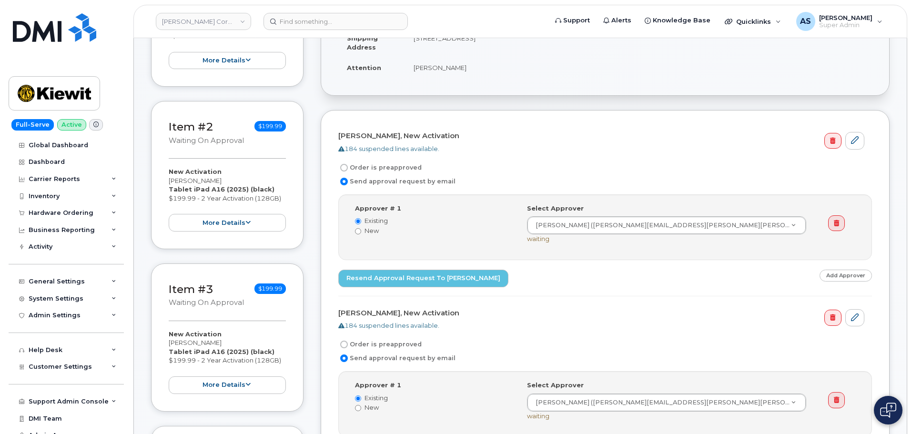
scroll to position [238, 0]
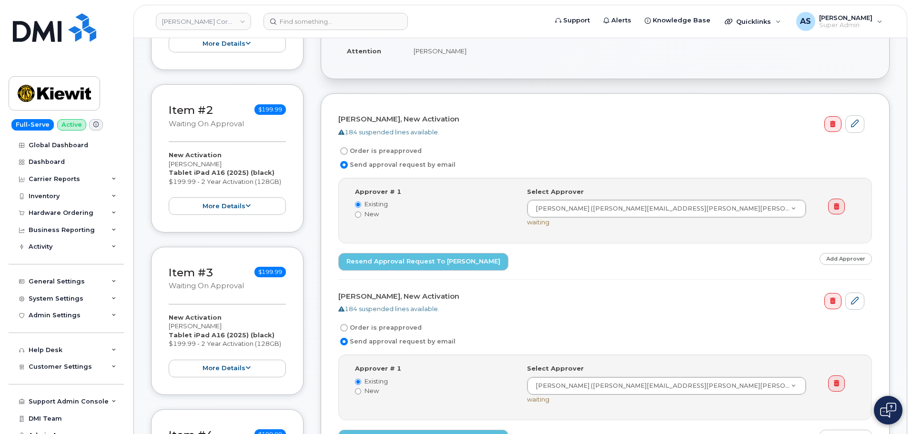
click at [618, 268] on div "Step-by-step approvals: [PERSON_NAME] » Approved Approver # 1 Existing New Sele…" at bounding box center [605, 229] width 534 height 102
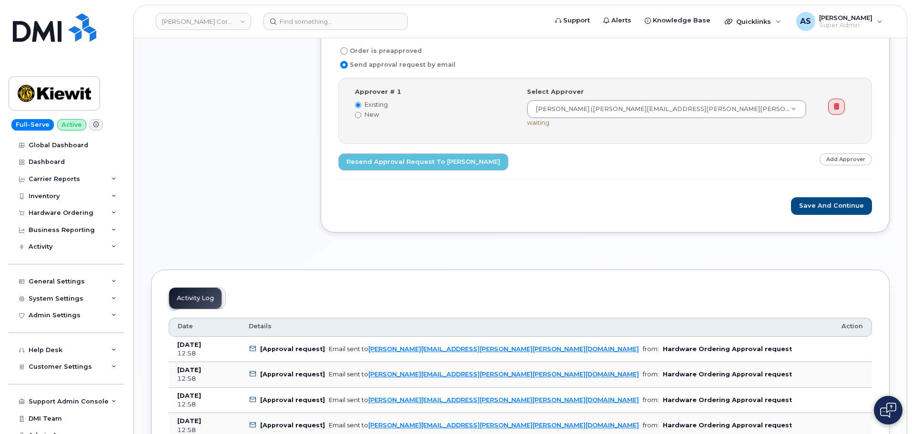
scroll to position [1572, 0]
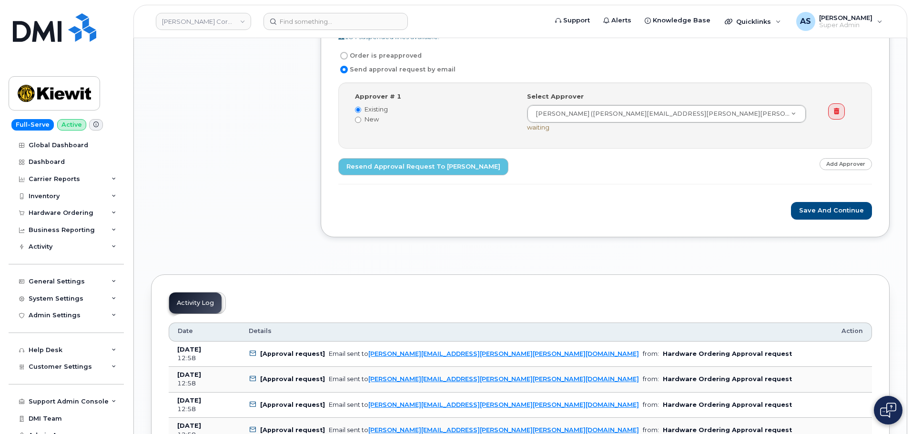
click at [894, 215] on div "Order No.298791 (Waiting On Approval) Share Order Cancel Order × Share This Ord…" at bounding box center [520, 39] width 773 height 3147
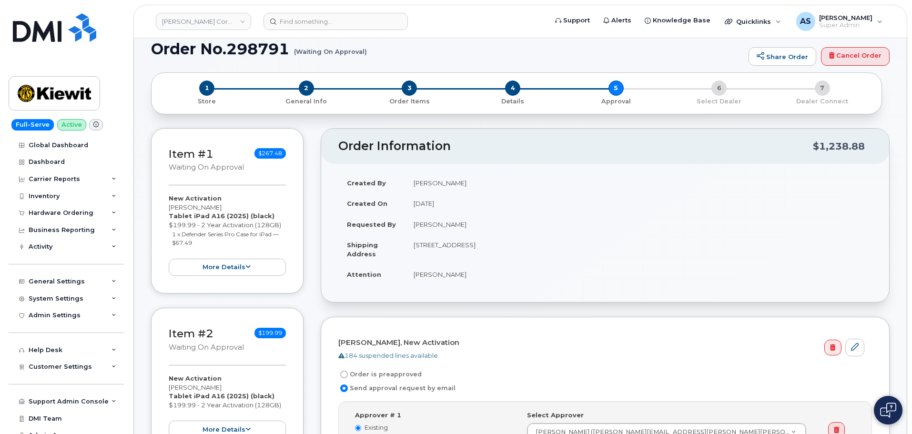
scroll to position [0, 0]
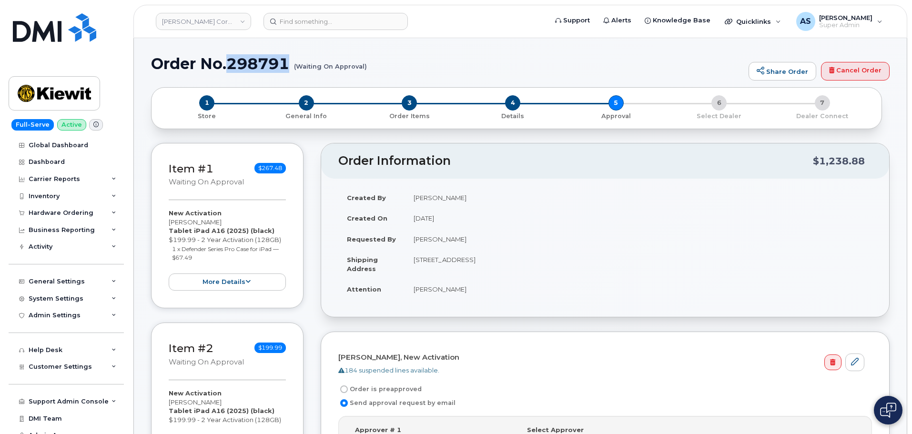
drag, startPoint x: 286, startPoint y: 63, endPoint x: 229, endPoint y: 64, distance: 57.2
click at [228, 64] on h1 "Order No.298791 (Waiting On Approval)" at bounding box center [447, 63] width 593 height 17
copy h1 "298791"
